Goal: Task Accomplishment & Management: Complete application form

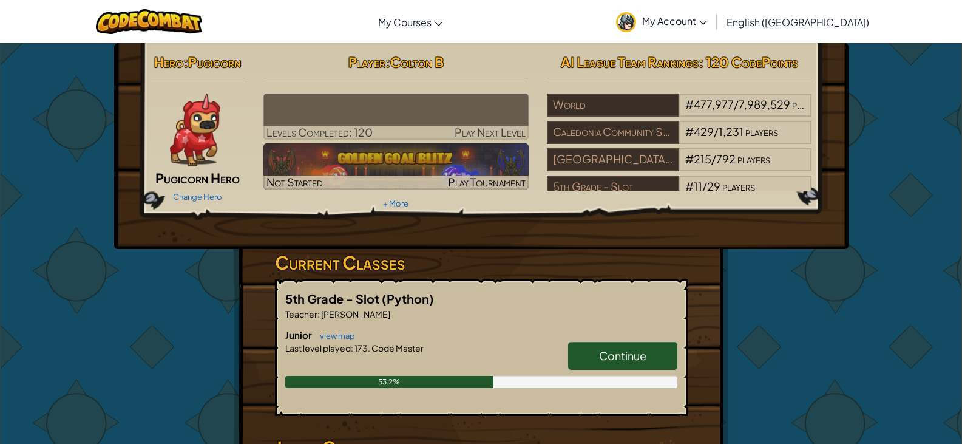
click at [619, 354] on span "Continue" at bounding box center [622, 355] width 47 height 14
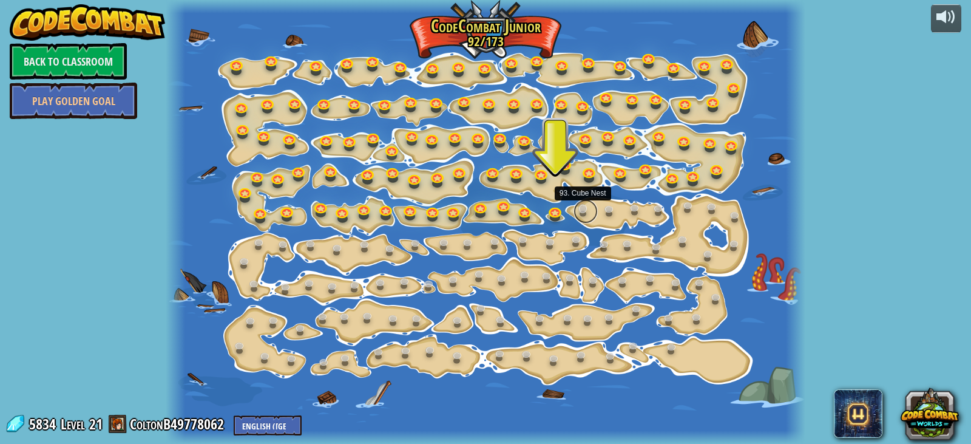
click at [588, 213] on link at bounding box center [585, 211] width 24 height 24
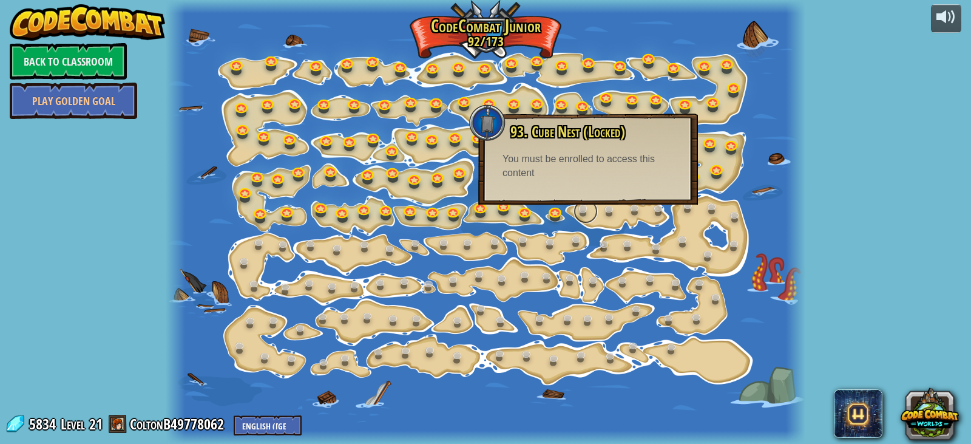
click at [581, 218] on link at bounding box center [585, 211] width 24 height 24
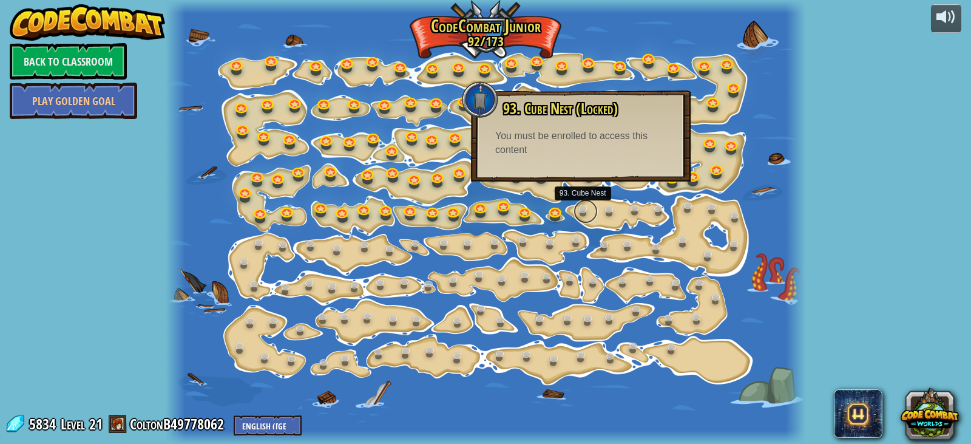
click at [584, 211] on link at bounding box center [585, 211] width 24 height 24
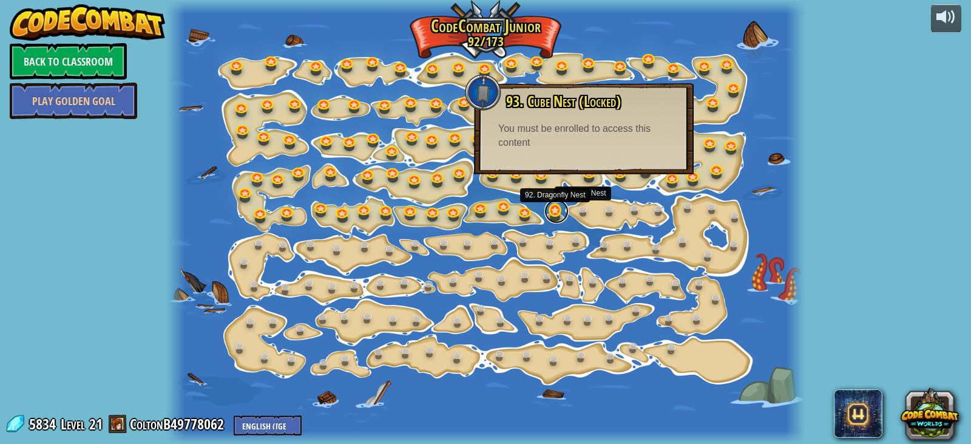
click at [557, 217] on link at bounding box center [556, 211] width 24 height 24
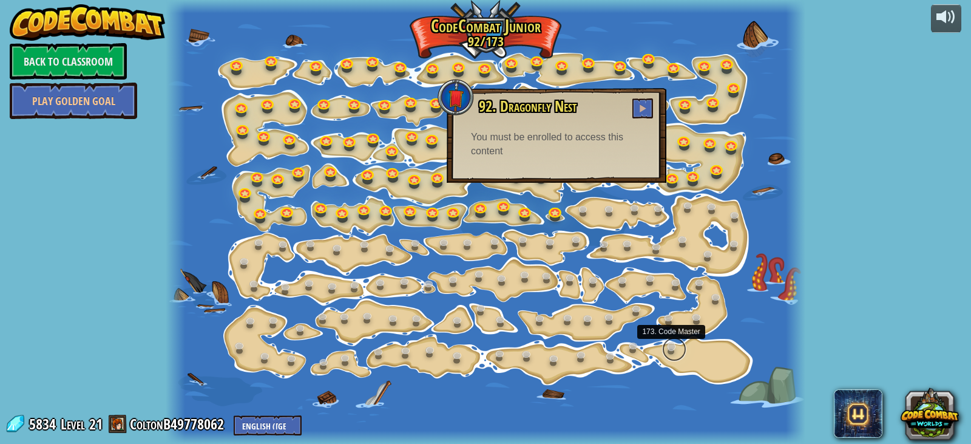
click at [678, 347] on link at bounding box center [674, 349] width 24 height 24
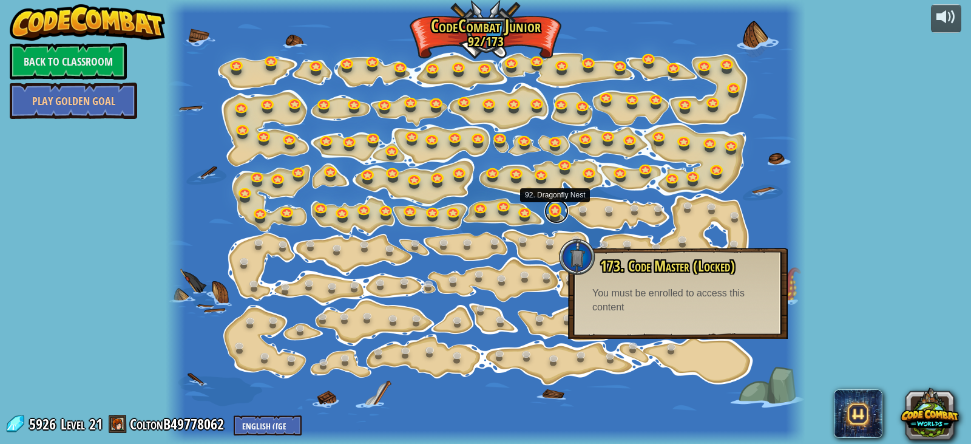
click at [559, 218] on link at bounding box center [556, 211] width 24 height 24
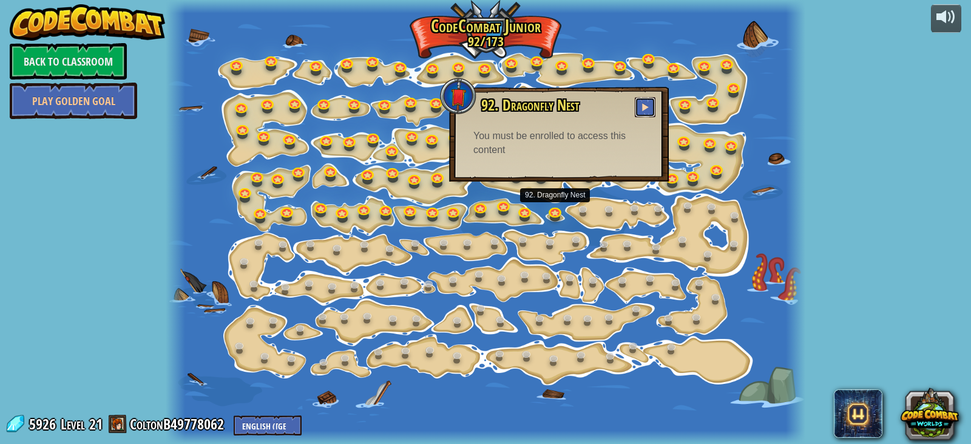
click at [640, 115] on button at bounding box center [645, 107] width 21 height 20
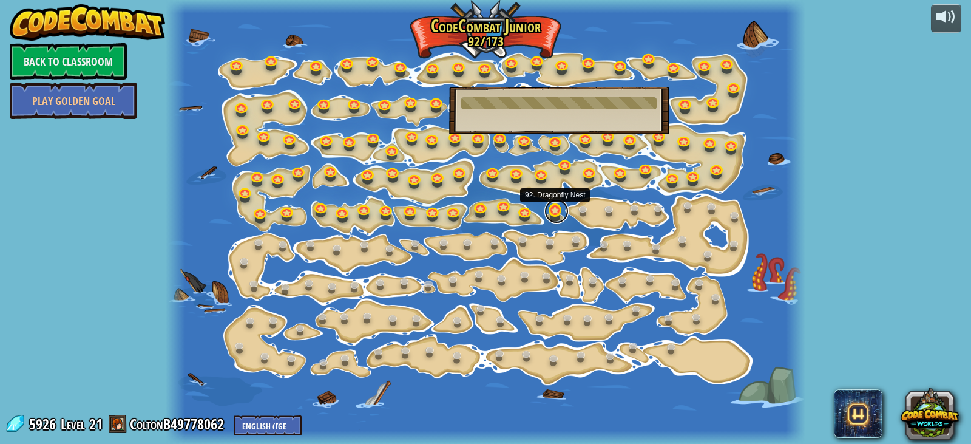
click at [560, 217] on link at bounding box center [556, 211] width 24 height 24
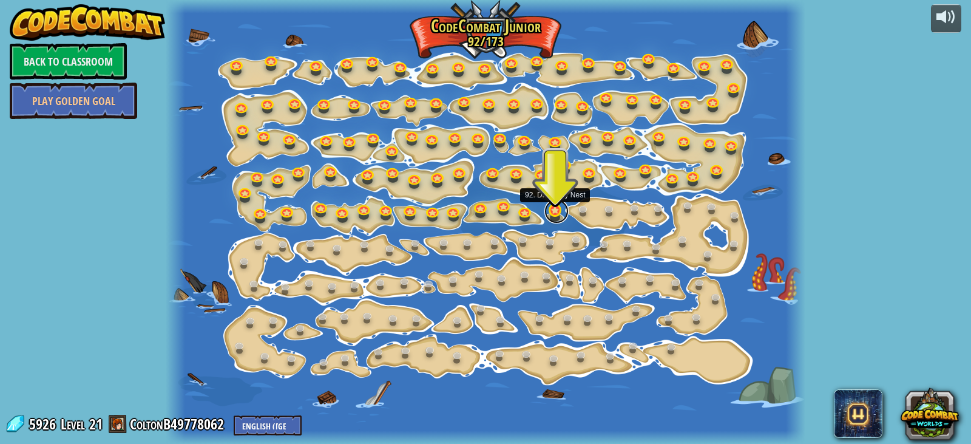
click at [552, 214] on link at bounding box center [556, 211] width 24 height 24
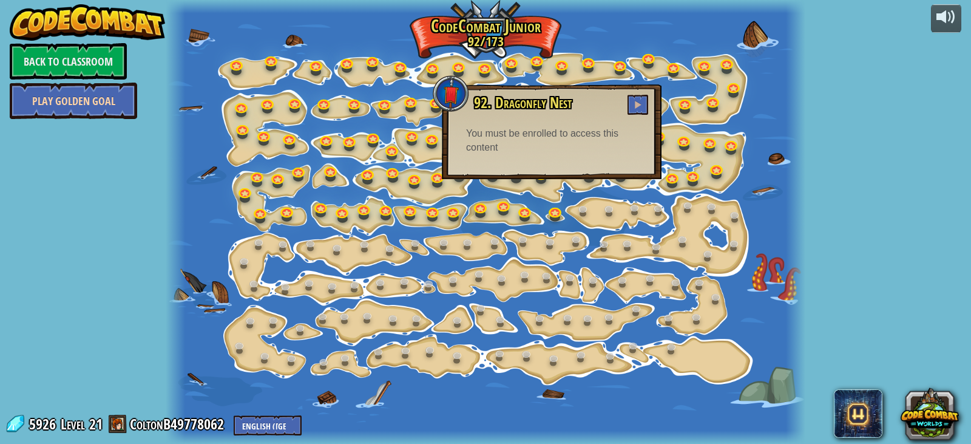
click at [107, 105] on link "Play Golden Goal" at bounding box center [73, 101] width 127 height 36
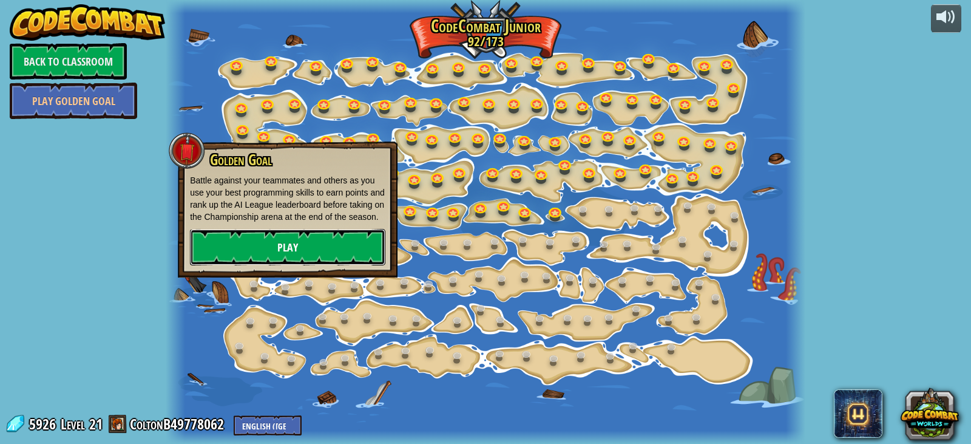
click at [293, 247] on link "Play" at bounding box center [287, 247] width 195 height 36
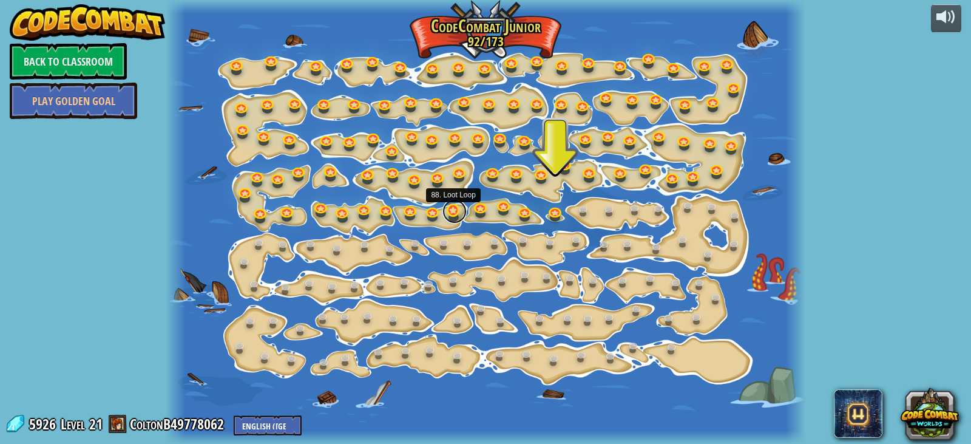
click at [449, 214] on link at bounding box center [454, 211] width 24 height 24
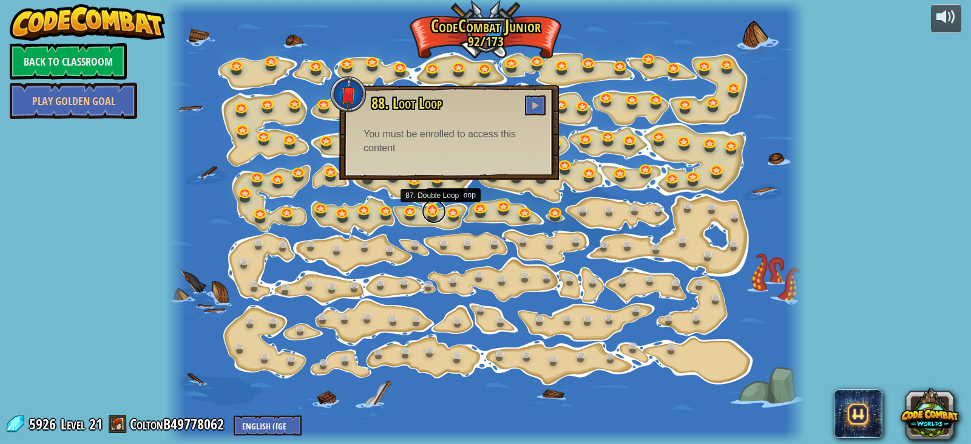
click at [427, 217] on link at bounding box center [434, 211] width 24 height 24
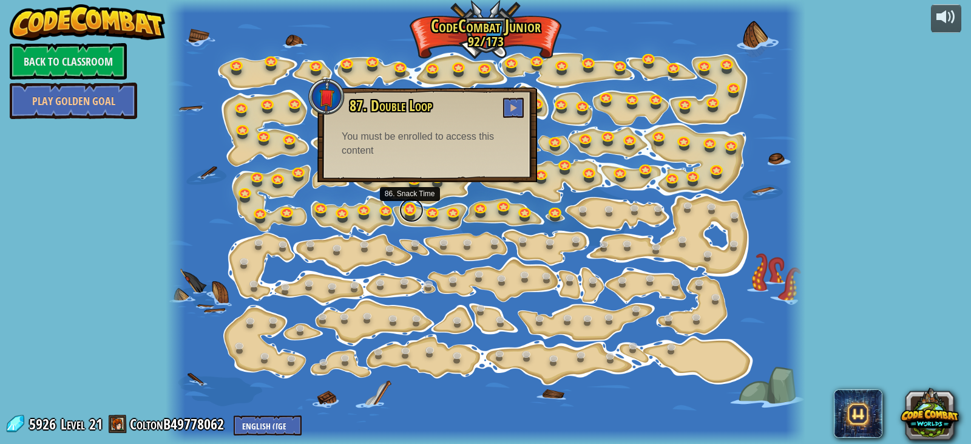
click at [404, 215] on link at bounding box center [411, 210] width 24 height 24
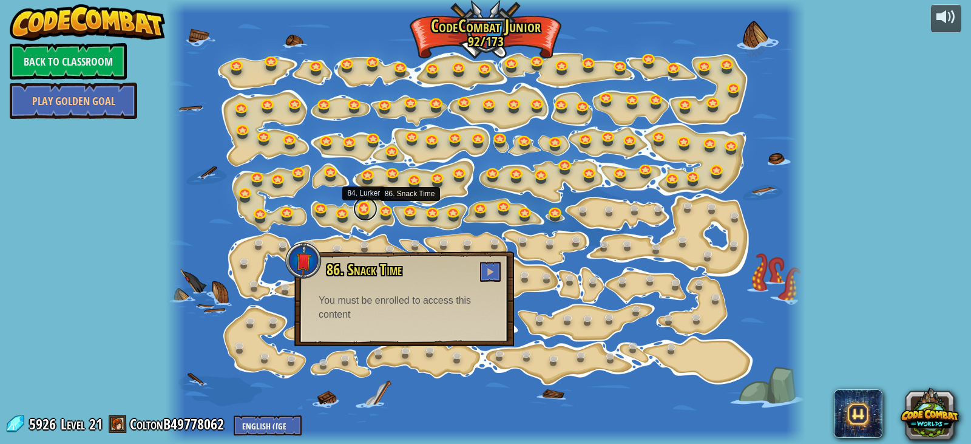
click at [372, 215] on link at bounding box center [365, 209] width 24 height 24
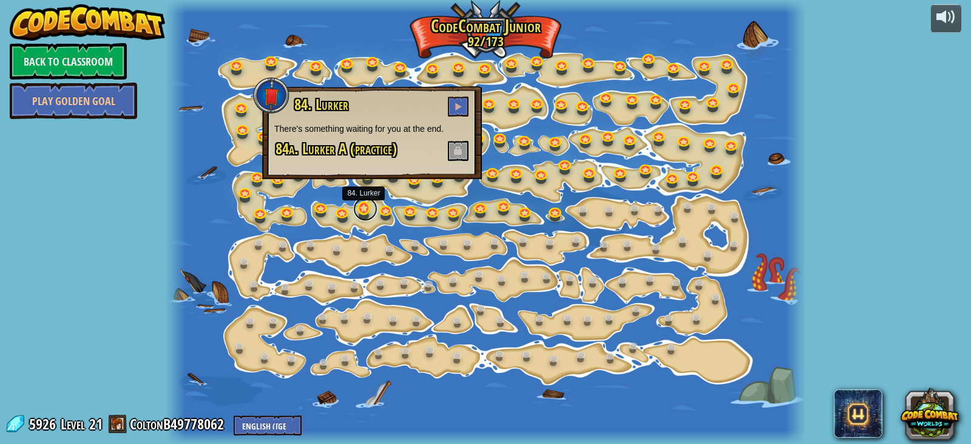
click at [362, 212] on link at bounding box center [365, 209] width 24 height 24
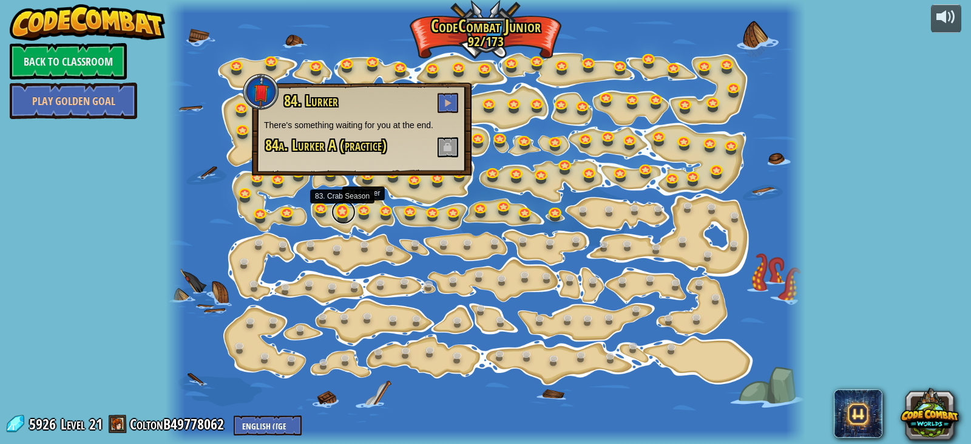
click at [343, 206] on link at bounding box center [343, 212] width 24 height 24
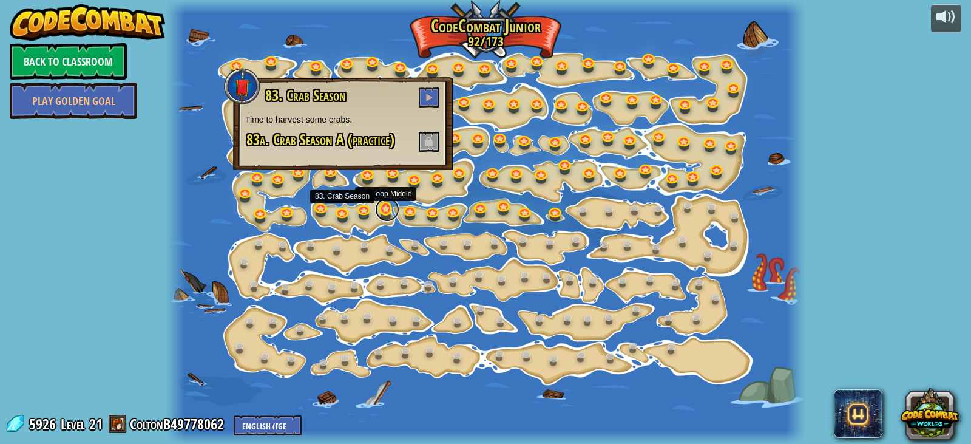
click at [387, 209] on link at bounding box center [387, 209] width 24 height 24
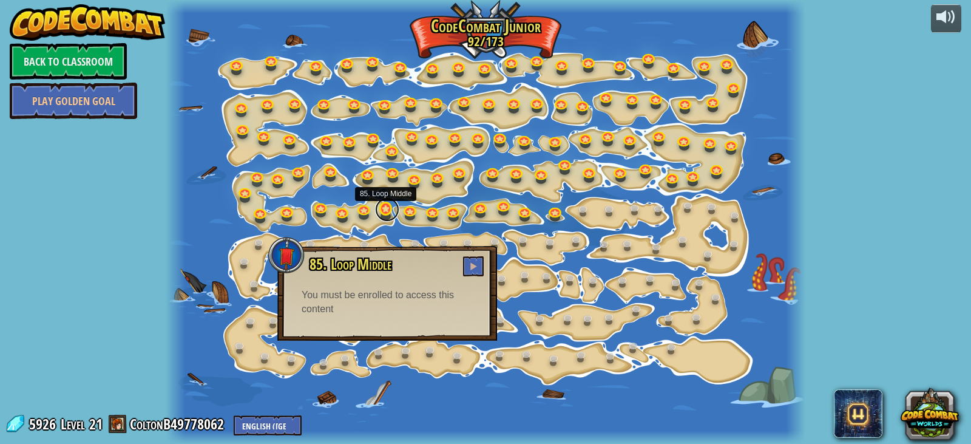
click at [376, 214] on link at bounding box center [387, 209] width 24 height 24
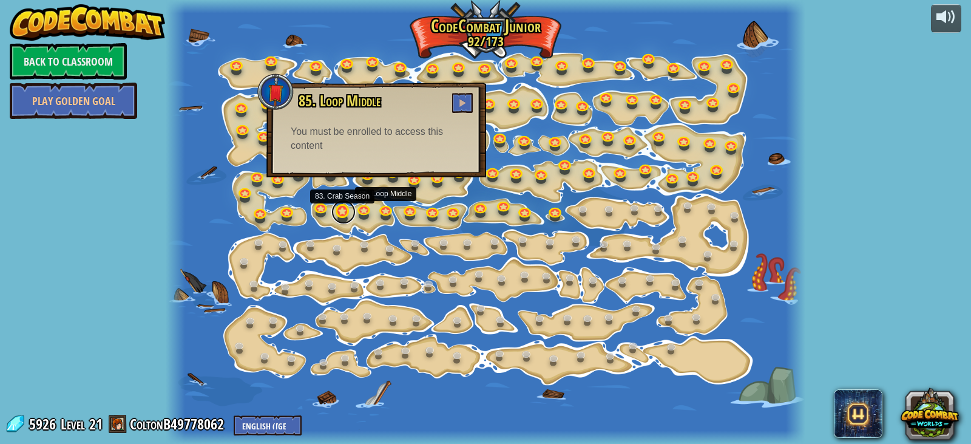
click at [346, 210] on link at bounding box center [343, 212] width 24 height 24
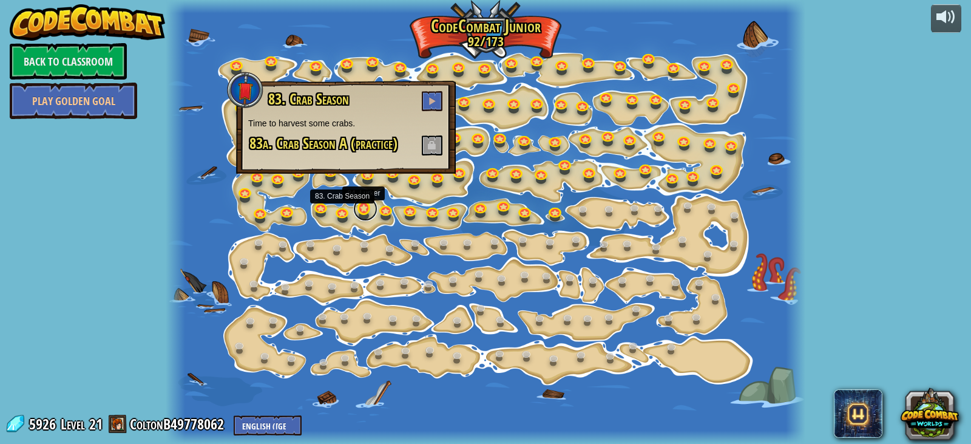
click at [358, 207] on link at bounding box center [365, 209] width 24 height 24
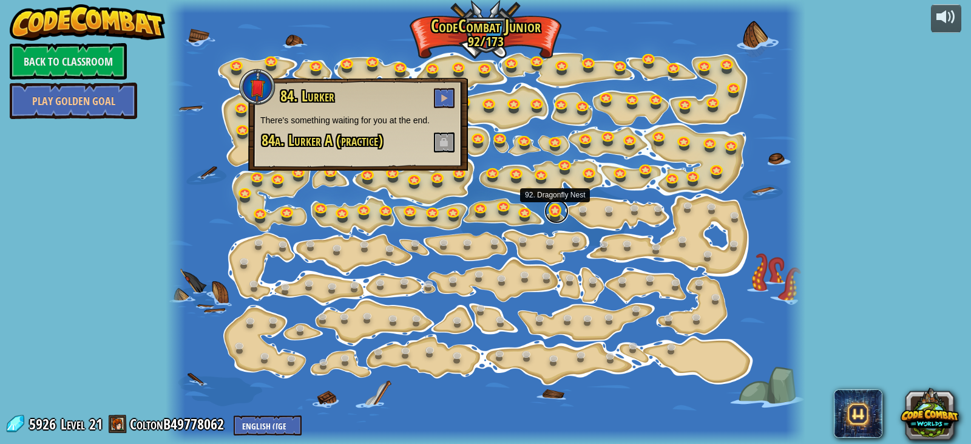
click at [553, 209] on link at bounding box center [556, 211] width 24 height 24
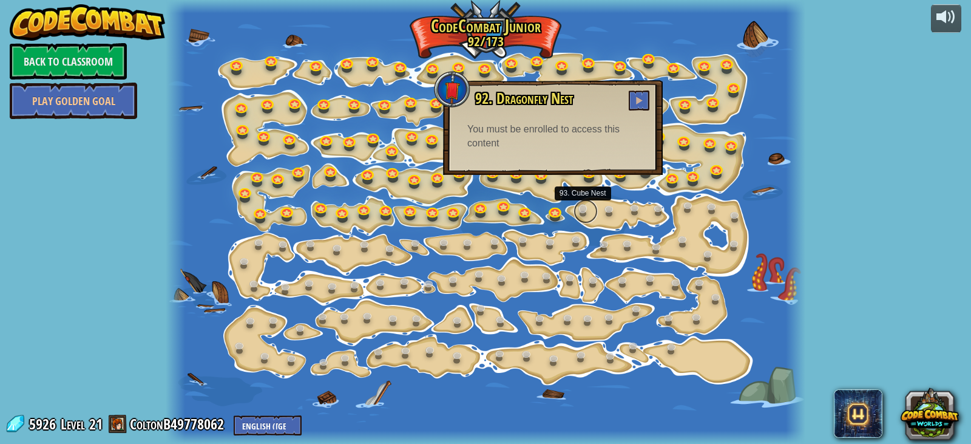
click at [587, 208] on link at bounding box center [585, 211] width 24 height 24
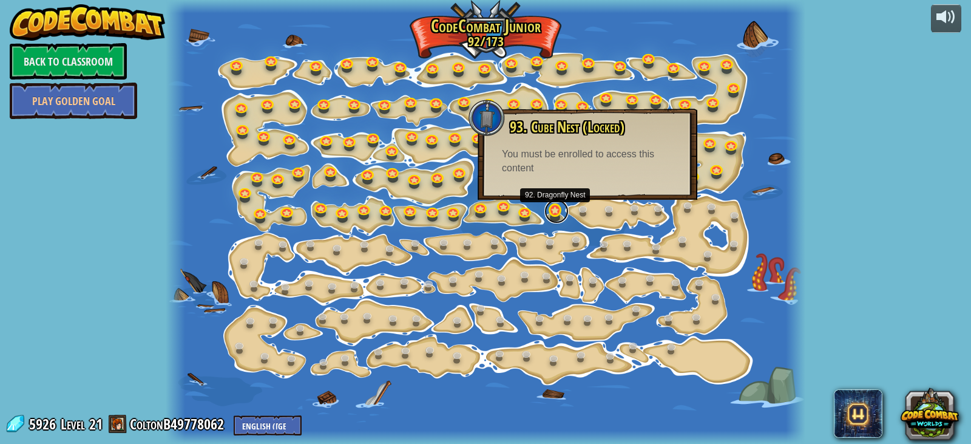
click at [559, 211] on link at bounding box center [556, 211] width 24 height 24
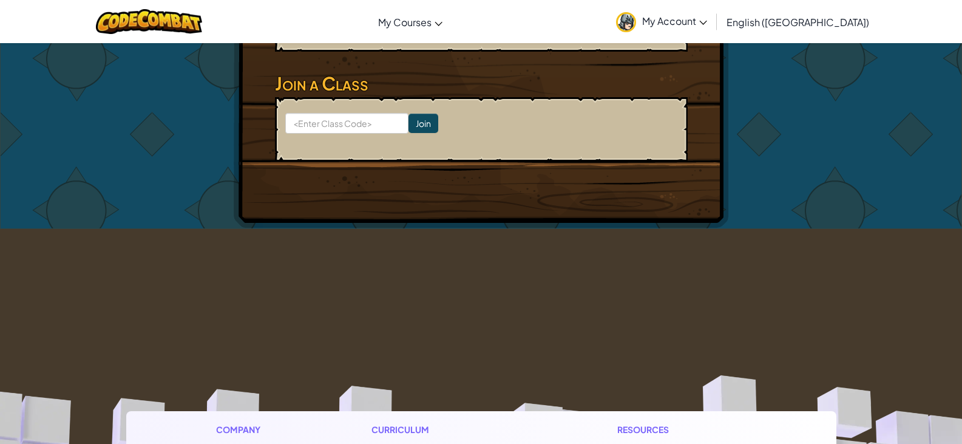
scroll to position [243, 0]
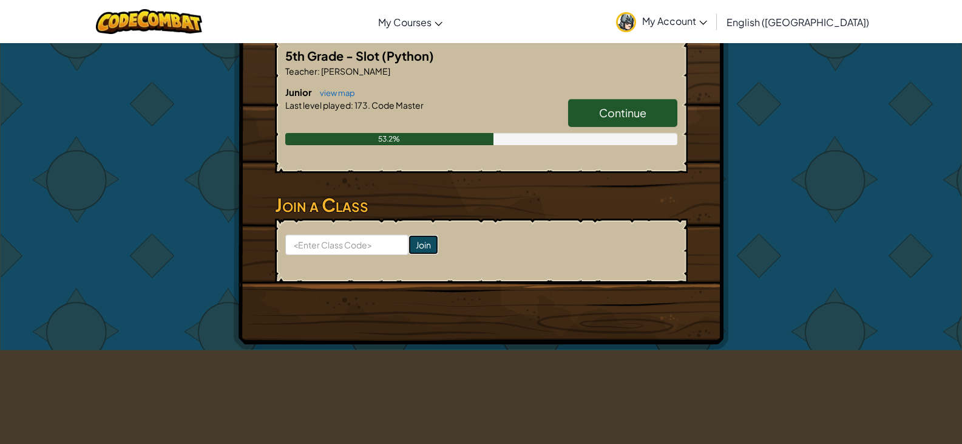
click at [408, 244] on input "Join" at bounding box center [423, 244] width 30 height 19
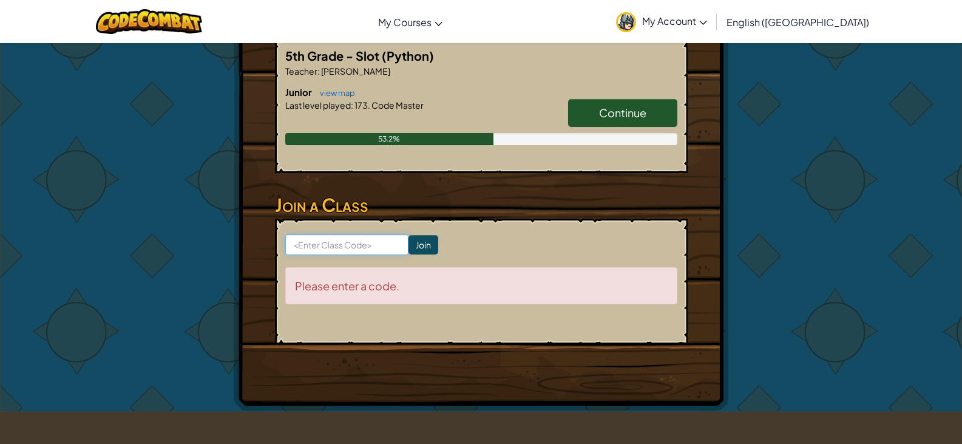
click at [356, 245] on input at bounding box center [346, 244] width 123 height 21
type input "egglampmore"
click input "Join" at bounding box center [423, 244] width 30 height 19
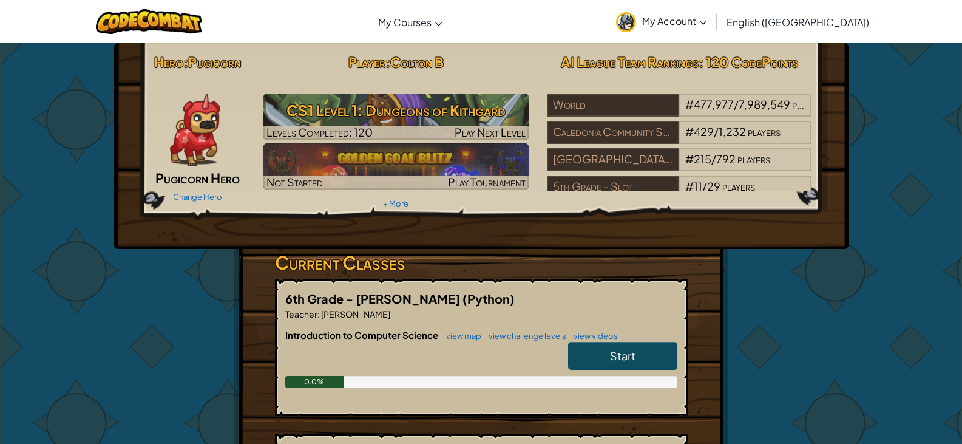
click at [610, 354] on span "Start" at bounding box center [622, 355] width 25 height 14
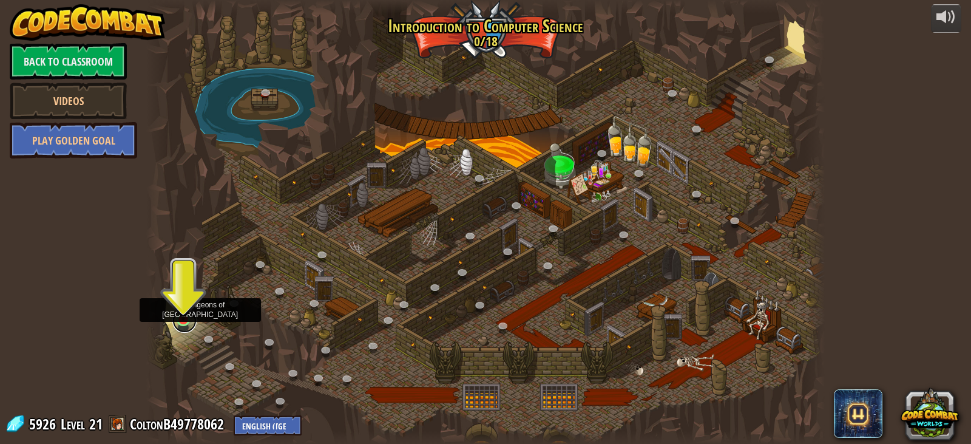
click at [186, 321] on link at bounding box center [184, 320] width 24 height 24
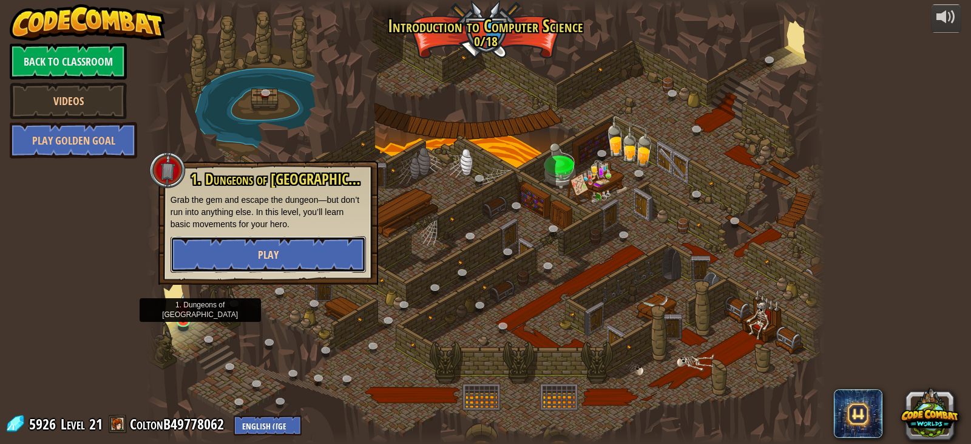
click at [331, 261] on button "Play" at bounding box center [268, 254] width 195 height 36
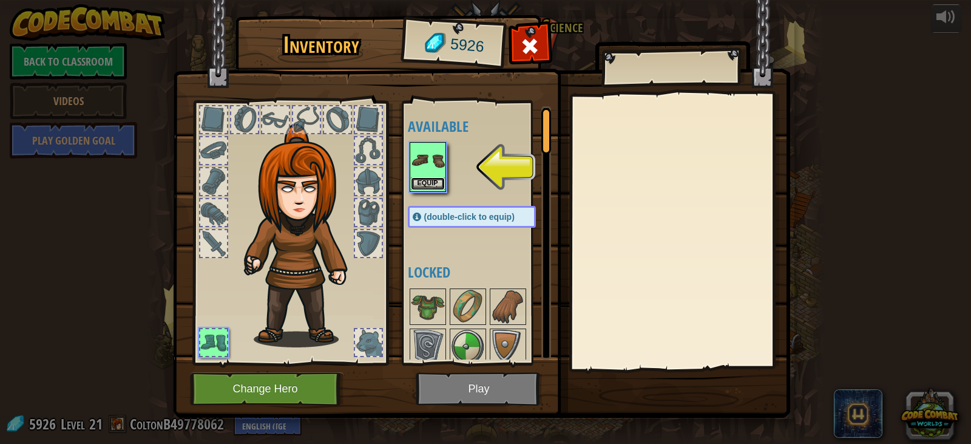
click at [422, 184] on button "Equip" at bounding box center [428, 183] width 34 height 13
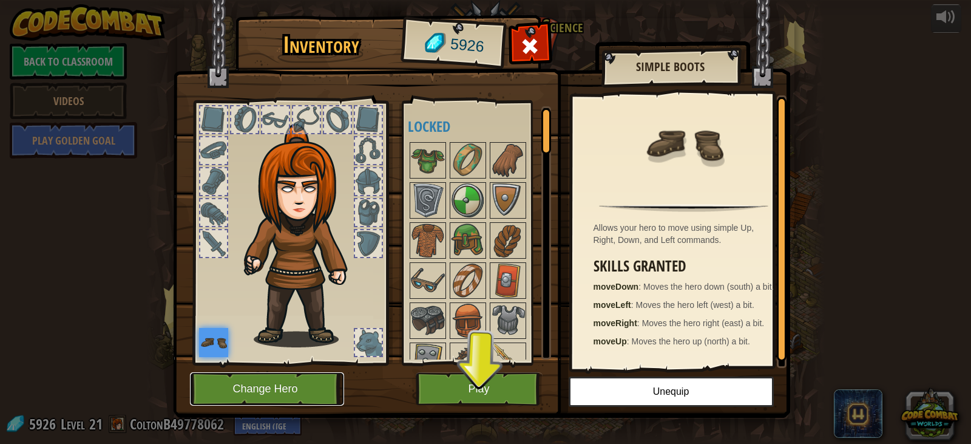
click at [323, 388] on button "Change Hero" at bounding box center [267, 388] width 154 height 33
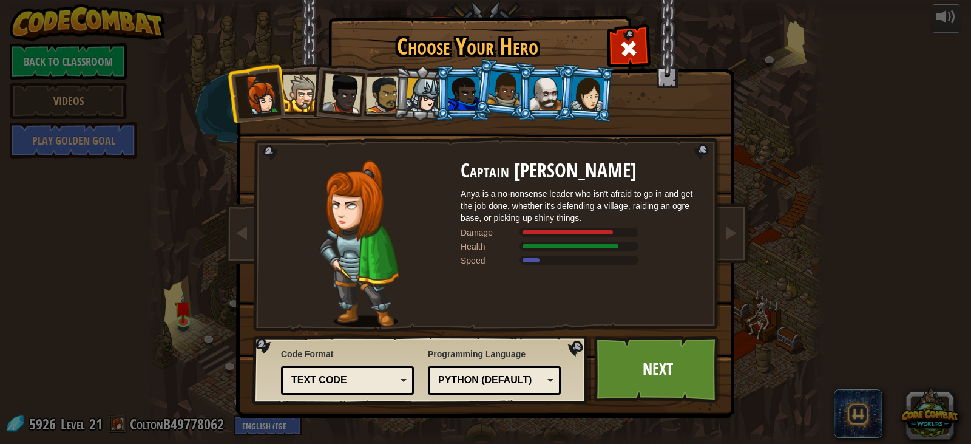
click at [294, 93] on div at bounding box center [301, 93] width 37 height 37
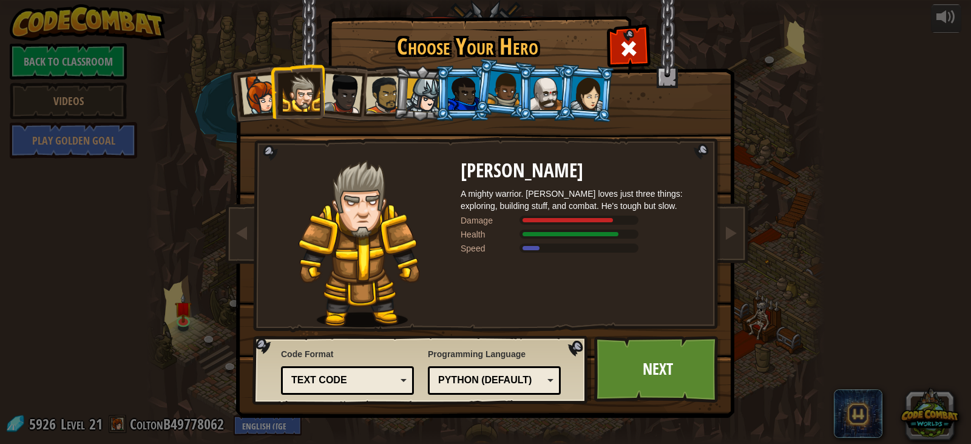
click at [326, 90] on div at bounding box center [342, 93] width 40 height 40
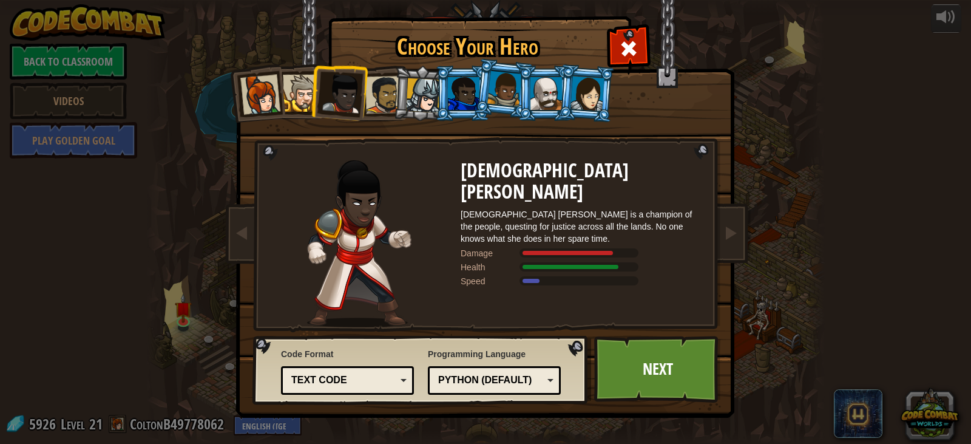
click at [364, 89] on li at bounding box center [338, 90] width 59 height 59
click at [376, 89] on div at bounding box center [384, 95] width 38 height 38
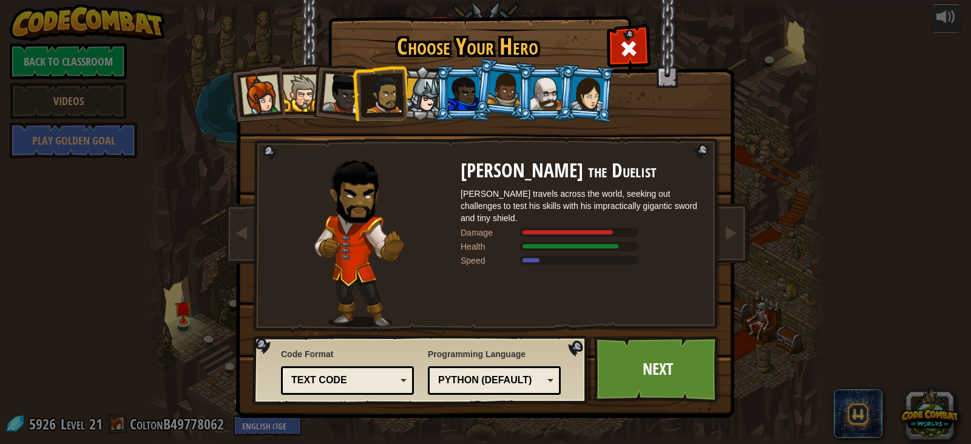
click at [422, 96] on div at bounding box center [423, 95] width 35 height 35
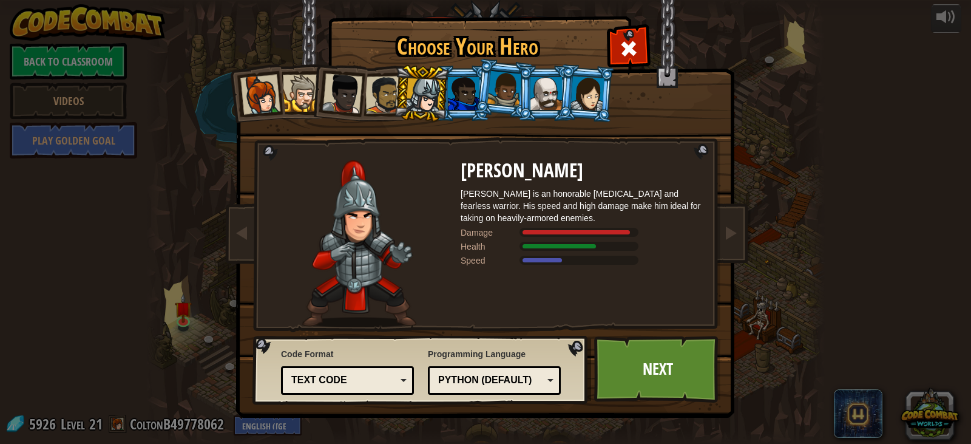
click at [463, 101] on div at bounding box center [464, 93] width 32 height 33
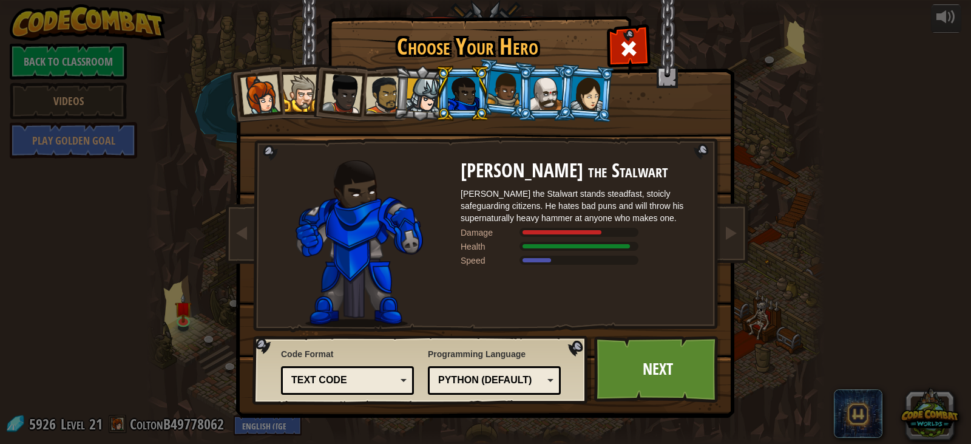
click at [428, 102] on div at bounding box center [423, 95] width 35 height 35
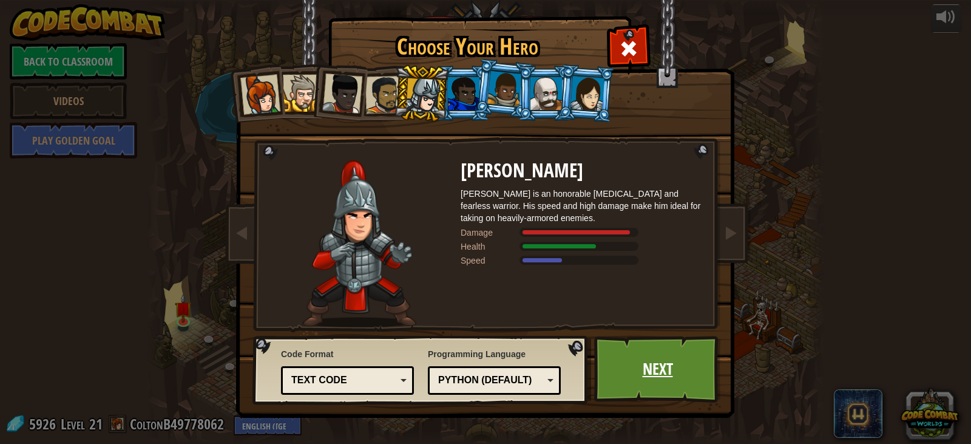
click at [675, 381] on link "Next" at bounding box center [657, 369] width 127 height 67
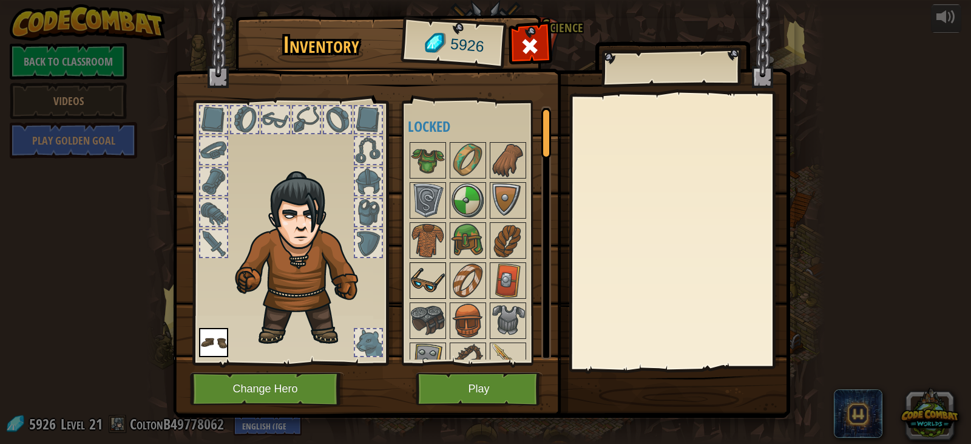
click at [441, 288] on img at bounding box center [428, 280] width 34 height 34
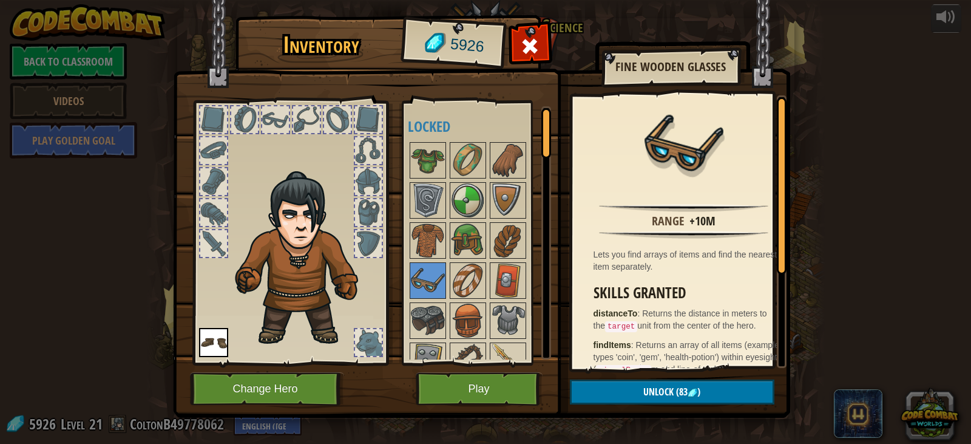
click at [431, 241] on img at bounding box center [428, 240] width 34 height 34
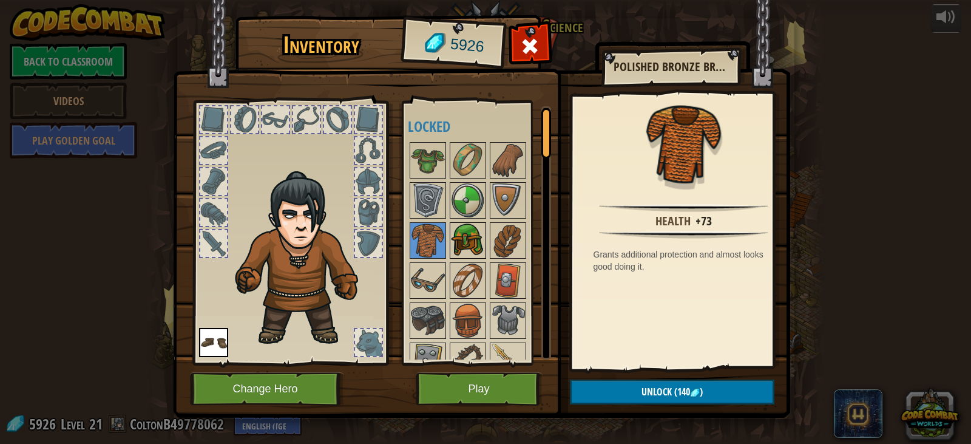
click at [458, 241] on img at bounding box center [468, 240] width 34 height 34
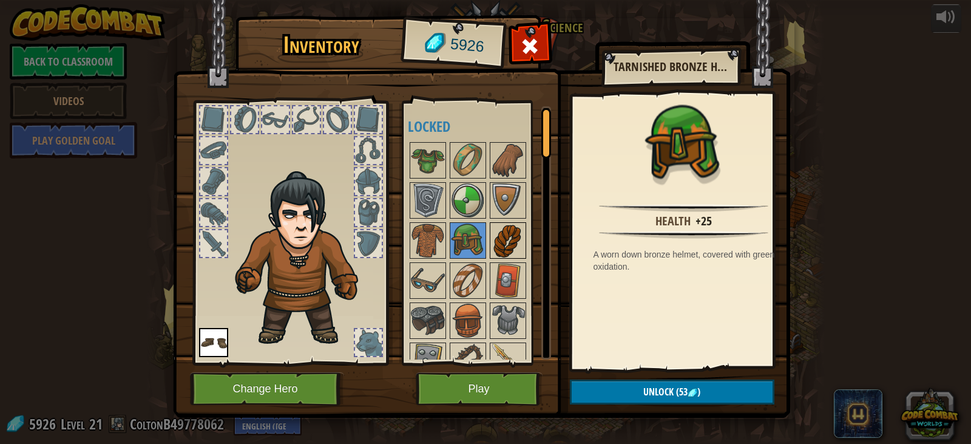
click at [492, 243] on div at bounding box center [508, 240] width 36 height 36
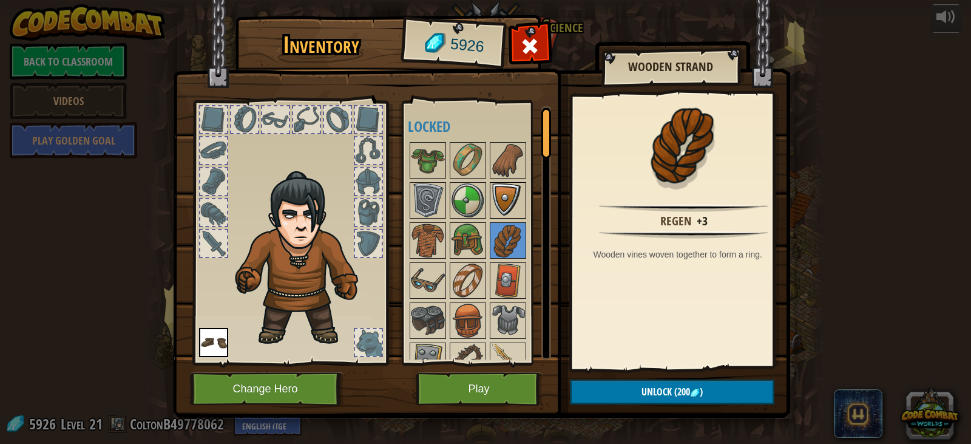
click at [515, 212] on img at bounding box center [508, 200] width 34 height 34
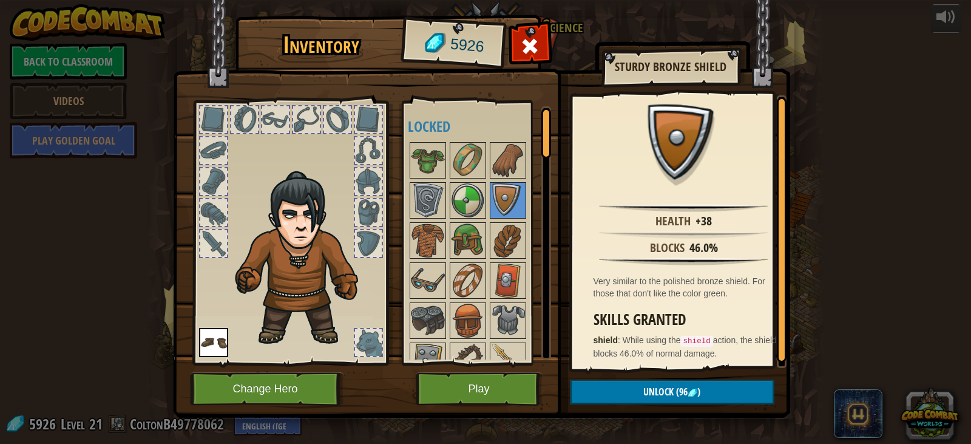
click at [457, 201] on img at bounding box center [468, 200] width 34 height 34
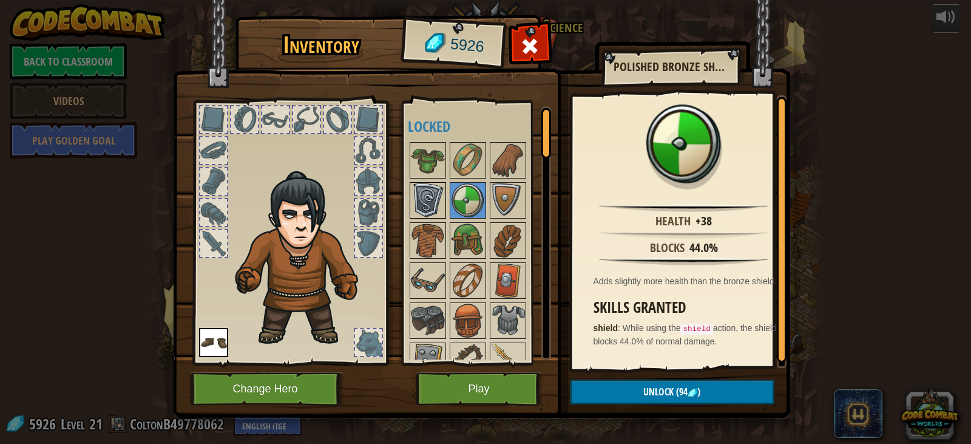
click at [425, 200] on img at bounding box center [428, 200] width 34 height 34
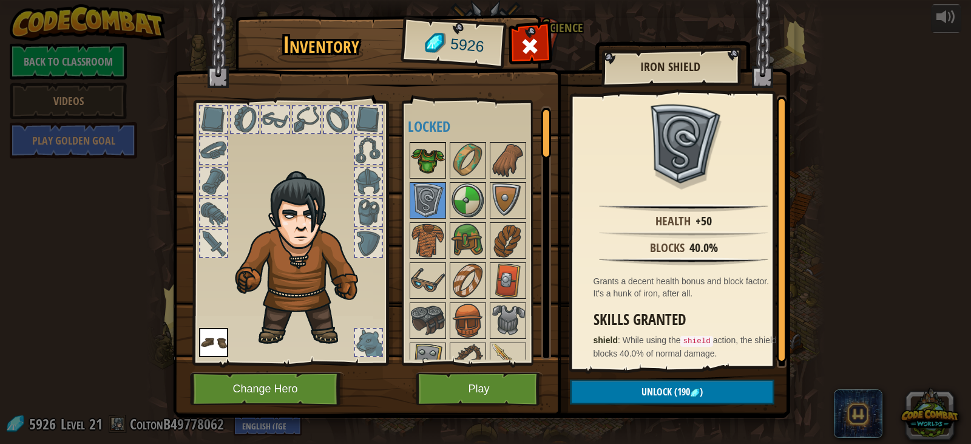
click at [438, 146] on img at bounding box center [428, 160] width 34 height 34
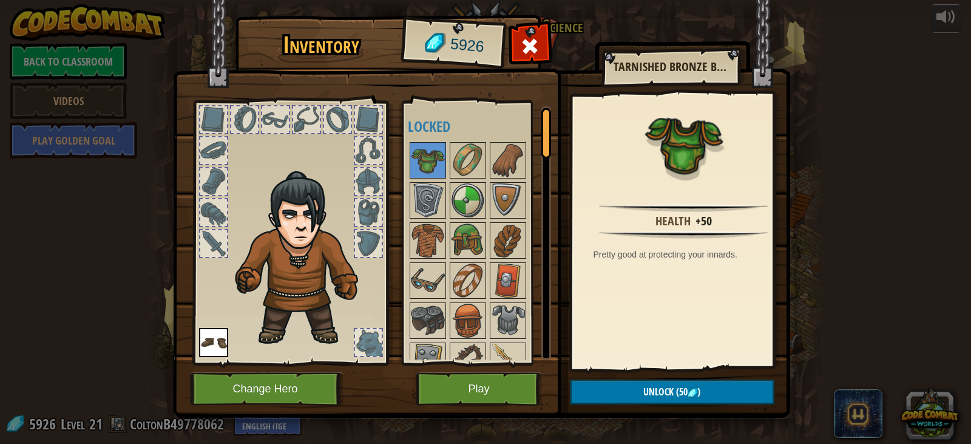
click at [493, 159] on img at bounding box center [508, 160] width 34 height 34
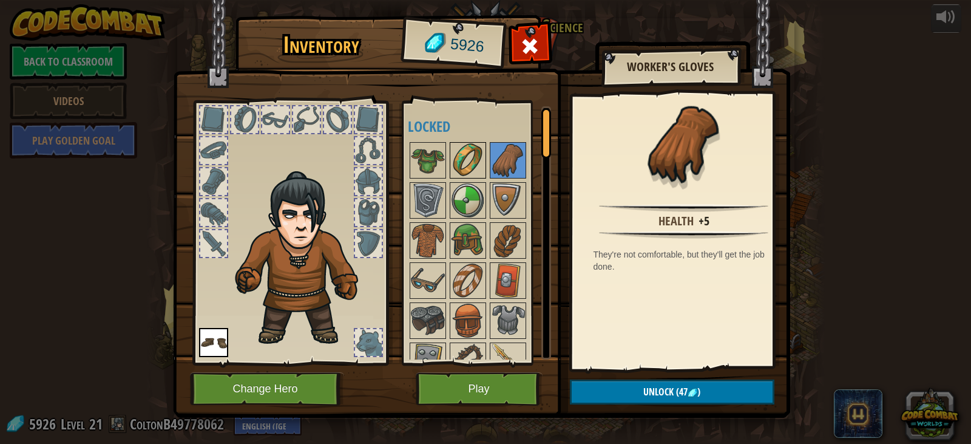
click at [478, 161] on img at bounding box center [468, 160] width 34 height 34
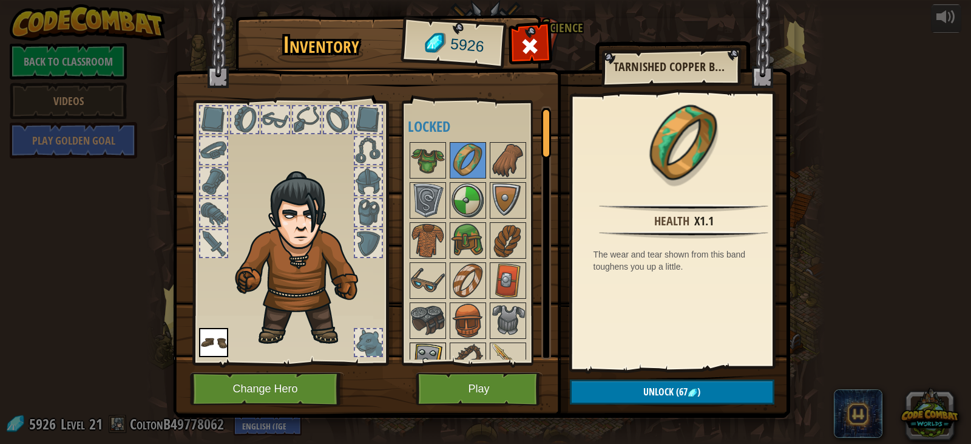
click at [438, 344] on img at bounding box center [428, 360] width 34 height 34
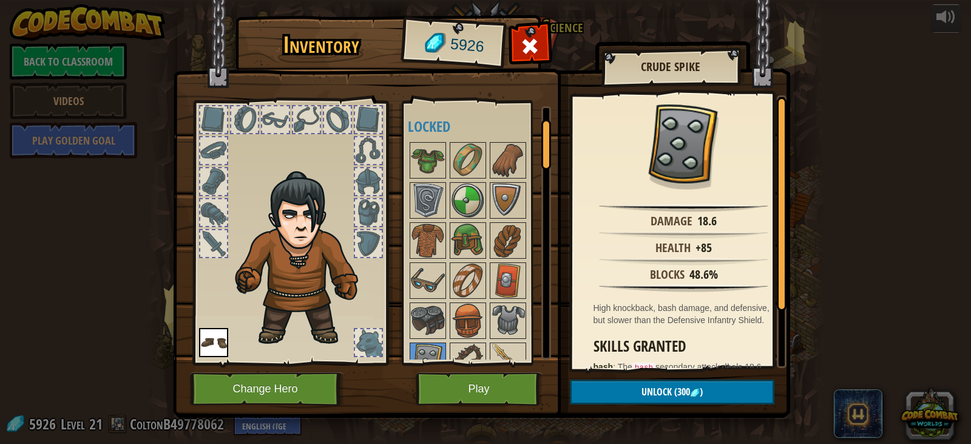
scroll to position [61, 0]
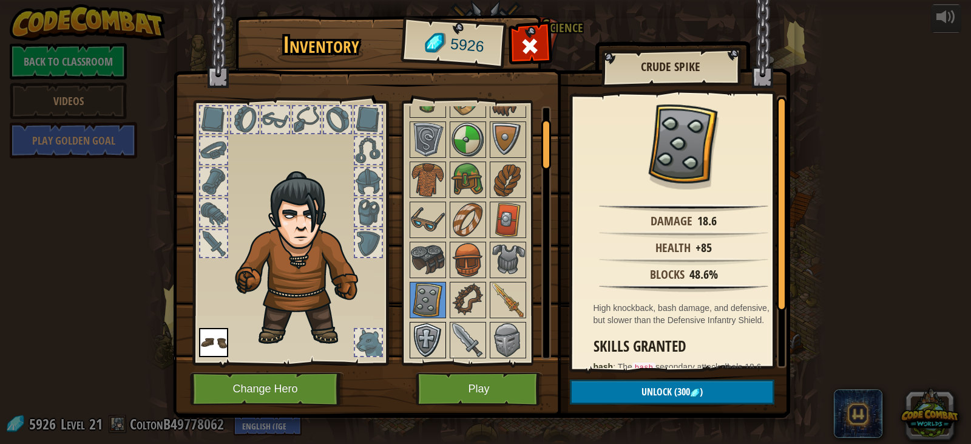
click at [434, 331] on img at bounding box center [428, 340] width 34 height 34
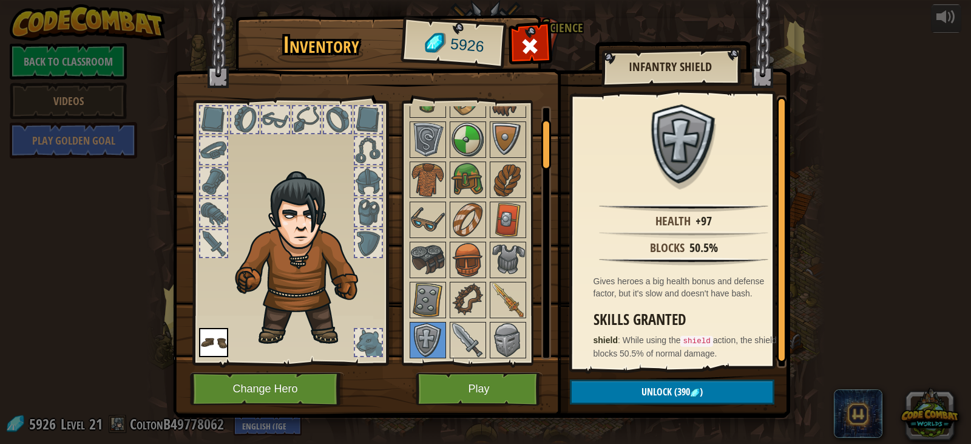
click at [378, 343] on div at bounding box center [368, 342] width 27 height 27
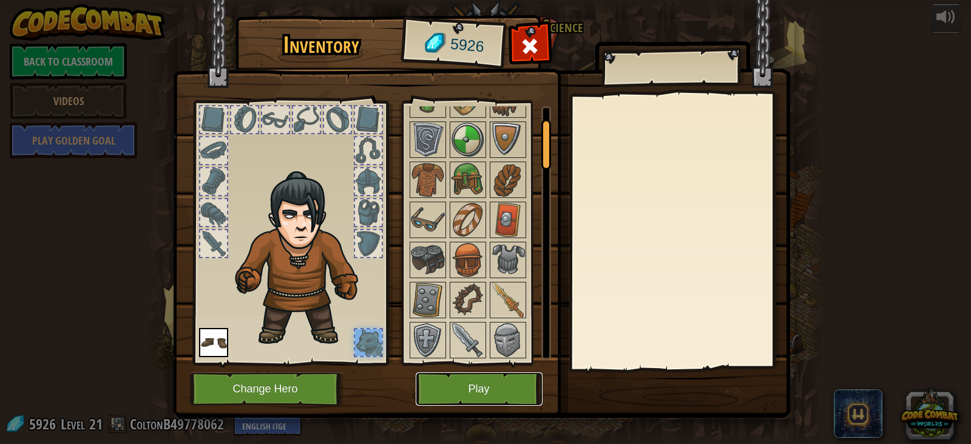
click at [488, 398] on button "Play" at bounding box center [479, 388] width 127 height 33
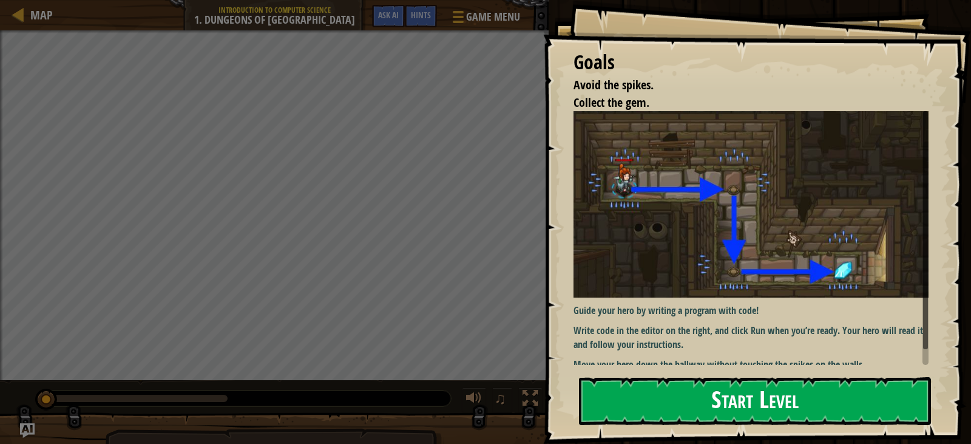
click at [748, 401] on button "Start Level" at bounding box center [755, 401] width 352 height 48
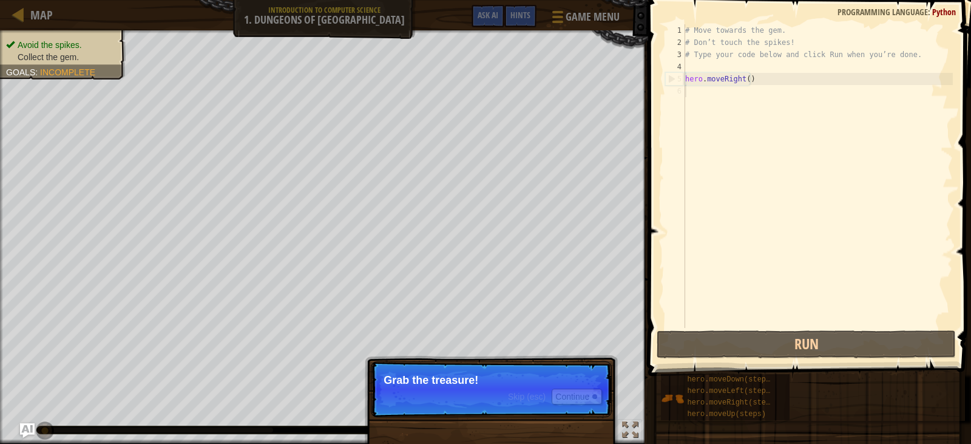
click at [516, 397] on span "Skip (esc)" at bounding box center [527, 396] width 38 height 10
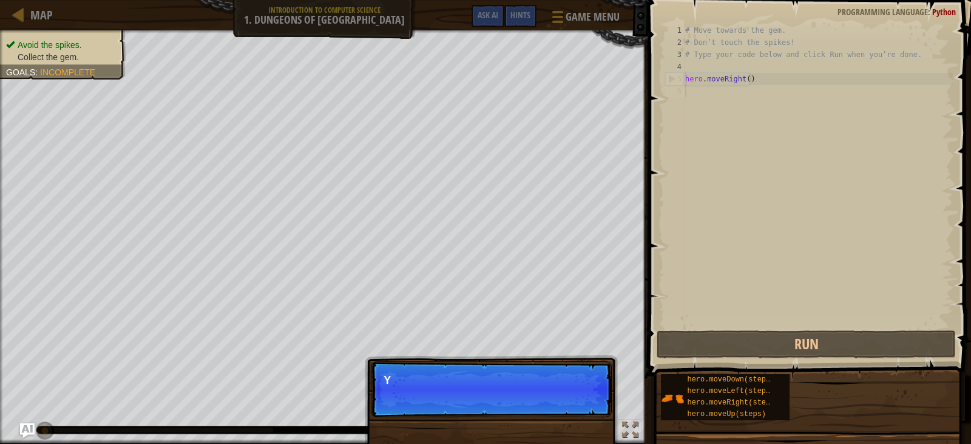
scroll to position [5, 0]
click at [561, 423] on div "Skip (esc) Continue You can use these met" at bounding box center [491, 451] width 253 height 180
click at [598, 381] on p "Skip (esc) Continue You can use these methods." at bounding box center [491, 389] width 241 height 56
click at [575, 371] on p "Skip (esc) Continue You can use these methods." at bounding box center [491, 389] width 241 height 56
click at [573, 374] on p "You can use these methods." at bounding box center [491, 380] width 215 height 12
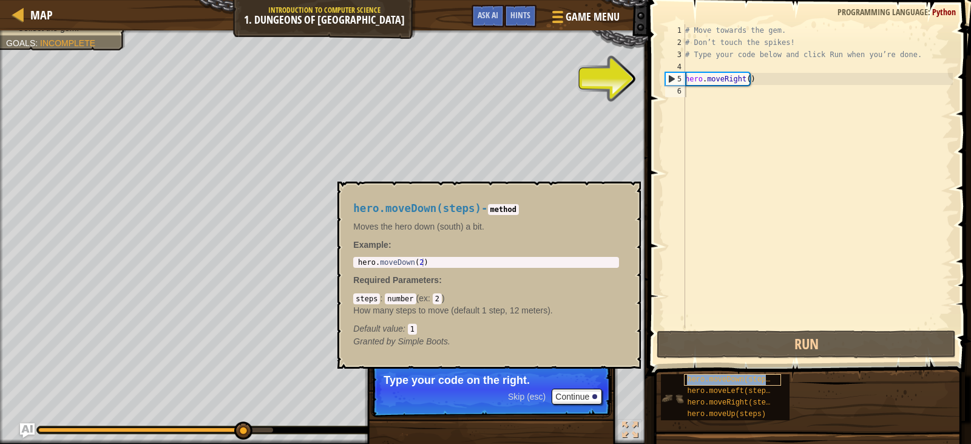
click at [756, 381] on span "hero.moveDown(steps)" at bounding box center [730, 379] width 87 height 8
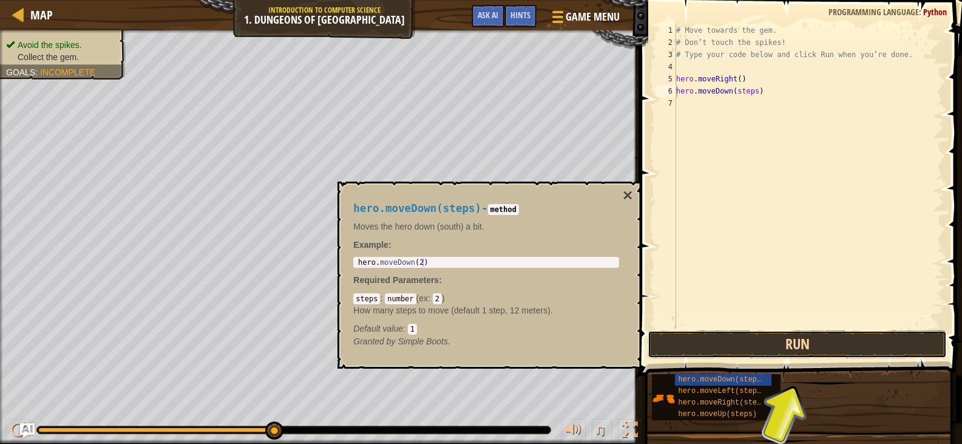
click at [798, 341] on button "Run" at bounding box center [797, 344] width 299 height 28
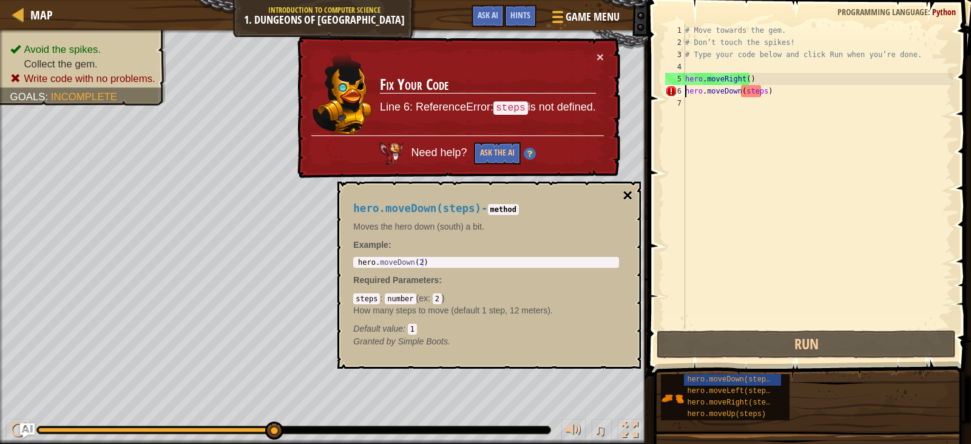
click at [632, 193] on button "×" at bounding box center [628, 195] width 10 height 17
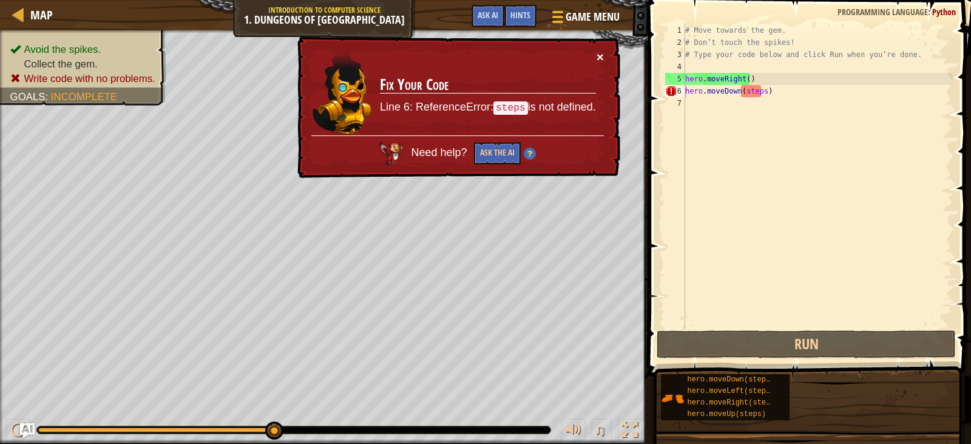
click at [601, 61] on button "×" at bounding box center [600, 56] width 7 height 13
click at [600, 52] on button "×" at bounding box center [600, 56] width 7 height 13
click at [669, 92] on div "6" at bounding box center [675, 91] width 20 height 12
click at [479, 152] on button "Ask the AI" at bounding box center [496, 153] width 47 height 23
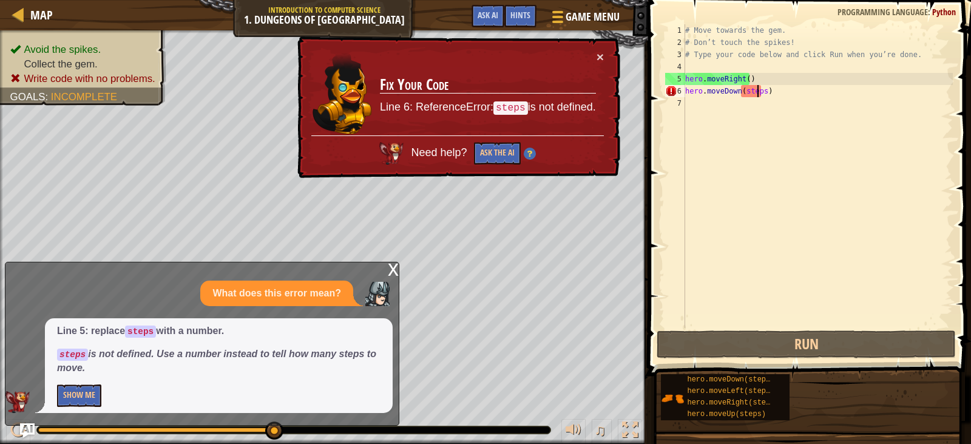
click at [759, 92] on div "# Move towards the gem. # Don’t touch the spikes! # Type your code below and cl…" at bounding box center [818, 188] width 270 height 328
click at [759, 87] on div "# Move towards the gem. # Don’t touch the spikes! # Type your code below and cl…" at bounding box center [818, 188] width 270 height 328
click at [761, 90] on div "# Move towards the gem. # Don’t touch the spikes! # Type your code below and cl…" at bounding box center [818, 188] width 270 height 328
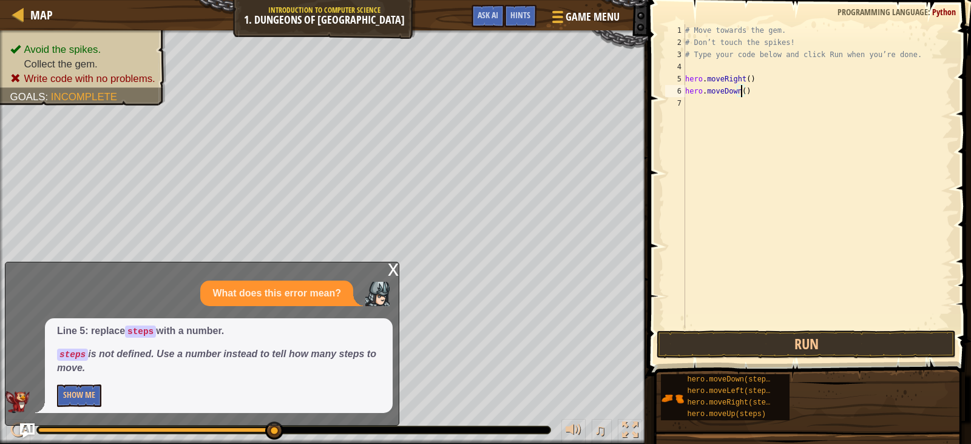
type textarea "hero.moveDown(1)"
click at [851, 231] on div "# Move towards the gem. # Don’t touch the spikes! # Type your code below and cl…" at bounding box center [818, 188] width 270 height 328
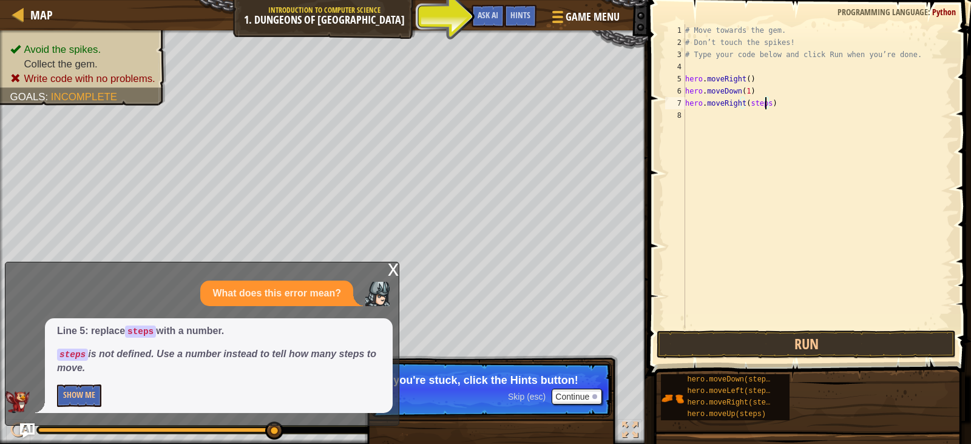
click at [765, 106] on div "# Move towards the gem. # Don’t touch the spikes! # Type your code below and cl…" at bounding box center [818, 188] width 270 height 328
drag, startPoint x: 765, startPoint y: 106, endPoint x: 745, endPoint y: 105, distance: 20.0
click at [745, 105] on div "# Move towards the gem. # Don’t touch the spikes! # Type your code below and cl…" at bounding box center [818, 188] width 270 height 328
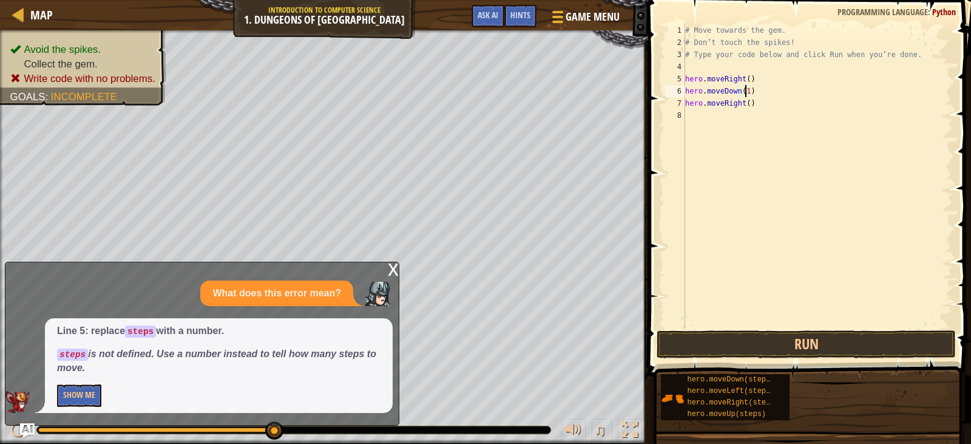
click at [745, 90] on div "# Move towards the gem. # Don’t touch the spikes! # Type your code below and cl…" at bounding box center [818, 188] width 270 height 328
type textarea "hero.moveDown()"
click at [796, 339] on button "Run" at bounding box center [806, 344] width 299 height 28
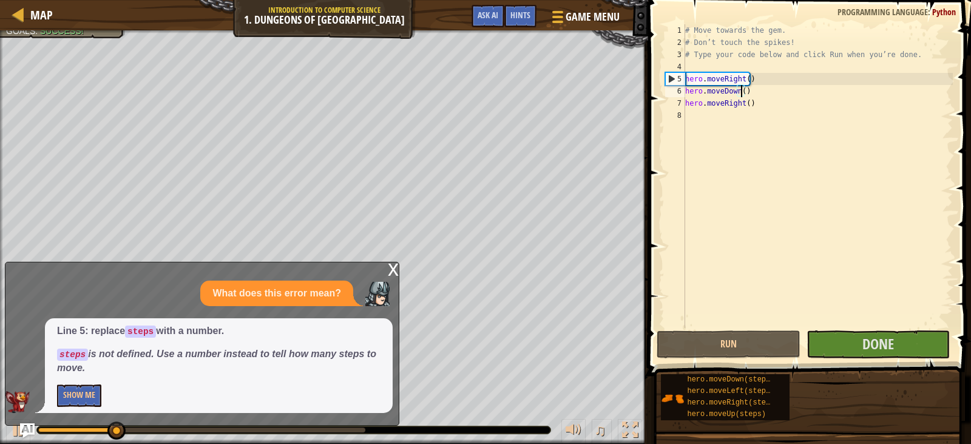
click at [392, 267] on div "x" at bounding box center [393, 268] width 11 height 12
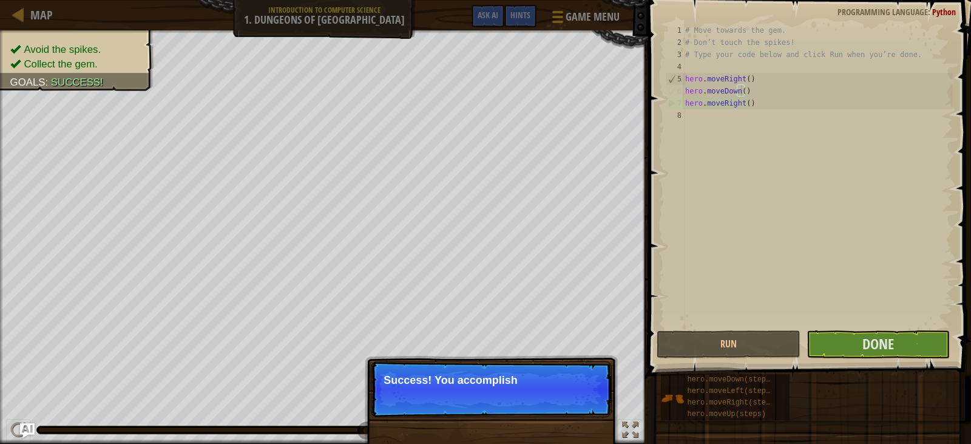
click at [452, 398] on p "Success! You accomplish" at bounding box center [491, 389] width 241 height 56
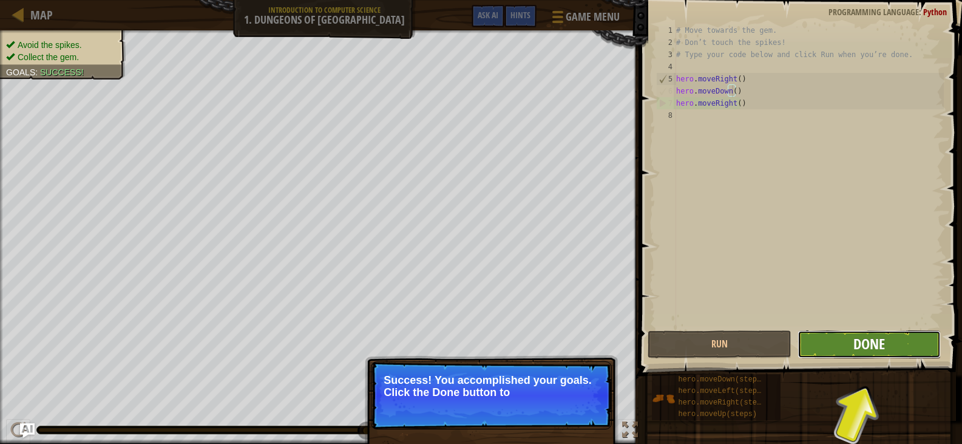
click at [893, 349] on button "Done" at bounding box center [868, 344] width 143 height 28
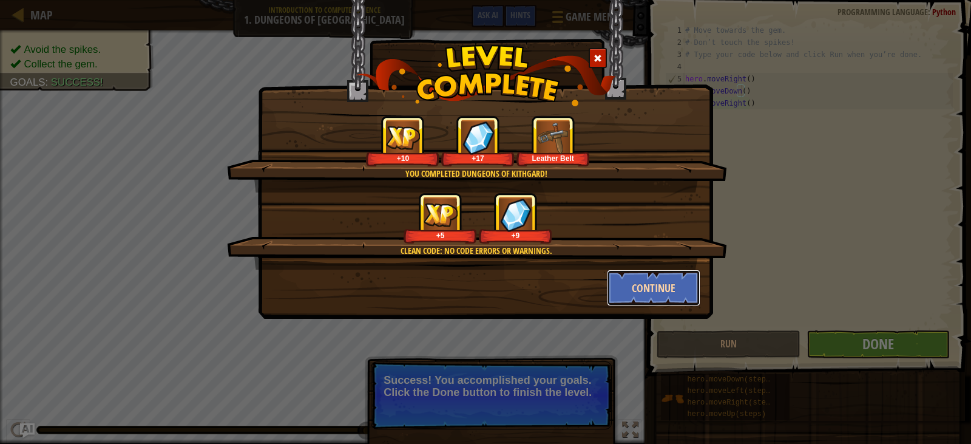
drag, startPoint x: 895, startPoint y: 346, endPoint x: 648, endPoint y: 291, distance: 253.6
click at [648, 291] on button "Continue" at bounding box center [654, 287] width 94 height 36
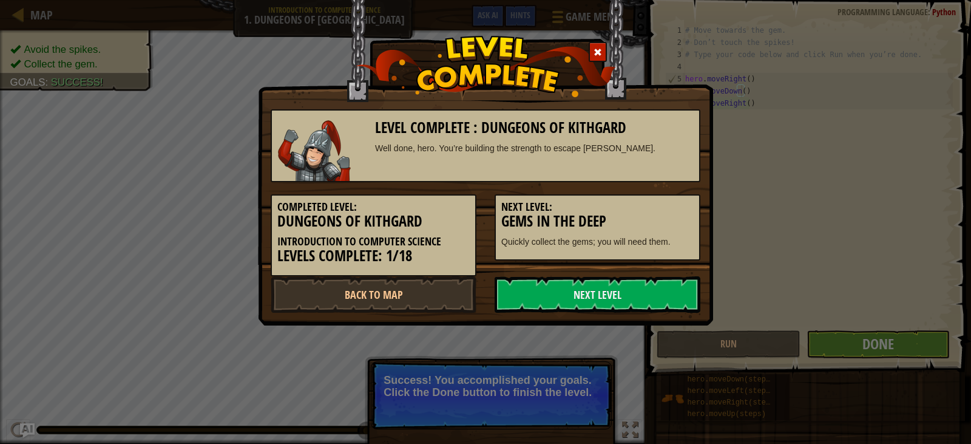
click at [652, 289] on link "Next Level" at bounding box center [598, 294] width 206 height 36
click at [607, 296] on link "Next Level" at bounding box center [598, 294] width 206 height 36
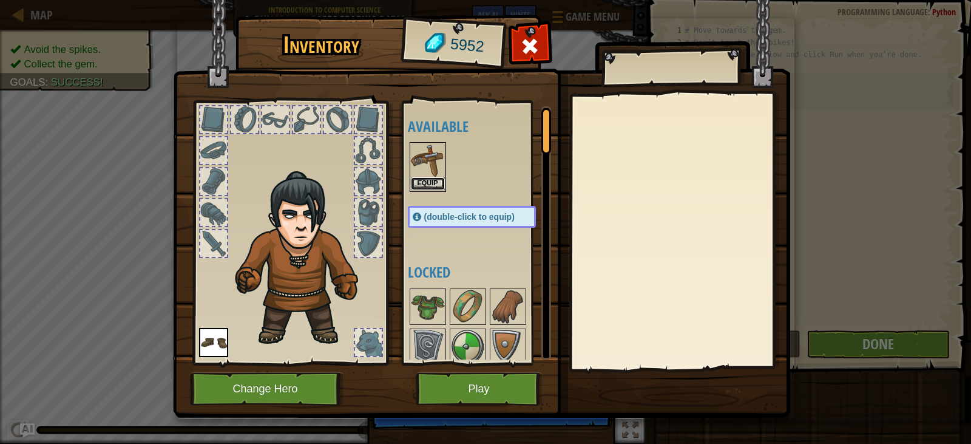
click at [415, 190] on button "Equip" at bounding box center [428, 183] width 34 height 13
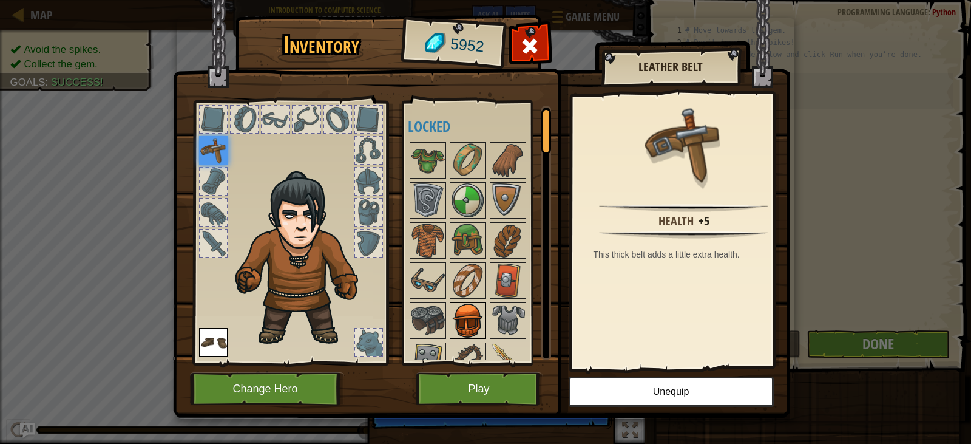
click at [450, 323] on div at bounding box center [468, 320] width 36 height 36
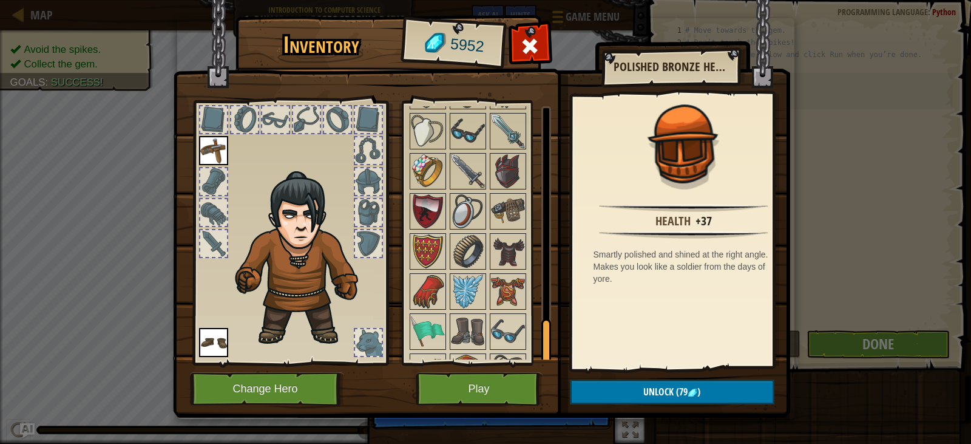
scroll to position [1103, 0]
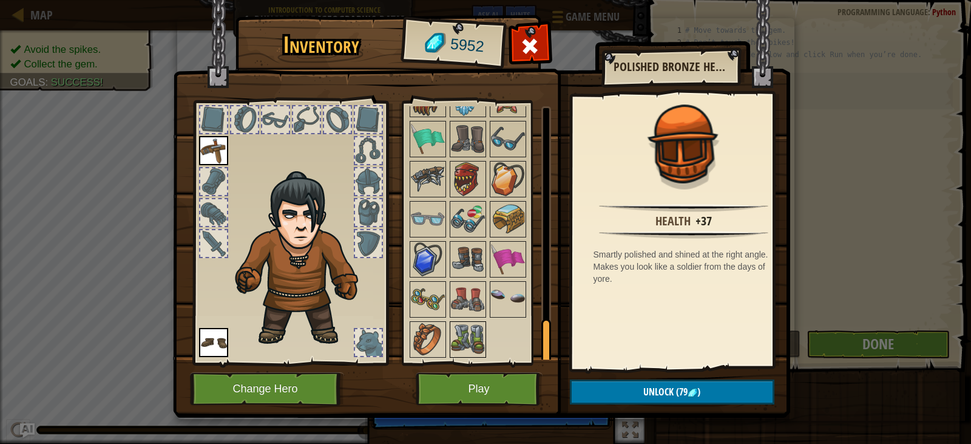
click at [464, 350] on img at bounding box center [468, 339] width 34 height 34
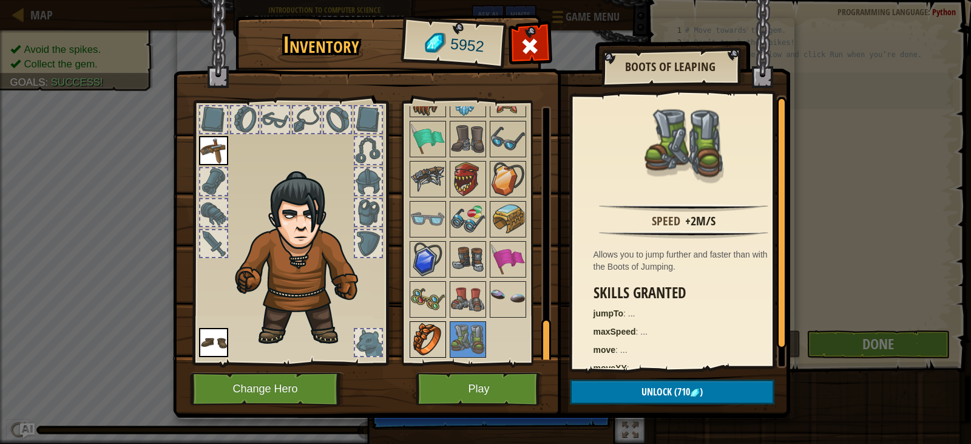
click at [431, 333] on img at bounding box center [428, 339] width 34 height 34
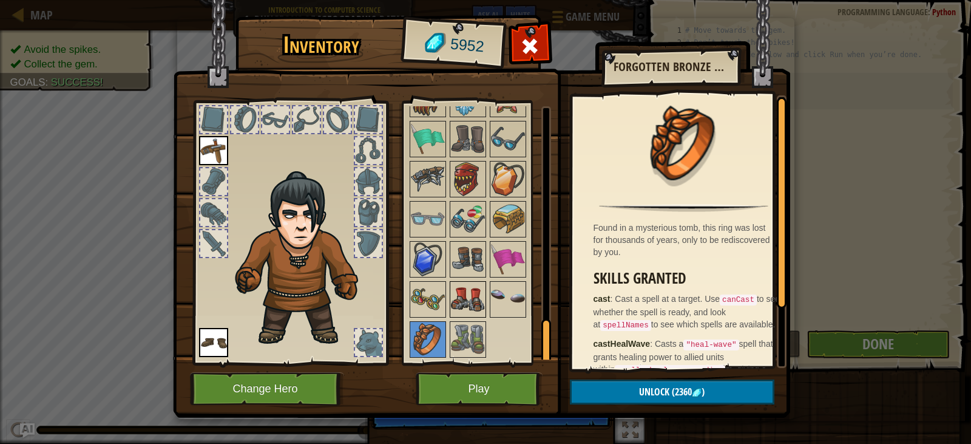
click at [450, 294] on div at bounding box center [468, 299] width 36 height 36
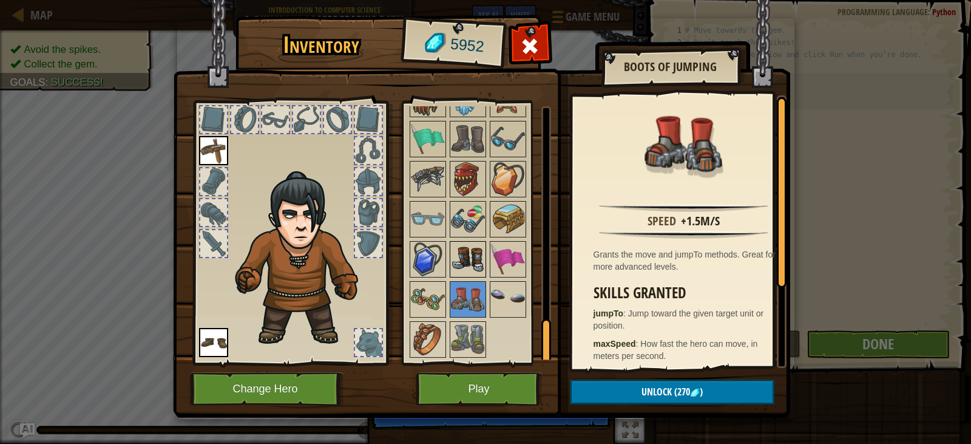
click at [467, 269] on img at bounding box center [468, 259] width 34 height 34
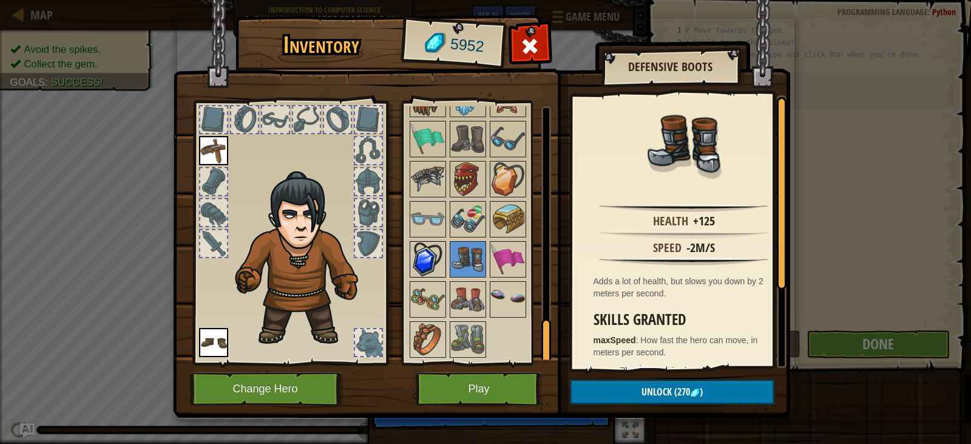
click at [442, 263] on img at bounding box center [428, 259] width 34 height 34
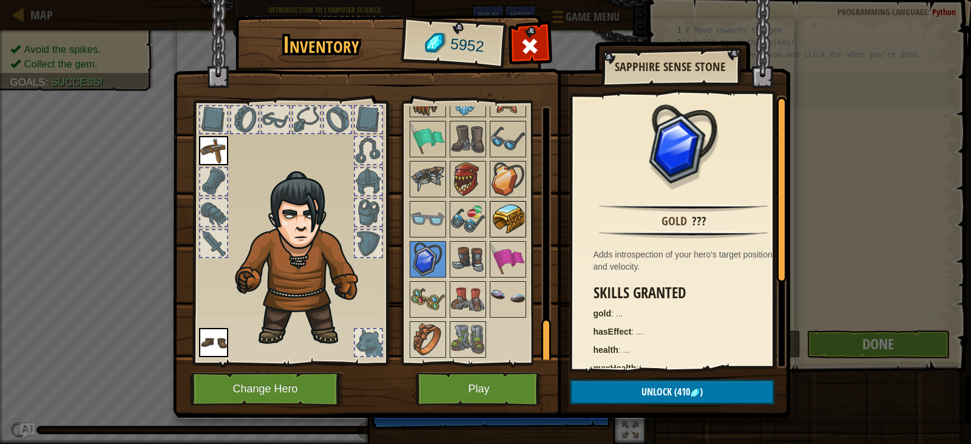
click at [490, 218] on div at bounding box center [508, 219] width 36 height 36
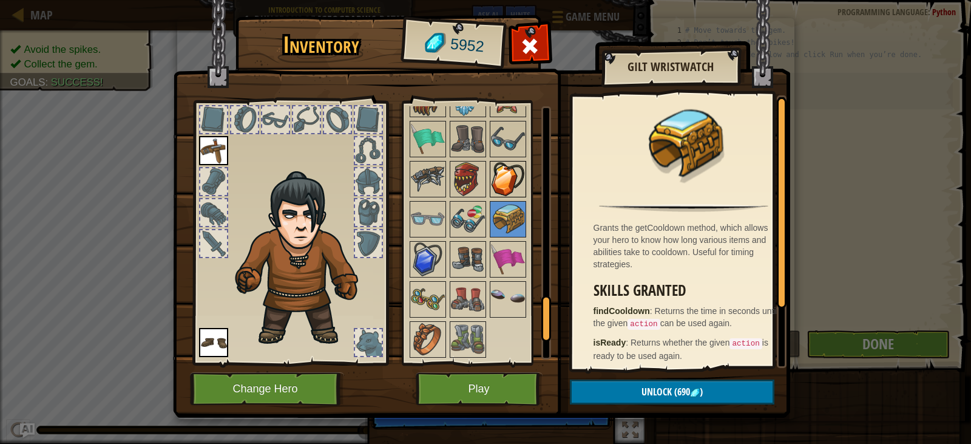
scroll to position [981, 0]
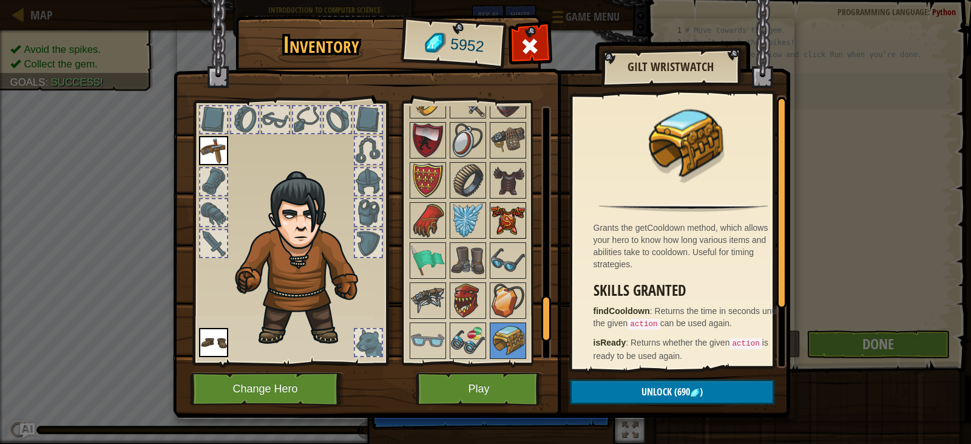
click at [510, 223] on img at bounding box center [508, 220] width 34 height 34
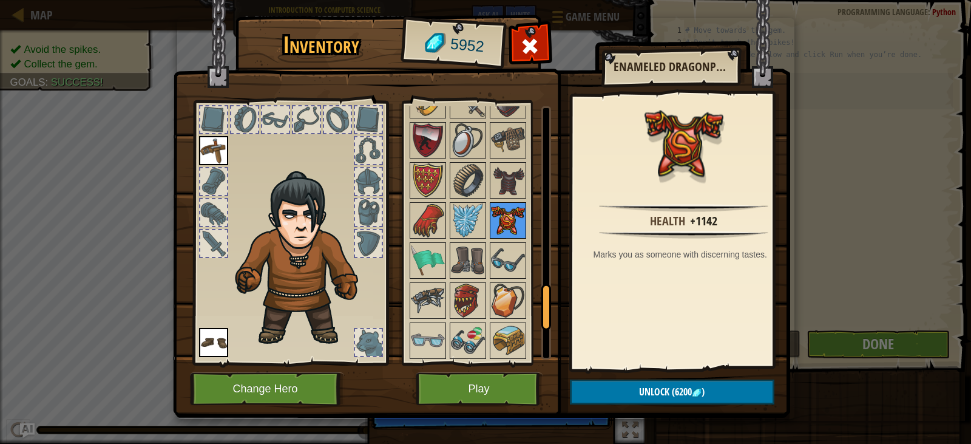
scroll to position [860, 0]
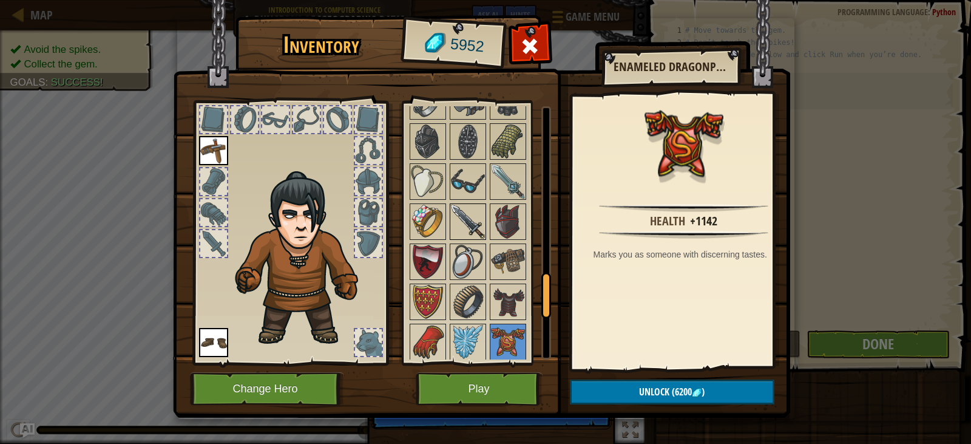
click at [454, 222] on img at bounding box center [468, 222] width 34 height 34
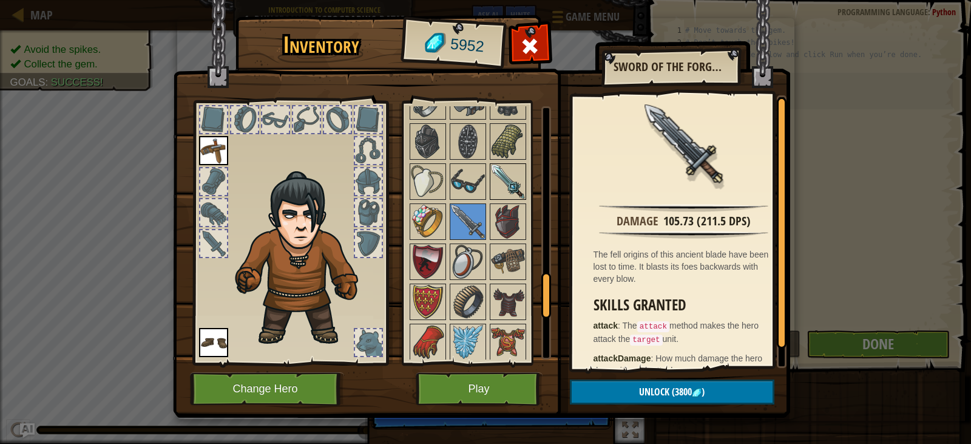
click at [500, 193] on img at bounding box center [508, 181] width 34 height 34
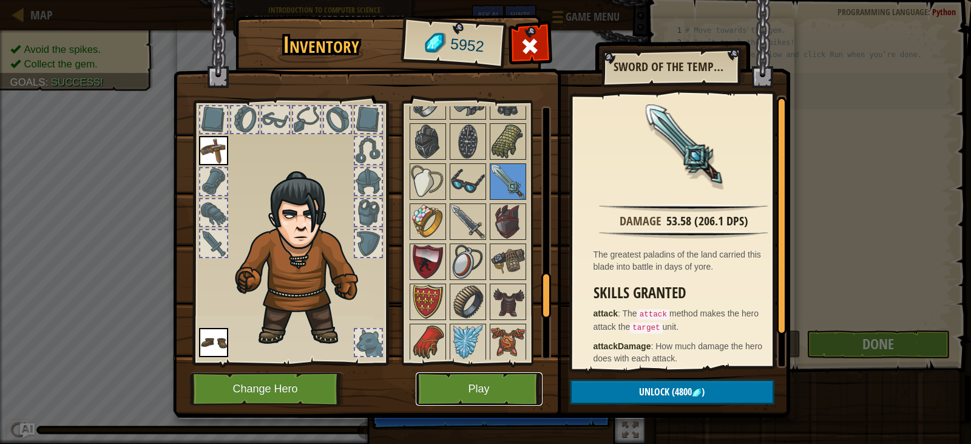
click at [496, 390] on button "Play" at bounding box center [479, 388] width 127 height 33
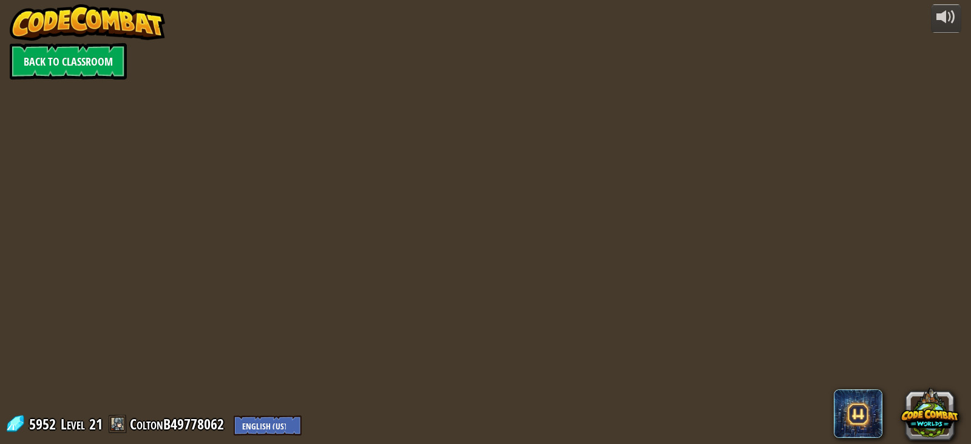
click at [81, 42] on div "powered by Back to Classroom 5952 Level 21 ColtonB49778062 English ([GEOGRAPHIC…" at bounding box center [485, 222] width 971 height 444
click at [86, 44] on link "Back to Classroom" at bounding box center [68, 61] width 117 height 36
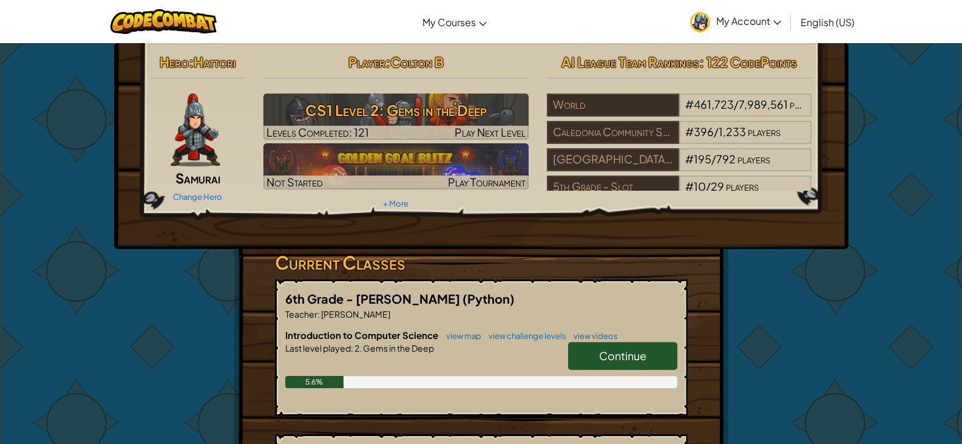
click at [647, 364] on link "Continue" at bounding box center [622, 356] width 109 height 28
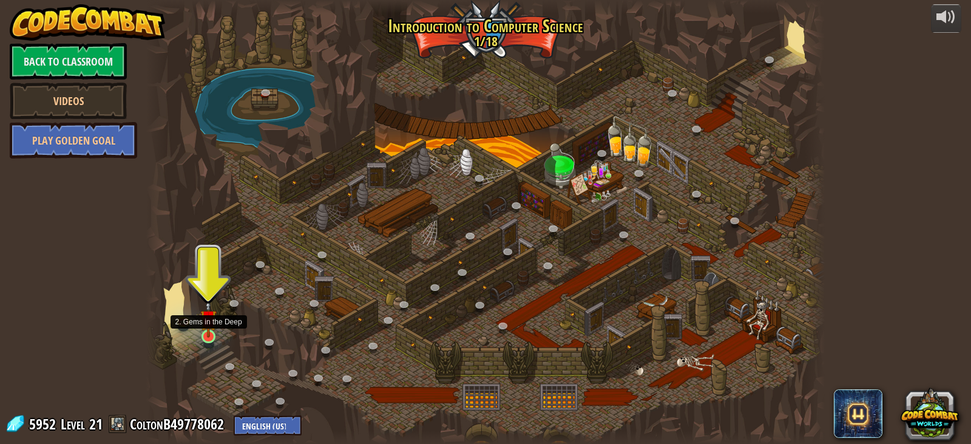
click at [205, 330] on img at bounding box center [208, 318] width 17 height 39
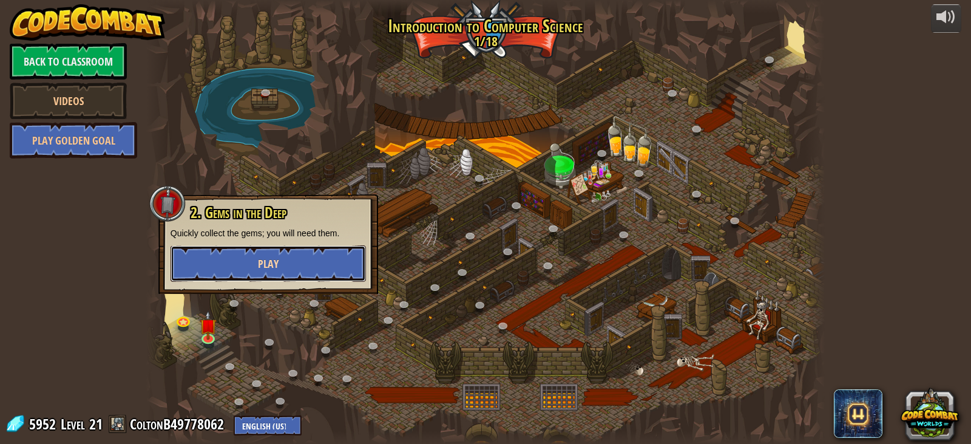
click at [313, 266] on button "Play" at bounding box center [268, 263] width 195 height 36
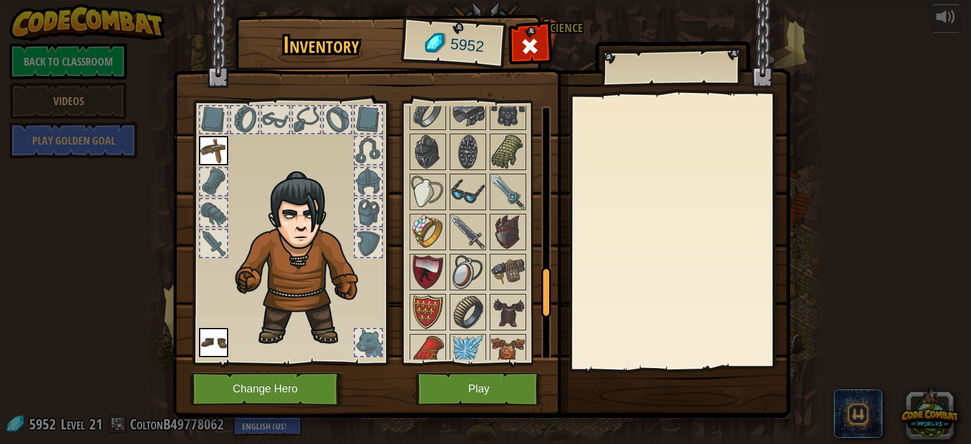
scroll to position [1103, 0]
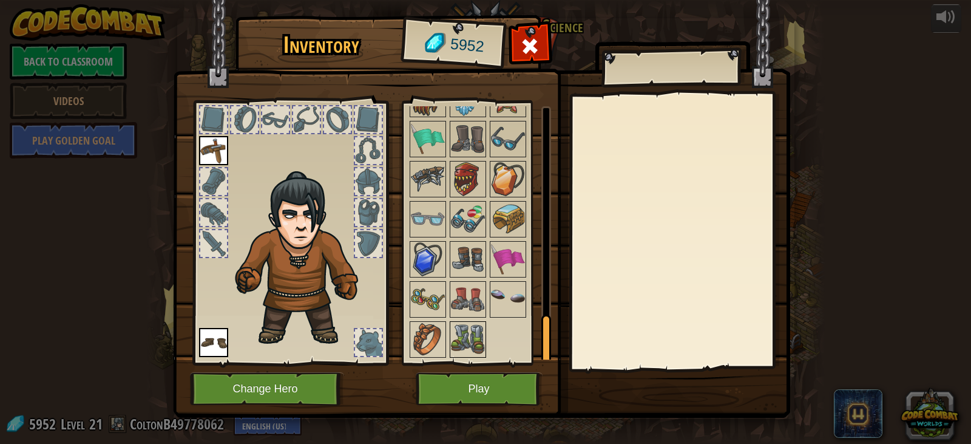
click at [450, 331] on div at bounding box center [468, 339] width 36 height 36
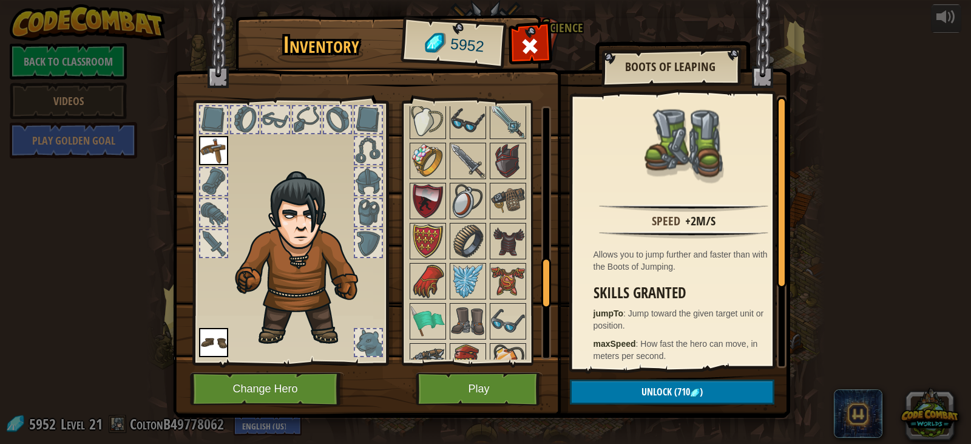
scroll to position [799, 0]
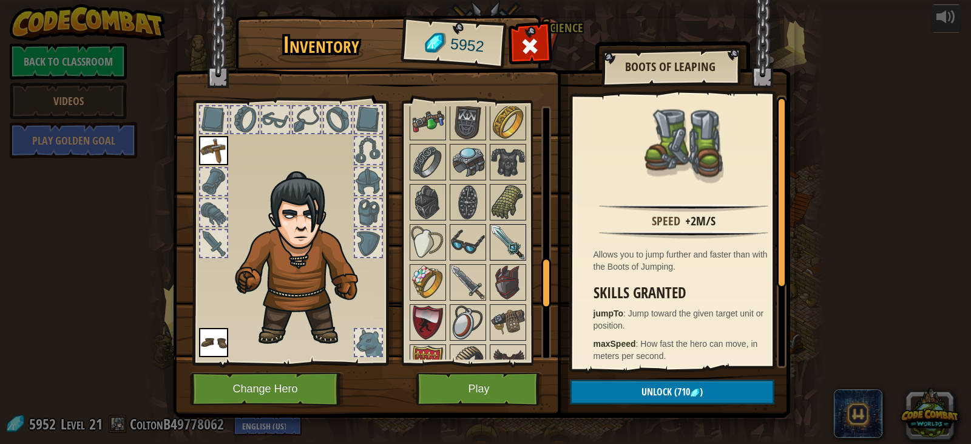
click at [504, 235] on img at bounding box center [508, 242] width 34 height 34
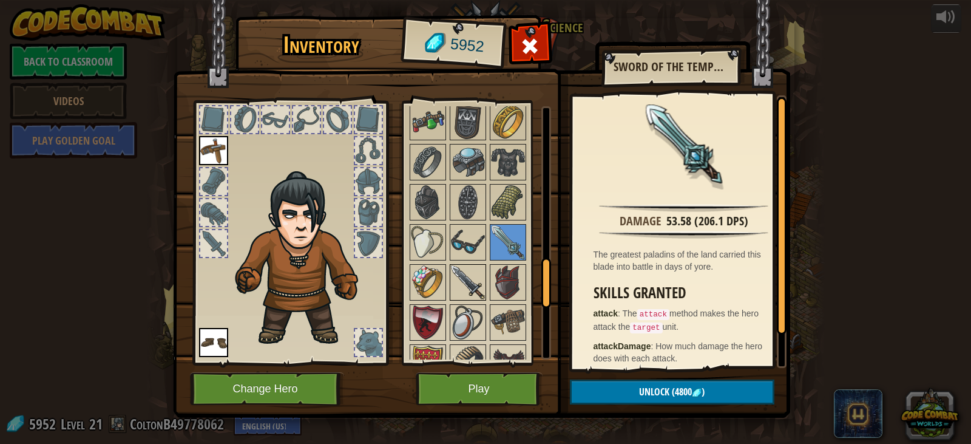
click at [455, 282] on img at bounding box center [468, 282] width 34 height 34
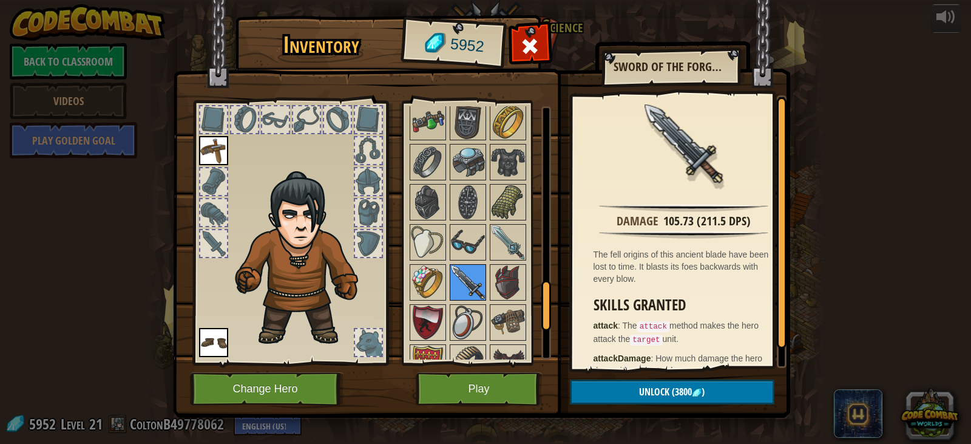
scroll to position [981, 0]
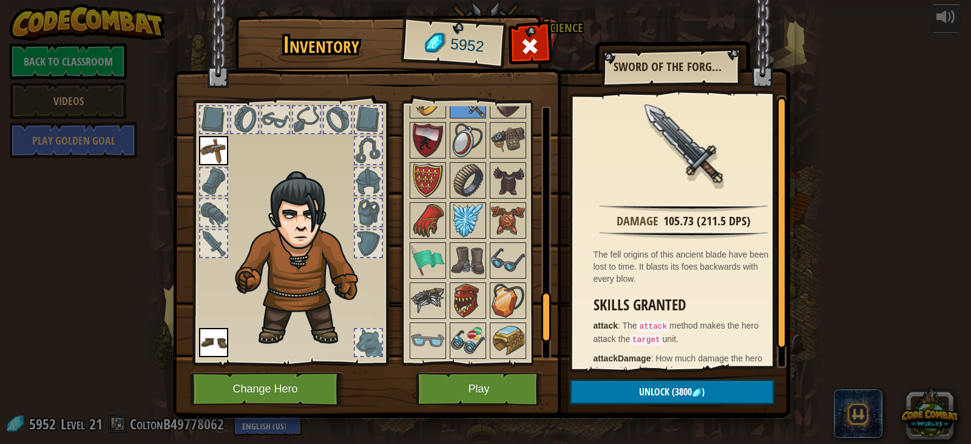
click at [473, 224] on img at bounding box center [468, 220] width 34 height 34
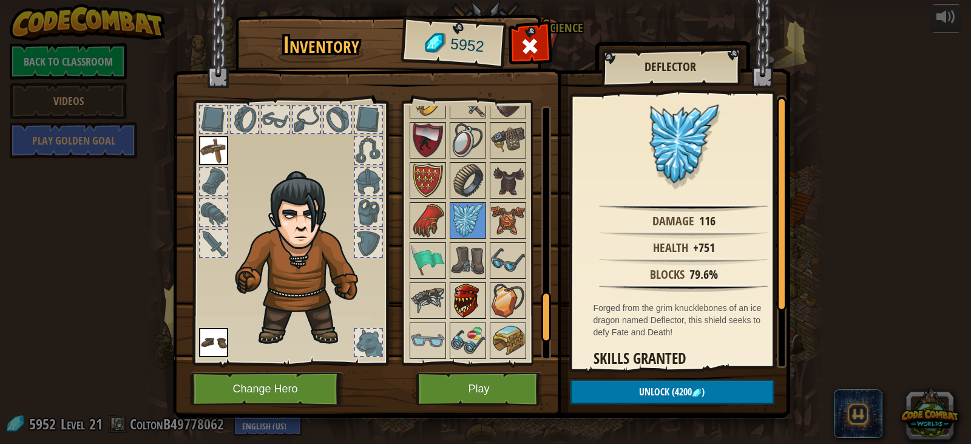
click at [469, 297] on img at bounding box center [468, 300] width 34 height 34
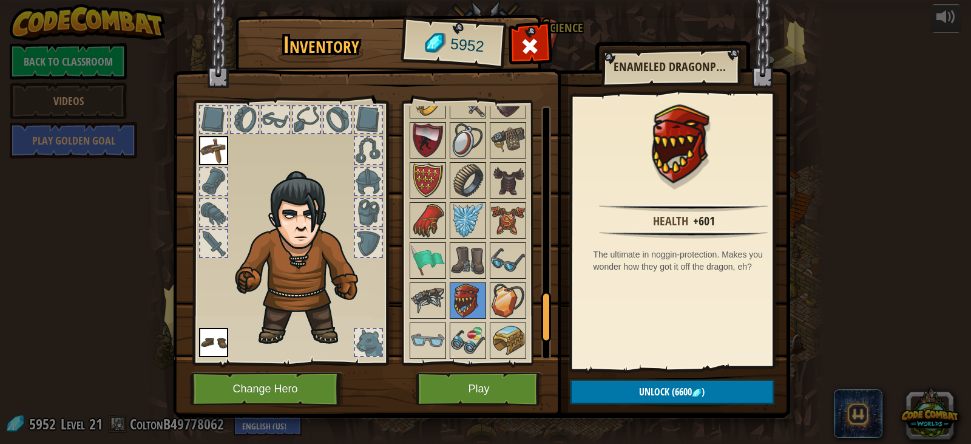
click at [453, 220] on img at bounding box center [468, 220] width 34 height 34
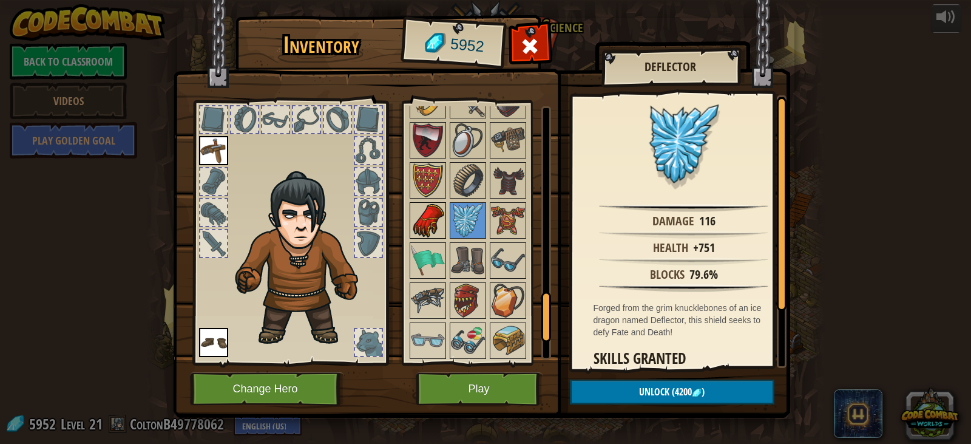
click at [430, 220] on img at bounding box center [428, 220] width 34 height 34
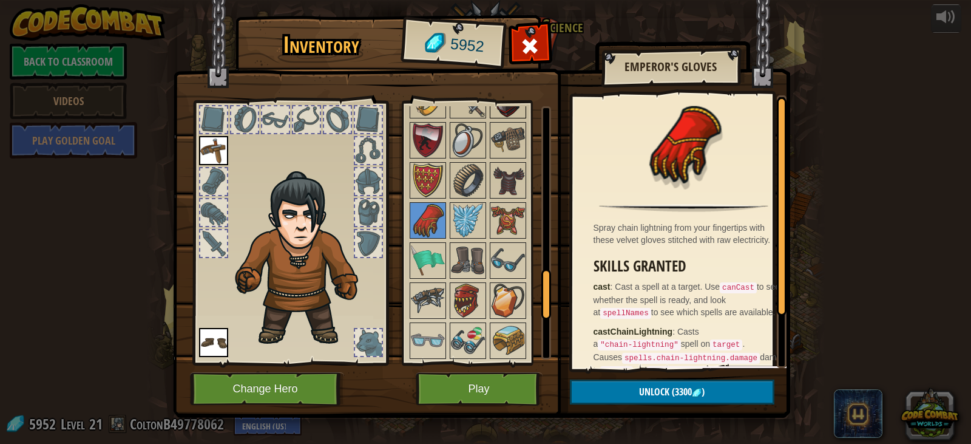
scroll to position [860, 0]
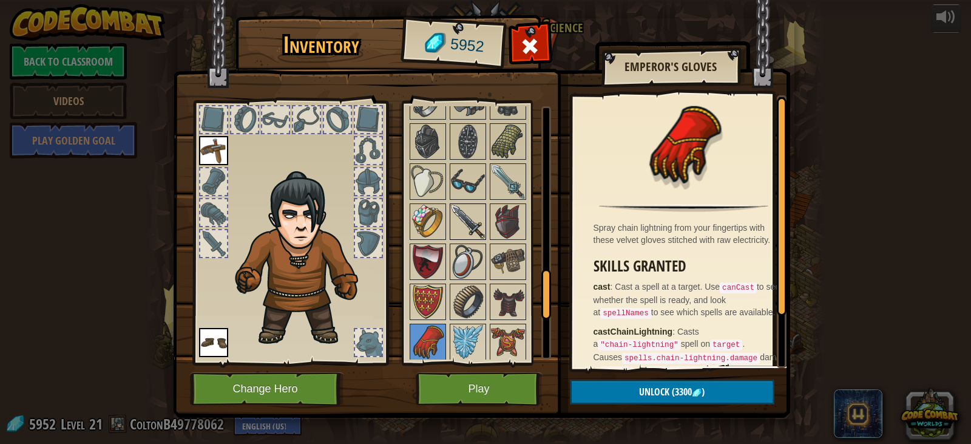
click at [459, 215] on img at bounding box center [468, 222] width 34 height 34
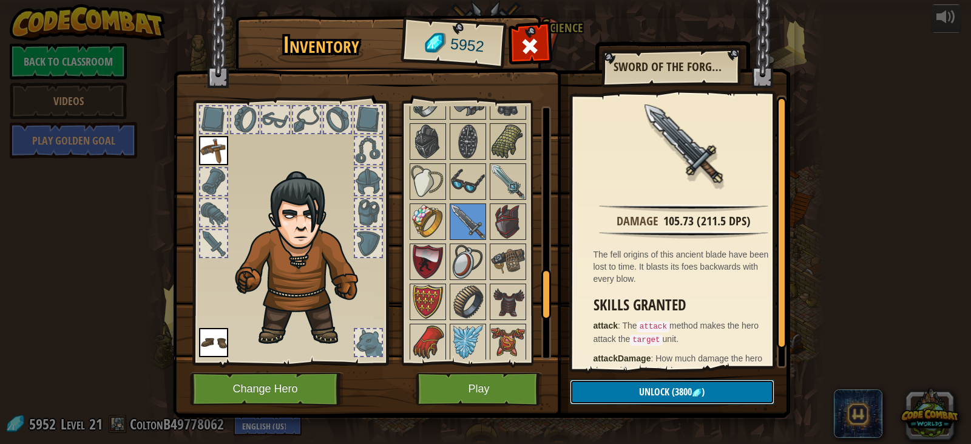
click at [667, 393] on span "Unlock" at bounding box center [654, 391] width 30 height 13
click at [693, 390] on button "Confirm" at bounding box center [672, 391] width 205 height 25
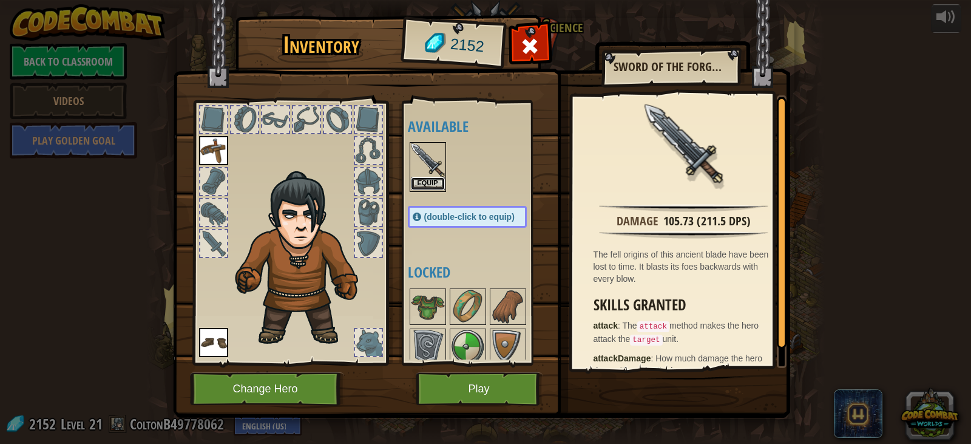
click at [436, 190] on button "Equip" at bounding box center [428, 183] width 34 height 13
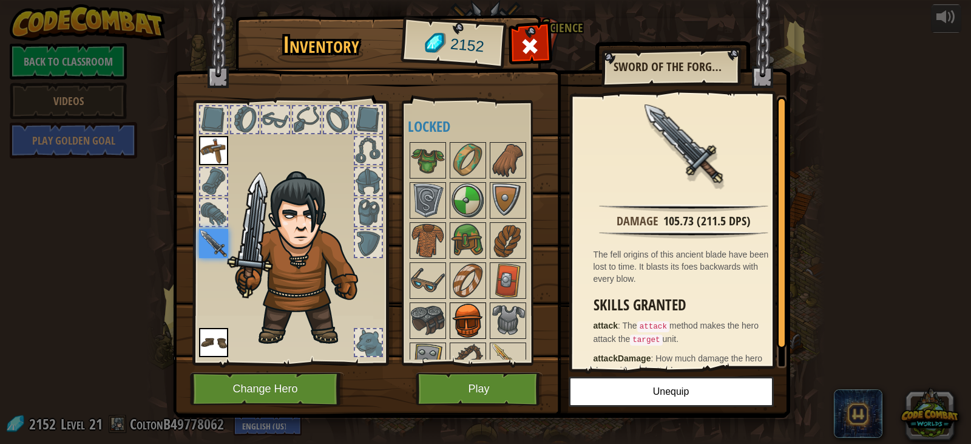
scroll to position [121, 0]
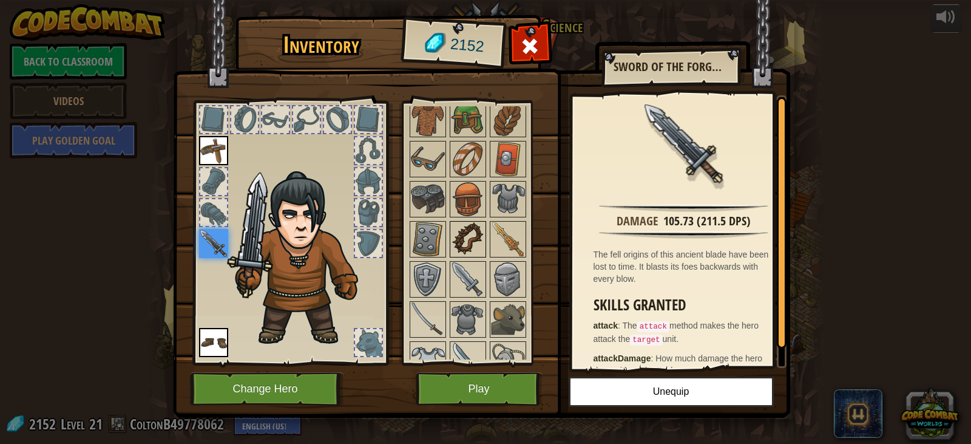
click at [473, 237] on img at bounding box center [468, 239] width 34 height 34
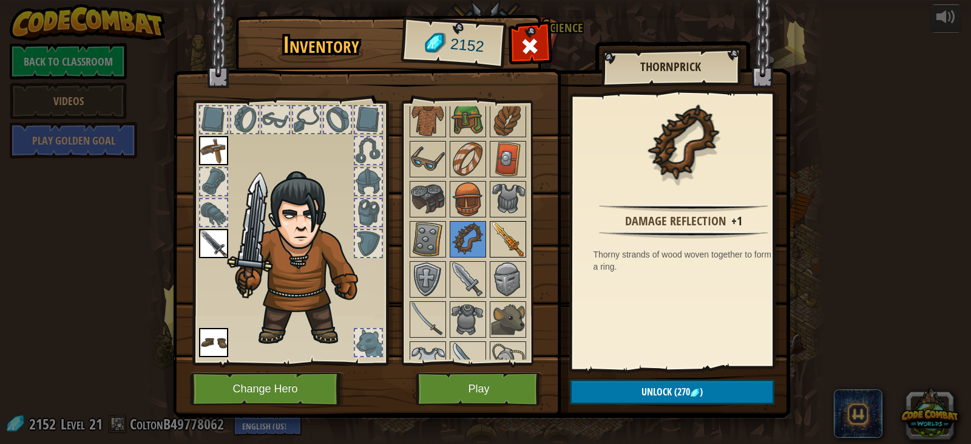
click at [502, 232] on img at bounding box center [508, 239] width 34 height 34
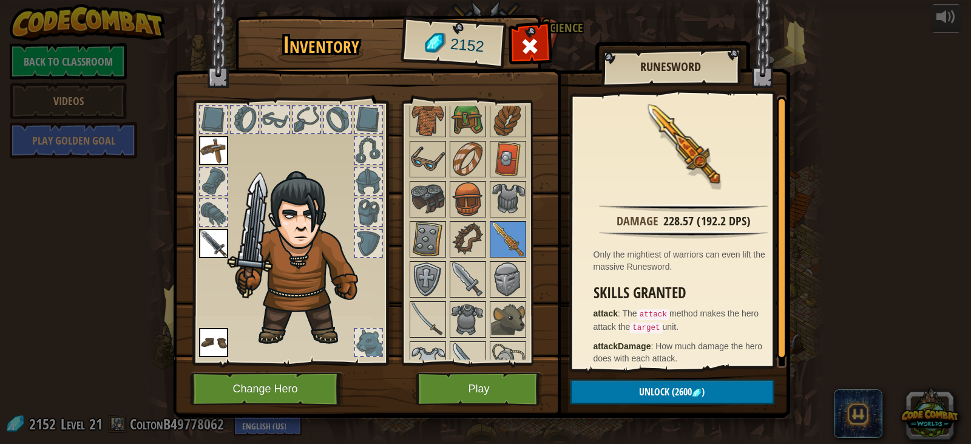
click at [214, 245] on img at bounding box center [213, 243] width 29 height 29
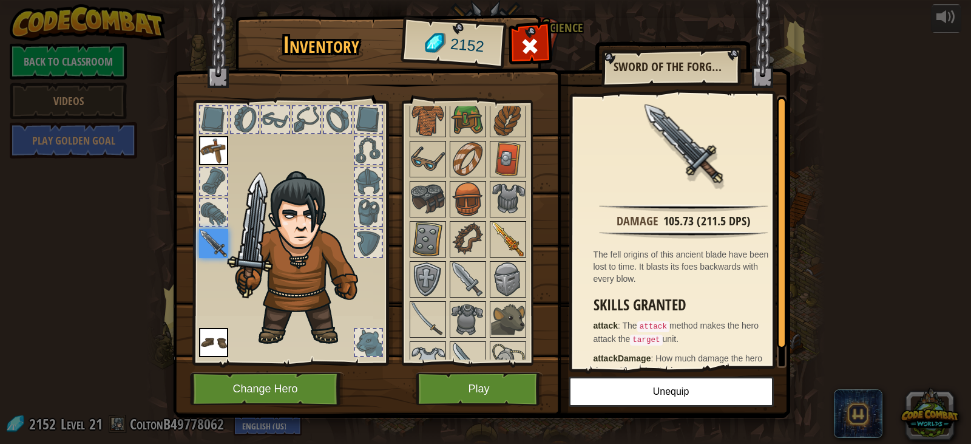
click at [510, 242] on img at bounding box center [508, 239] width 34 height 34
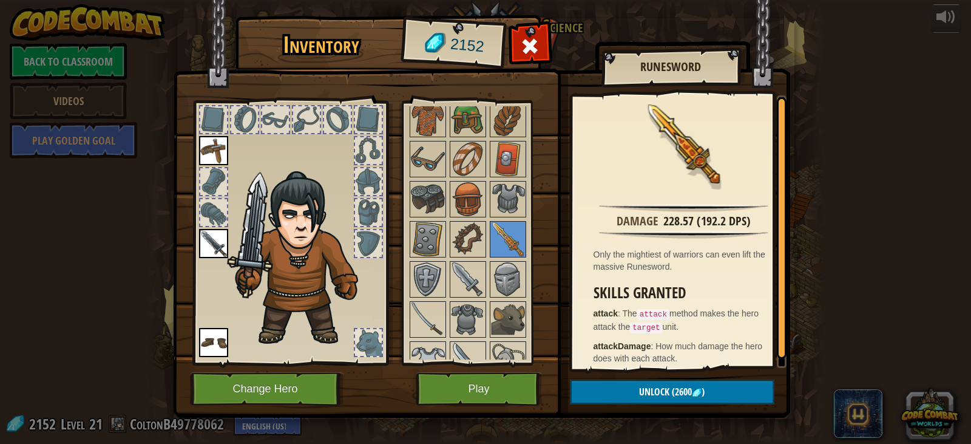
click at [209, 239] on img at bounding box center [213, 243] width 29 height 29
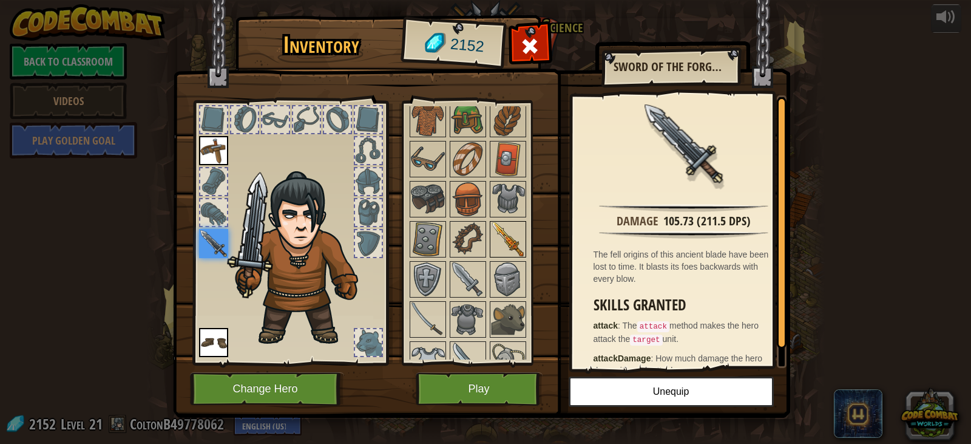
click at [512, 246] on img at bounding box center [508, 239] width 34 height 34
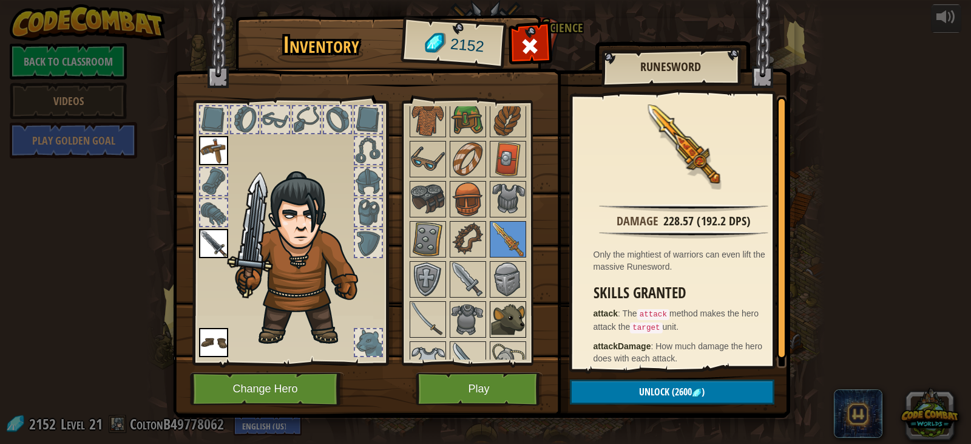
click at [523, 315] on img at bounding box center [508, 319] width 34 height 34
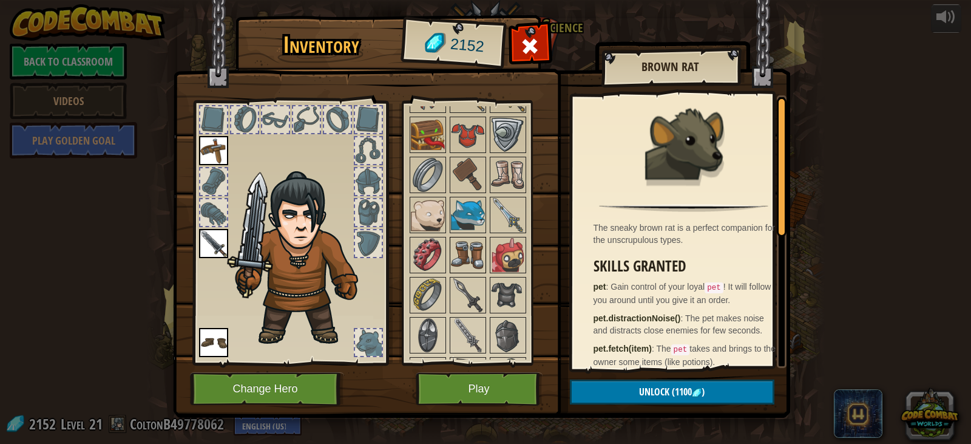
scroll to position [728, 0]
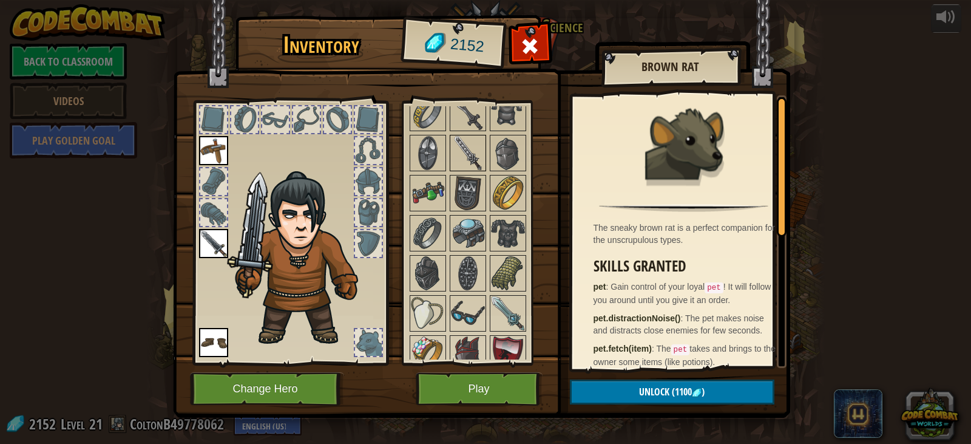
drag, startPoint x: 461, startPoint y: 132, endPoint x: 464, endPoint y: 144, distance: 12.5
click at [461, 137] on div "Available Equip Equip Equip (double-click to equip) Locked" at bounding box center [479, 232] width 143 height 253
click at [464, 146] on img at bounding box center [468, 153] width 34 height 34
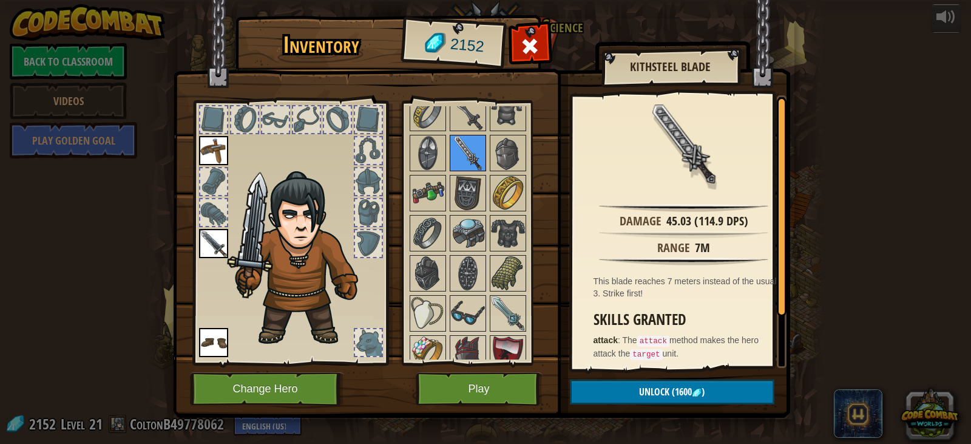
scroll to position [668, 0]
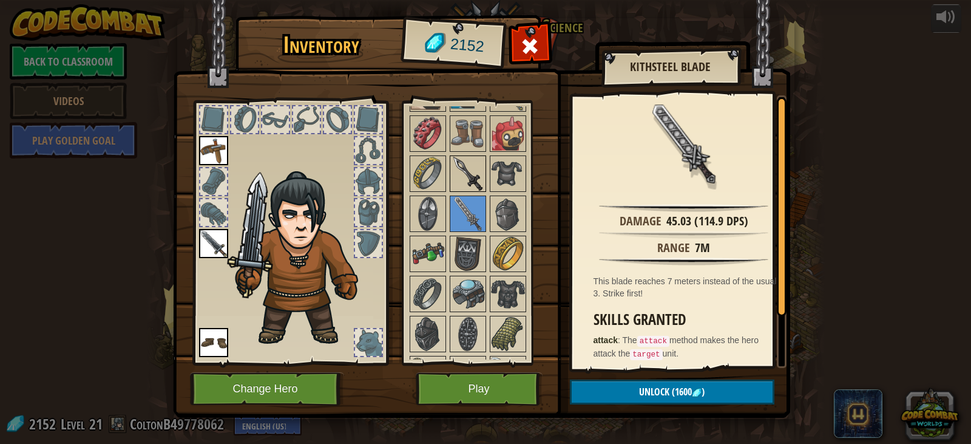
click at [479, 181] on img at bounding box center [468, 174] width 34 height 34
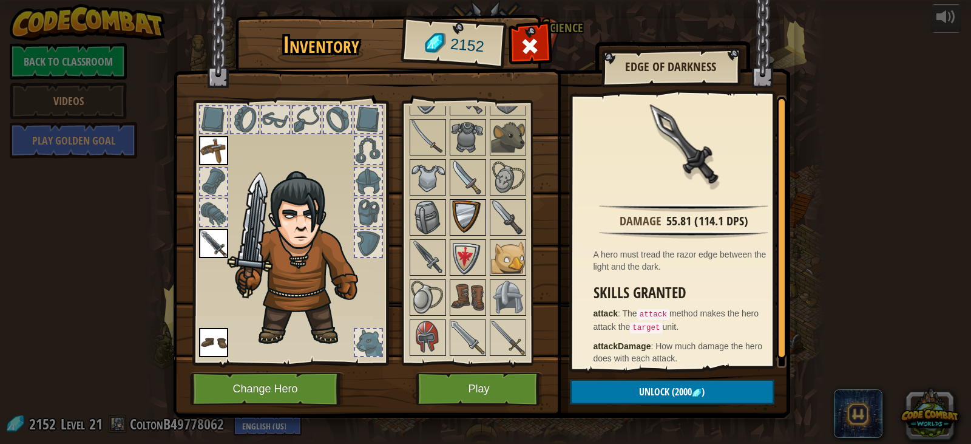
scroll to position [121, 0]
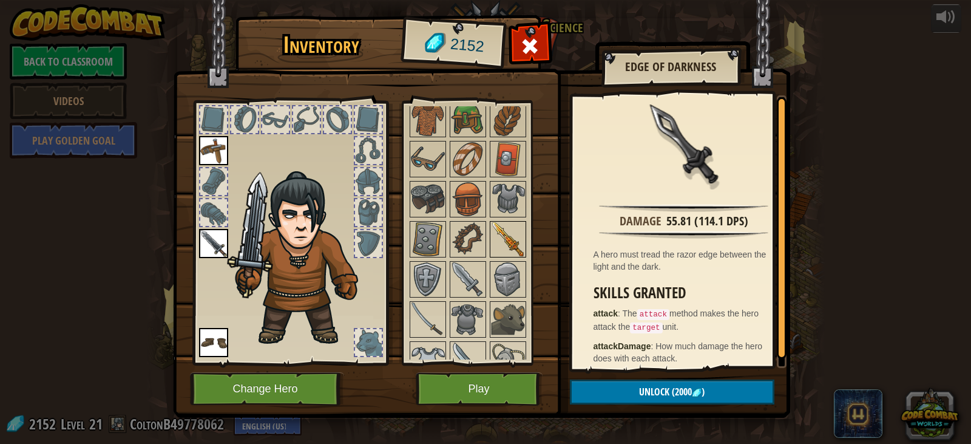
click at [508, 226] on img at bounding box center [508, 239] width 34 height 34
click at [217, 241] on img at bounding box center [213, 243] width 29 height 29
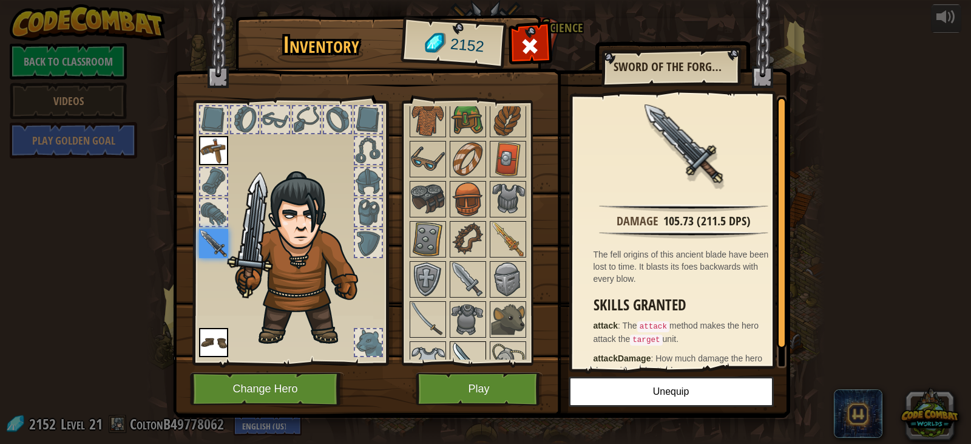
scroll to position [243, 0]
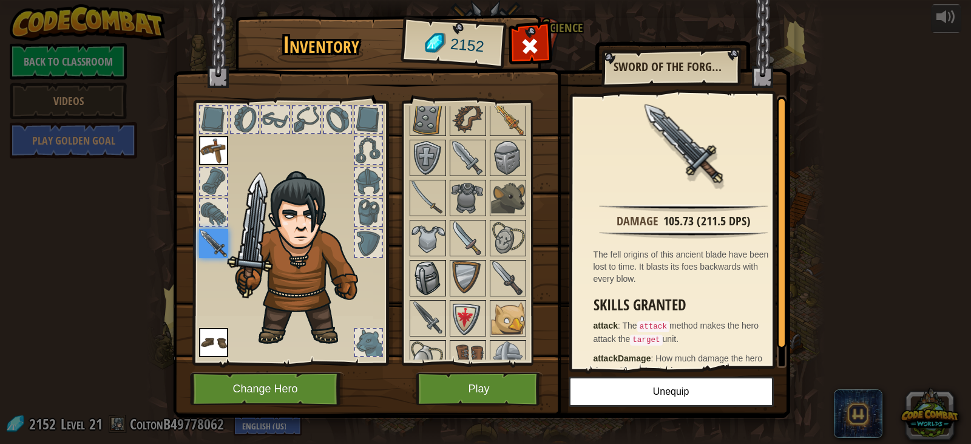
click at [432, 279] on img at bounding box center [428, 278] width 34 height 34
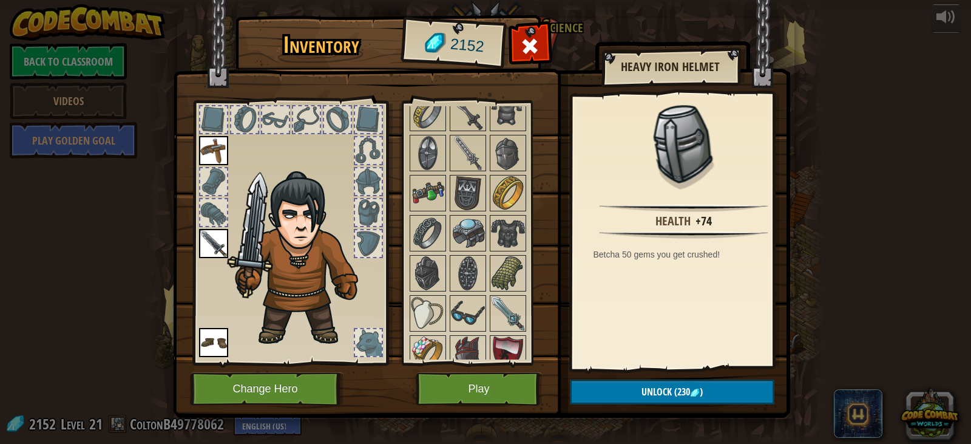
scroll to position [910, 0]
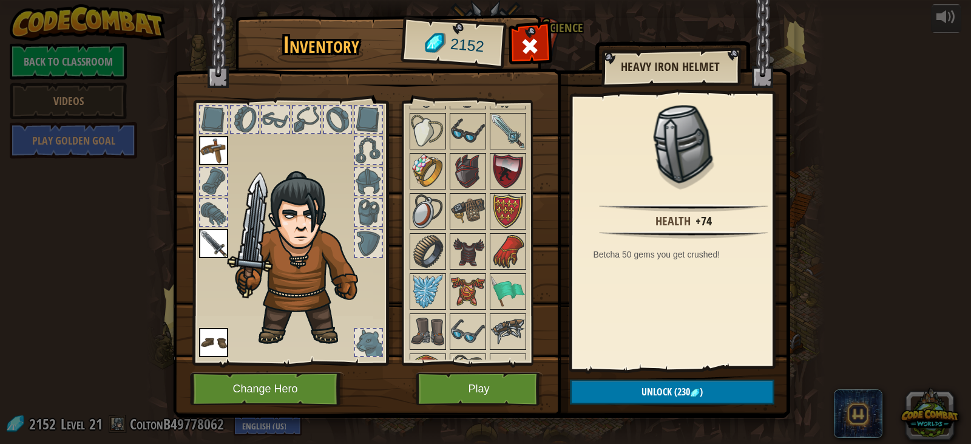
click at [456, 163] on img at bounding box center [468, 171] width 34 height 34
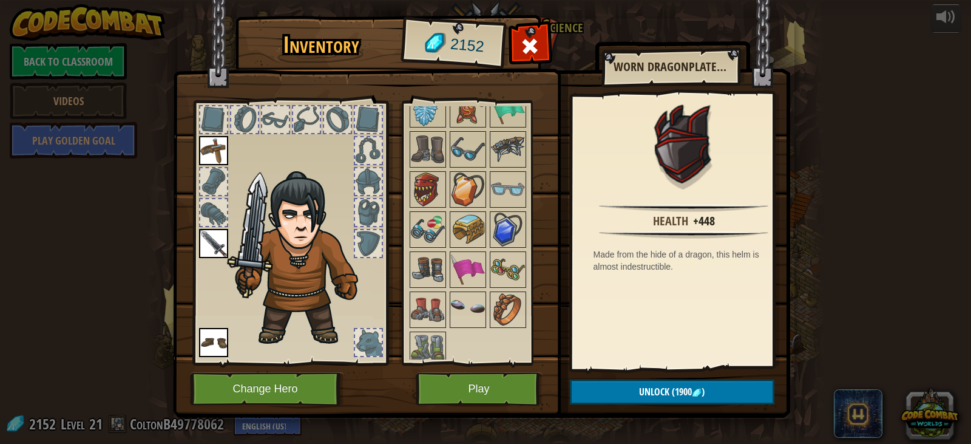
scroll to position [1103, 0]
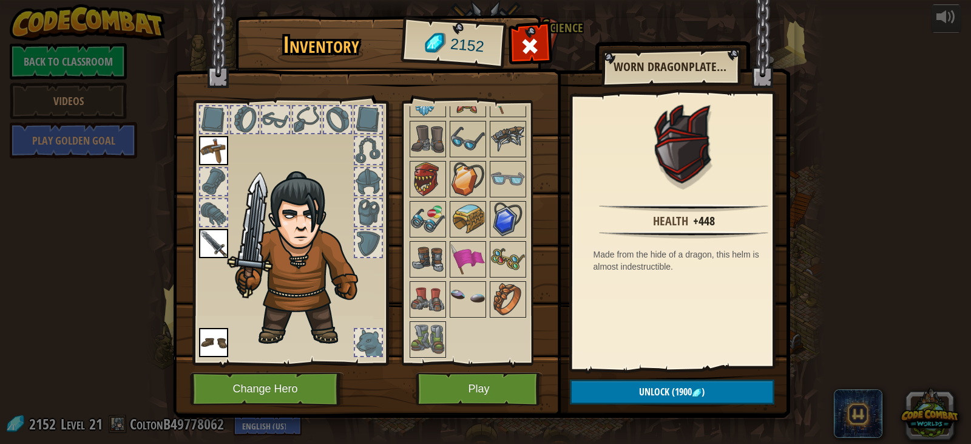
click at [402, 170] on div "Available Equip Equip Equip (double-click to equip) Locked" at bounding box center [476, 233] width 149 height 264
click at [422, 174] on img at bounding box center [428, 179] width 34 height 34
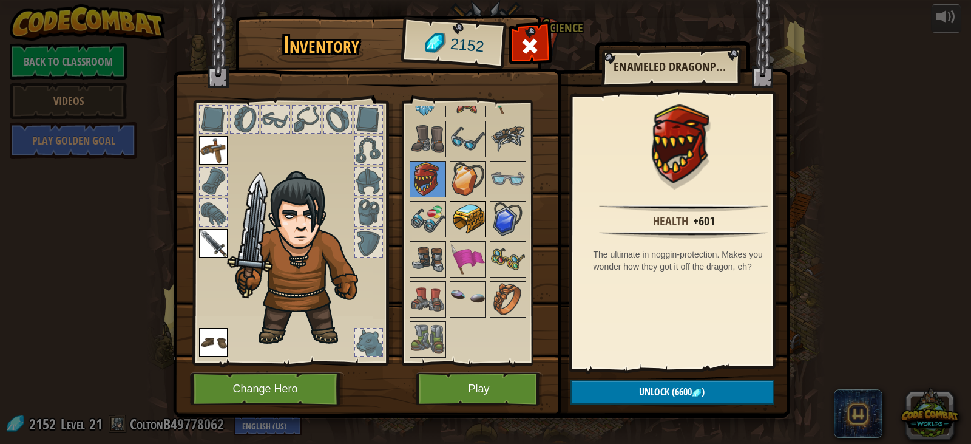
scroll to position [981, 0]
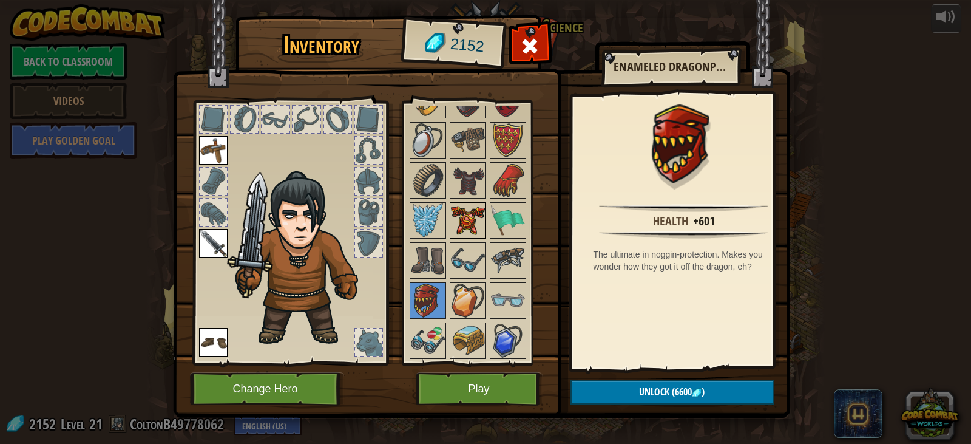
click at [470, 217] on img at bounding box center [468, 220] width 34 height 34
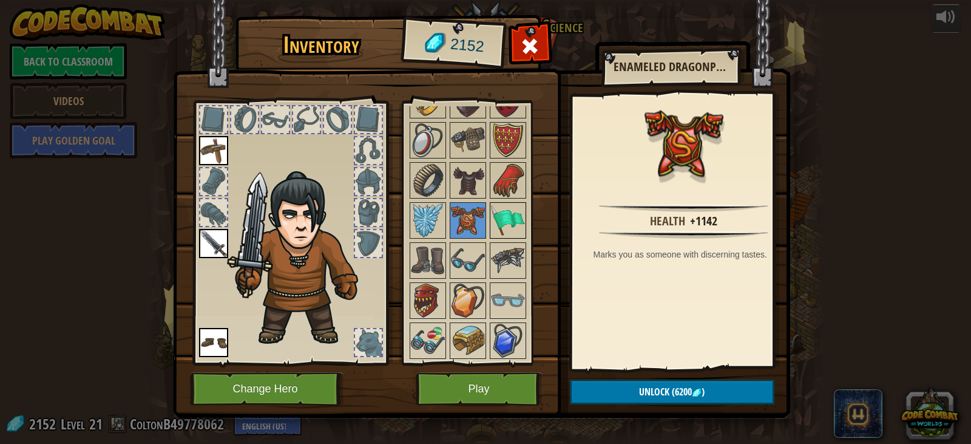
scroll to position [1103, 0]
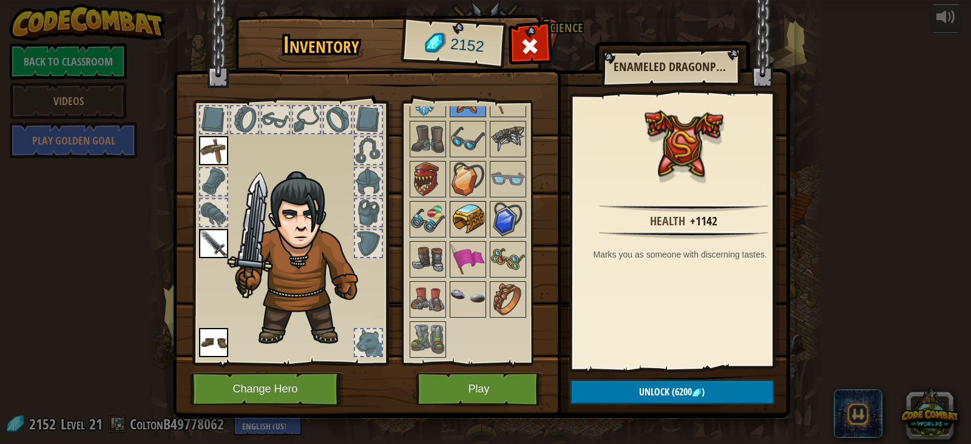
click at [484, 224] on img at bounding box center [468, 219] width 34 height 34
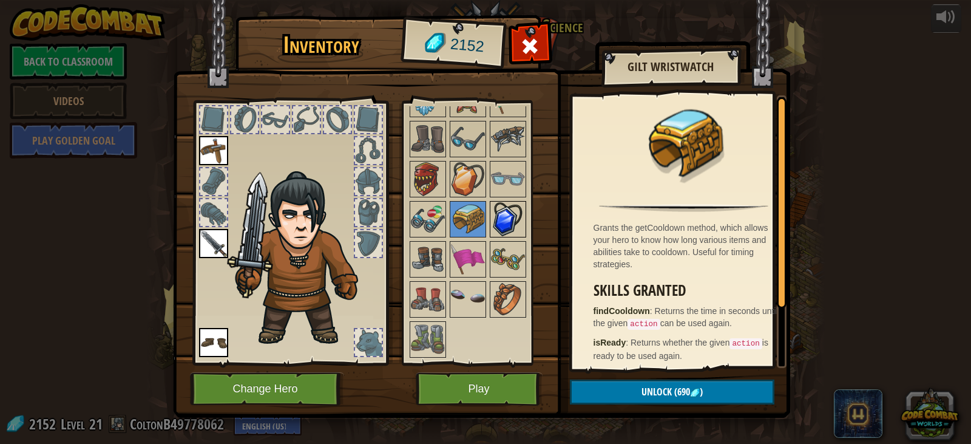
click at [512, 231] on img at bounding box center [508, 219] width 34 height 34
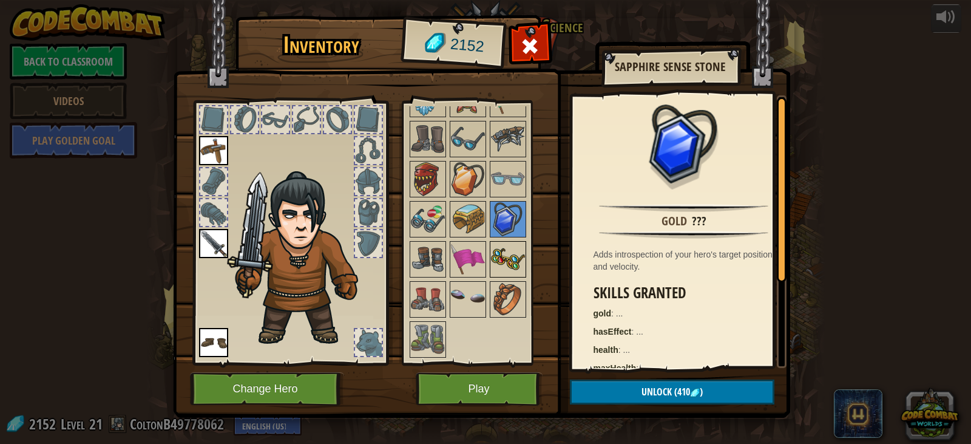
click at [494, 264] on img at bounding box center [508, 259] width 34 height 34
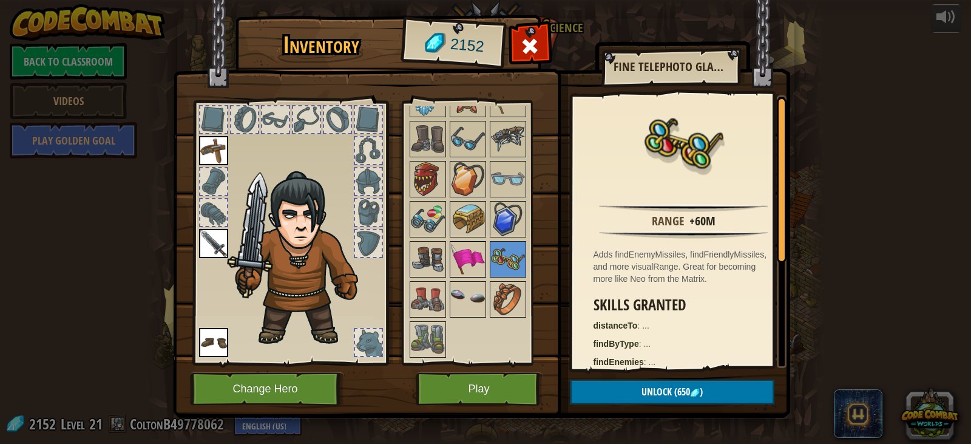
click at [466, 263] on img at bounding box center [468, 259] width 34 height 34
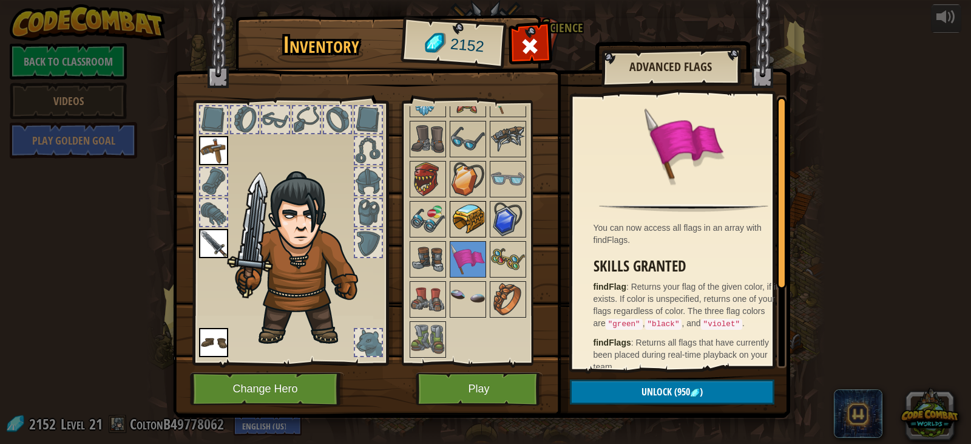
click at [473, 229] on img at bounding box center [468, 219] width 34 height 34
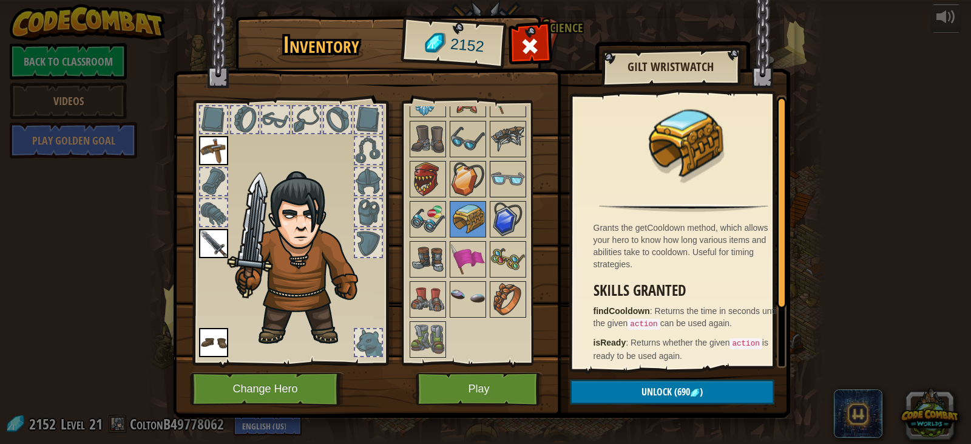
click at [508, 184] on img at bounding box center [508, 179] width 34 height 34
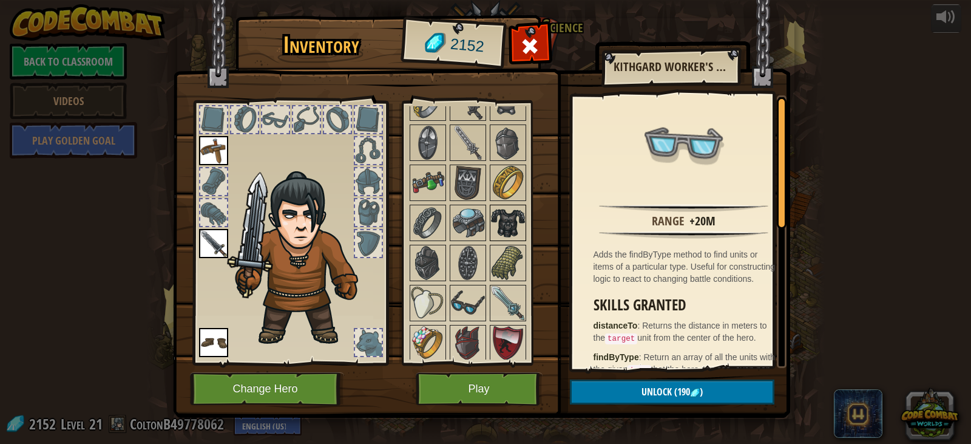
scroll to position [678, 0]
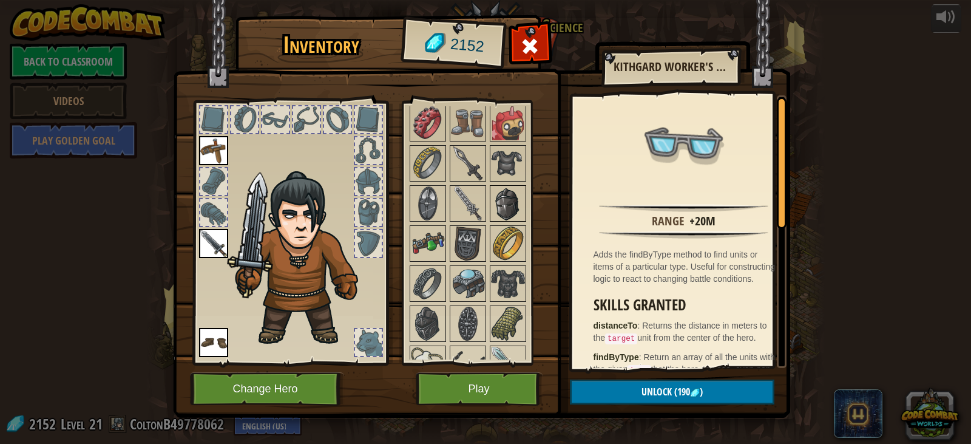
click at [512, 204] on img at bounding box center [508, 203] width 34 height 34
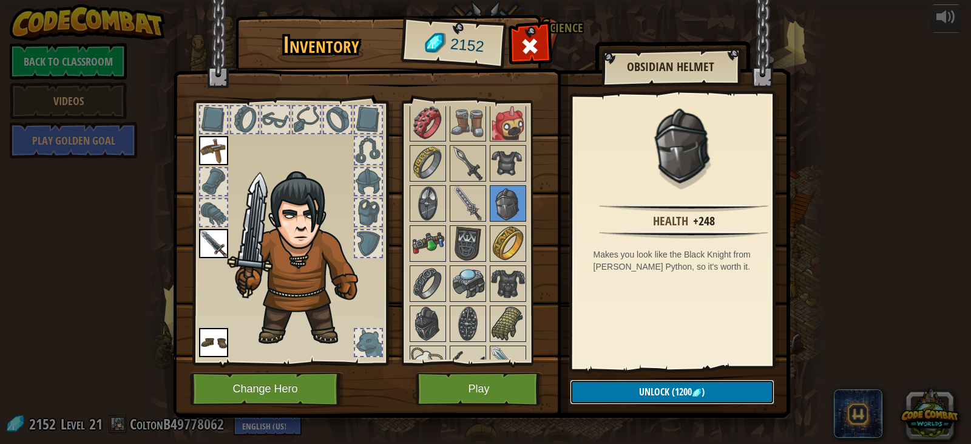
click at [662, 390] on span "Unlock" at bounding box center [654, 391] width 30 height 13
click at [652, 396] on button "Confirm" at bounding box center [672, 391] width 205 height 25
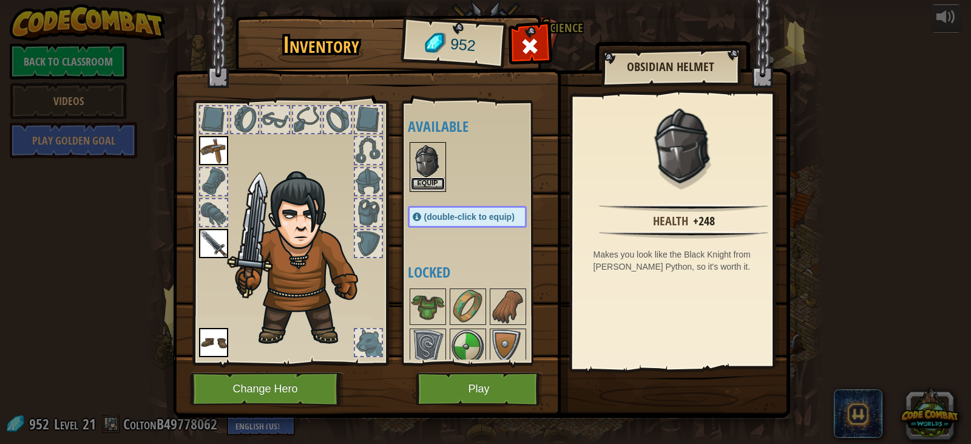
click at [433, 184] on button "Equip" at bounding box center [428, 183] width 34 height 13
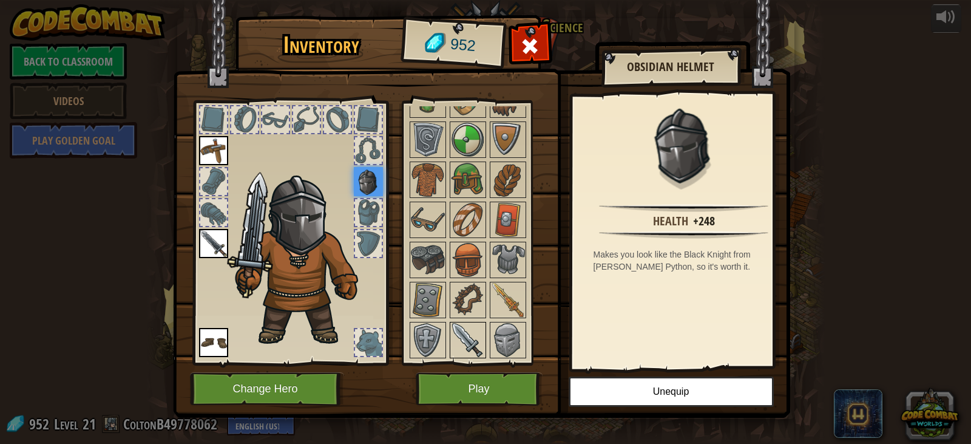
scroll to position [121, 0]
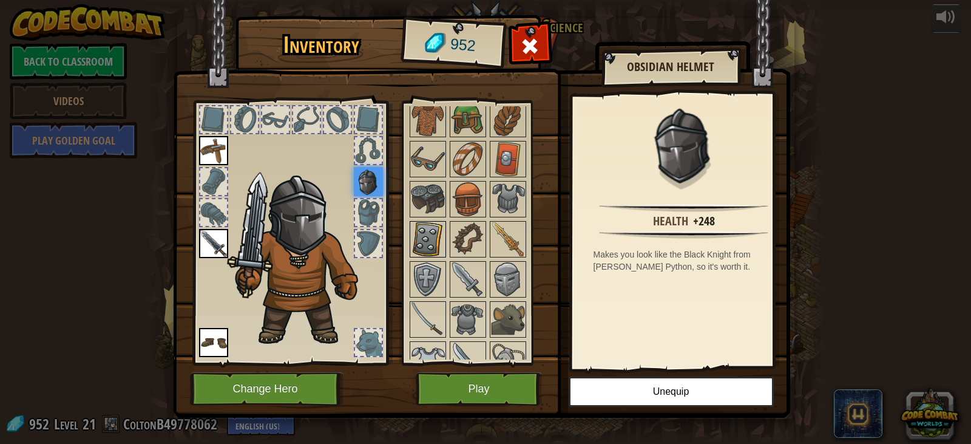
click at [436, 240] on img at bounding box center [428, 239] width 34 height 34
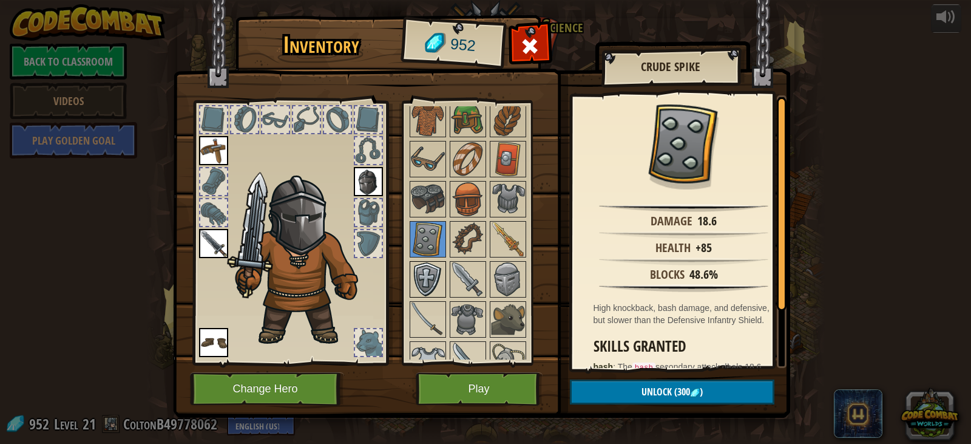
click at [425, 269] on img at bounding box center [428, 279] width 34 height 34
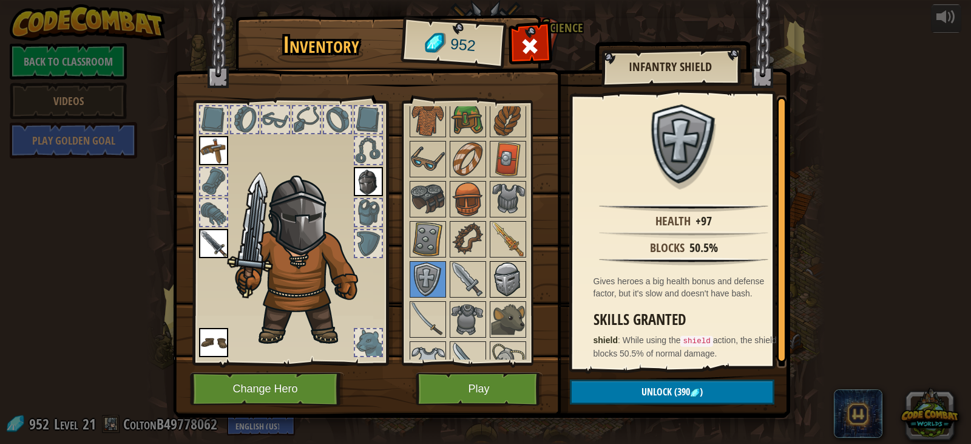
scroll to position [182, 0]
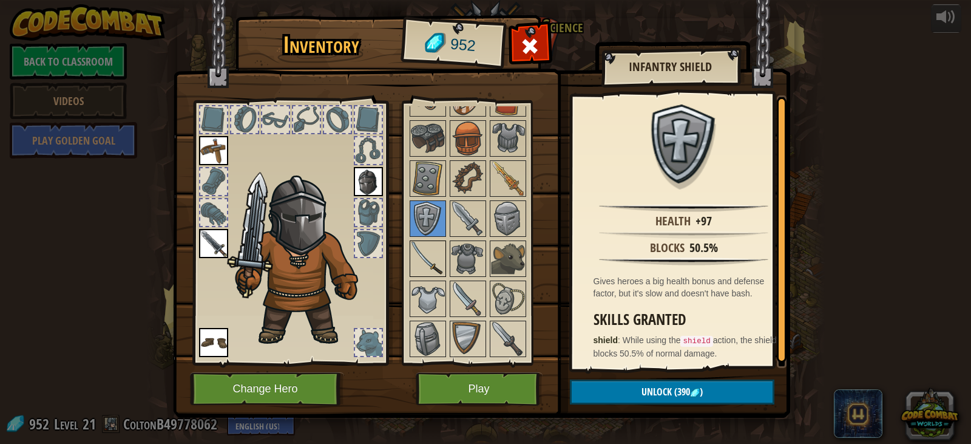
click at [443, 265] on img at bounding box center [428, 259] width 34 height 34
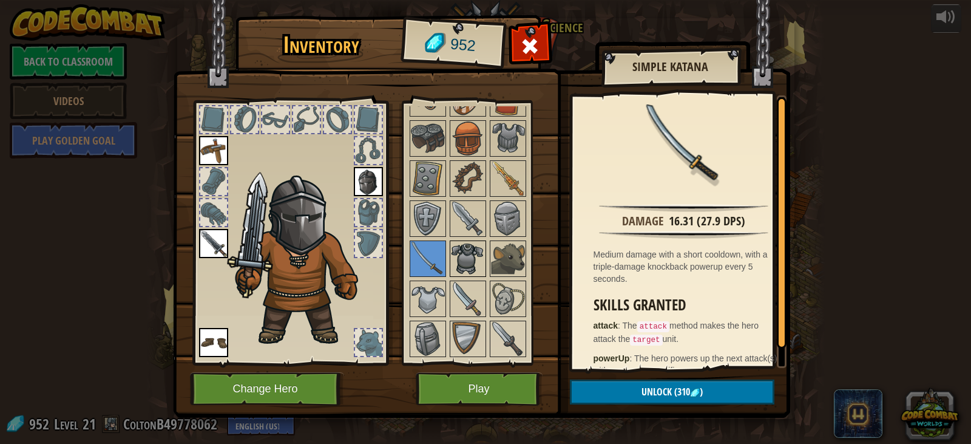
click at [466, 259] on img at bounding box center [468, 259] width 34 height 34
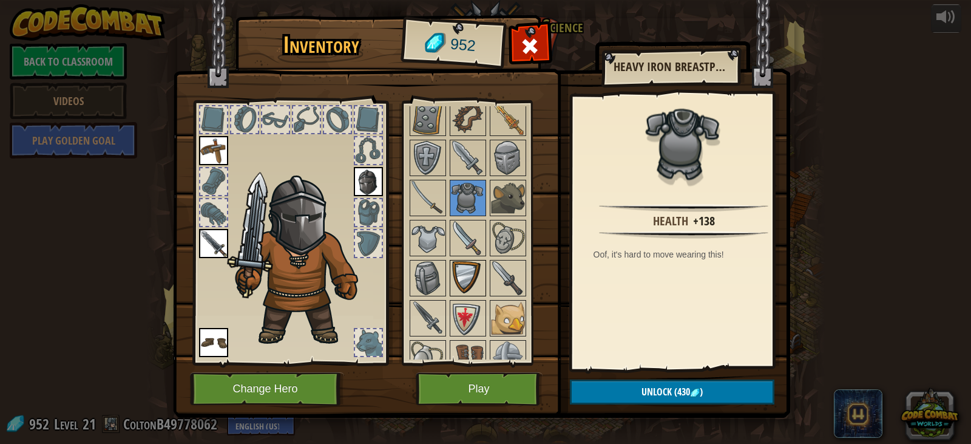
scroll to position [303, 0]
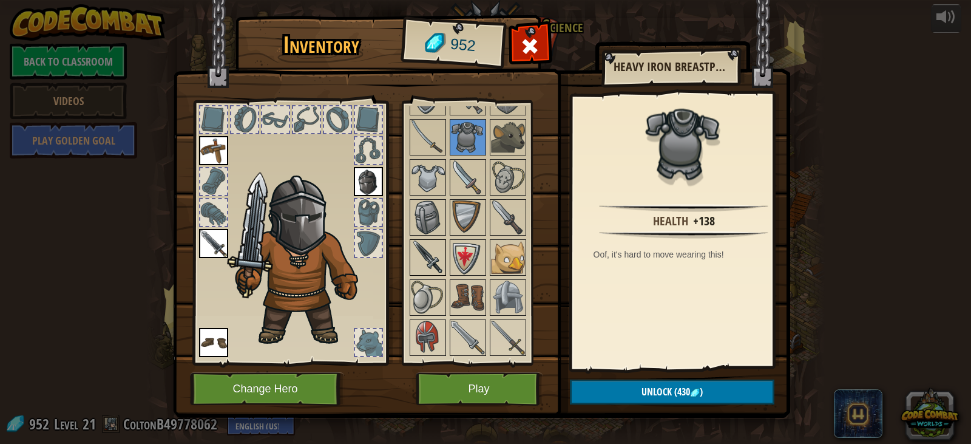
click at [439, 257] on img at bounding box center [428, 257] width 34 height 34
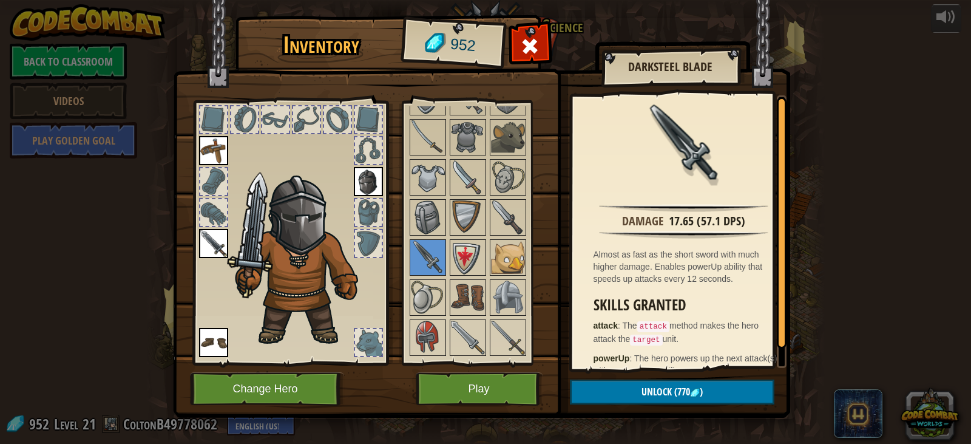
scroll to position [364, 0]
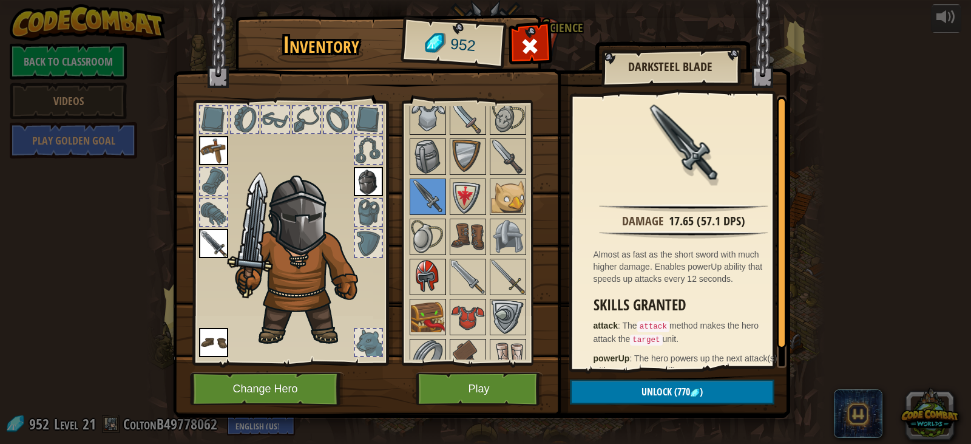
click at [424, 281] on img at bounding box center [428, 277] width 34 height 34
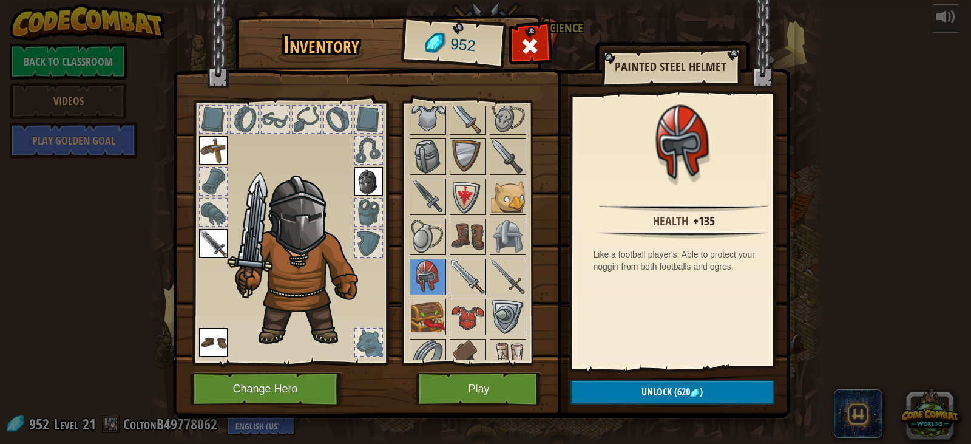
click at [468, 277] on img at bounding box center [468, 277] width 34 height 34
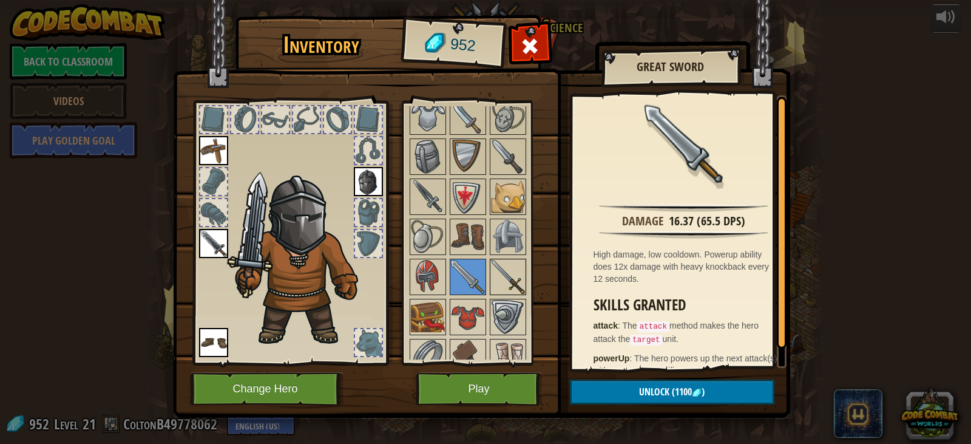
click at [518, 281] on img at bounding box center [508, 277] width 34 height 34
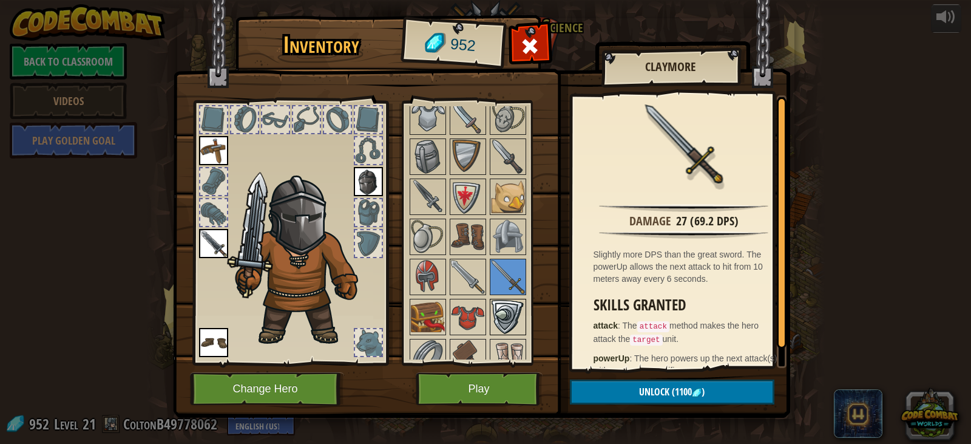
click at [514, 315] on img at bounding box center [508, 317] width 34 height 34
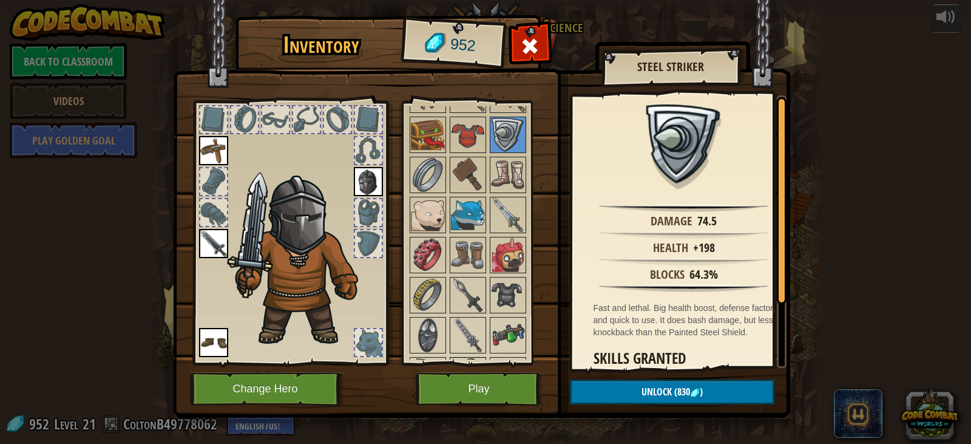
scroll to position [607, 0]
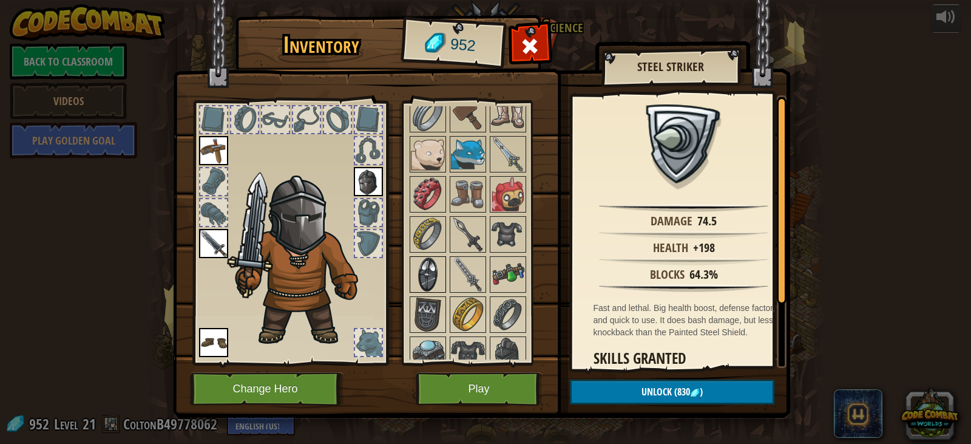
click at [441, 285] on img at bounding box center [428, 274] width 34 height 34
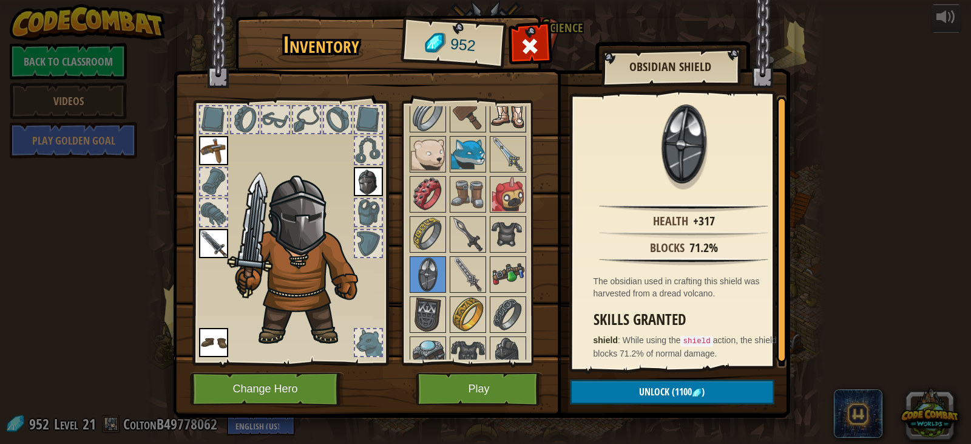
scroll to position [546, 0]
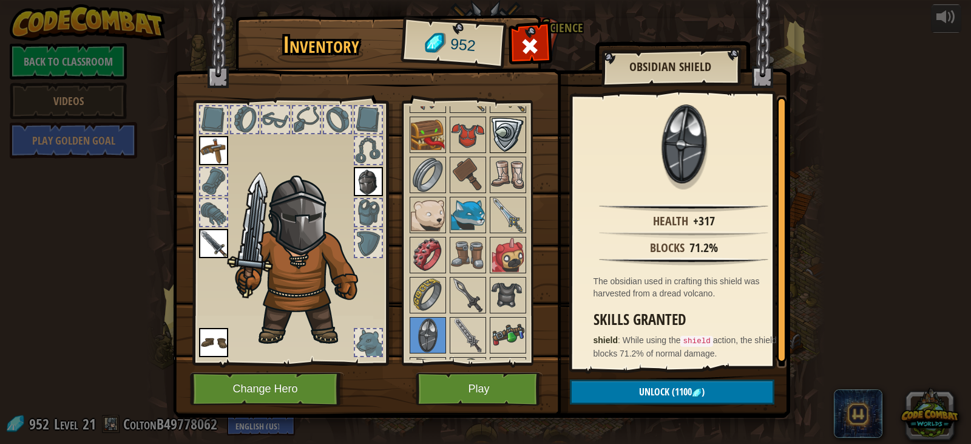
click at [508, 141] on img at bounding box center [508, 135] width 34 height 34
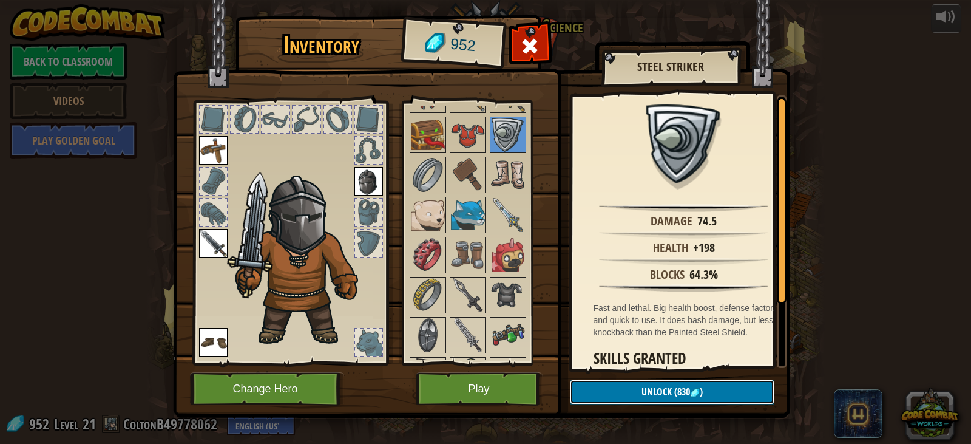
click at [652, 390] on span "Unlock" at bounding box center [656, 391] width 30 height 13
click at [652, 390] on button "Confirm" at bounding box center [672, 391] width 205 height 25
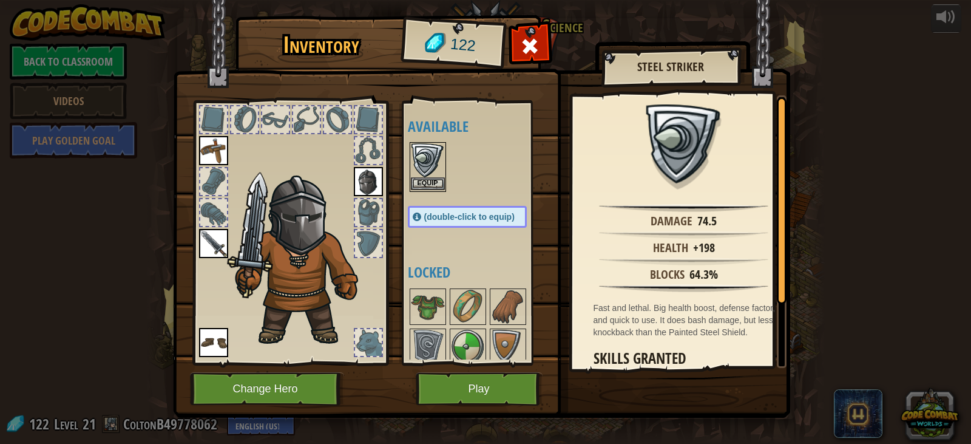
click at [430, 174] on img at bounding box center [428, 160] width 34 height 34
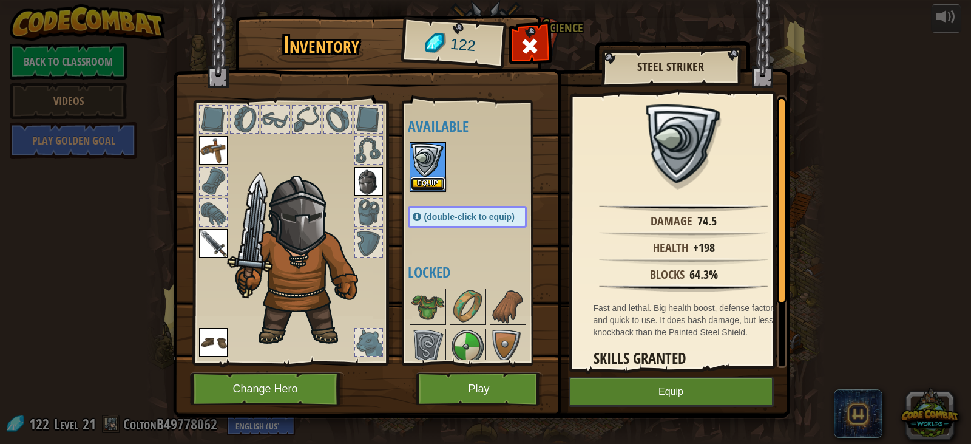
click at [433, 188] on button "Equip" at bounding box center [428, 183] width 34 height 13
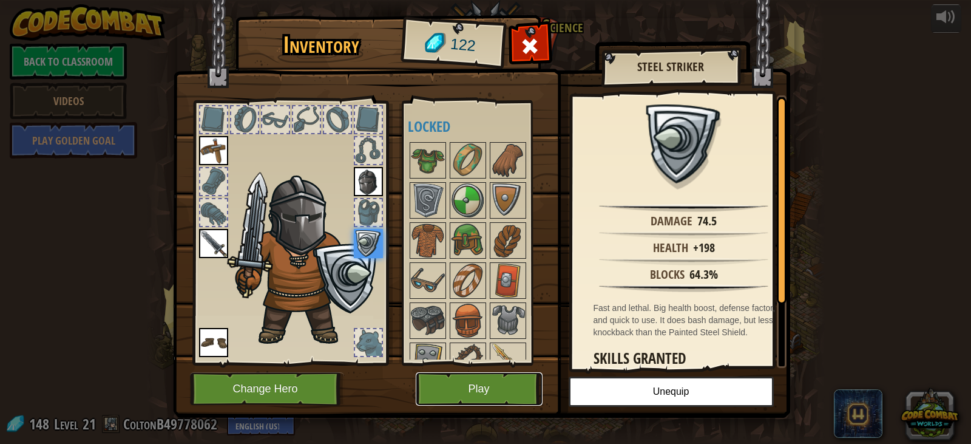
click at [490, 387] on button "Play" at bounding box center [479, 388] width 127 height 33
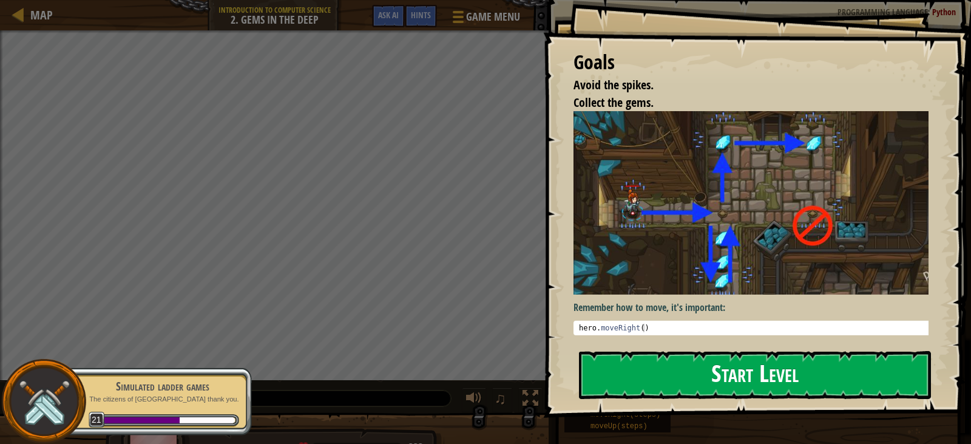
click at [740, 384] on button "Start Level" at bounding box center [755, 375] width 352 height 48
